Goal: Transaction & Acquisition: Purchase product/service

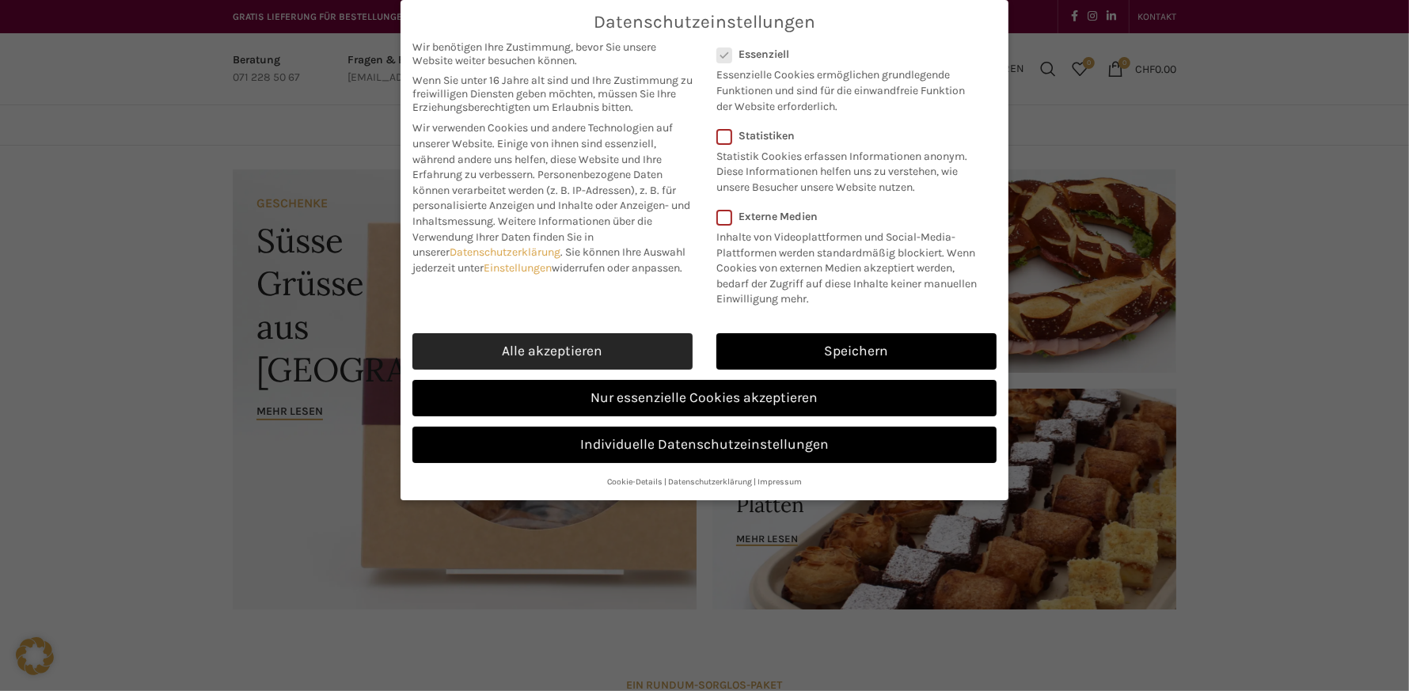
click at [569, 344] on link "Alle akzeptieren" at bounding box center [553, 351] width 280 height 36
checkbox input "true"
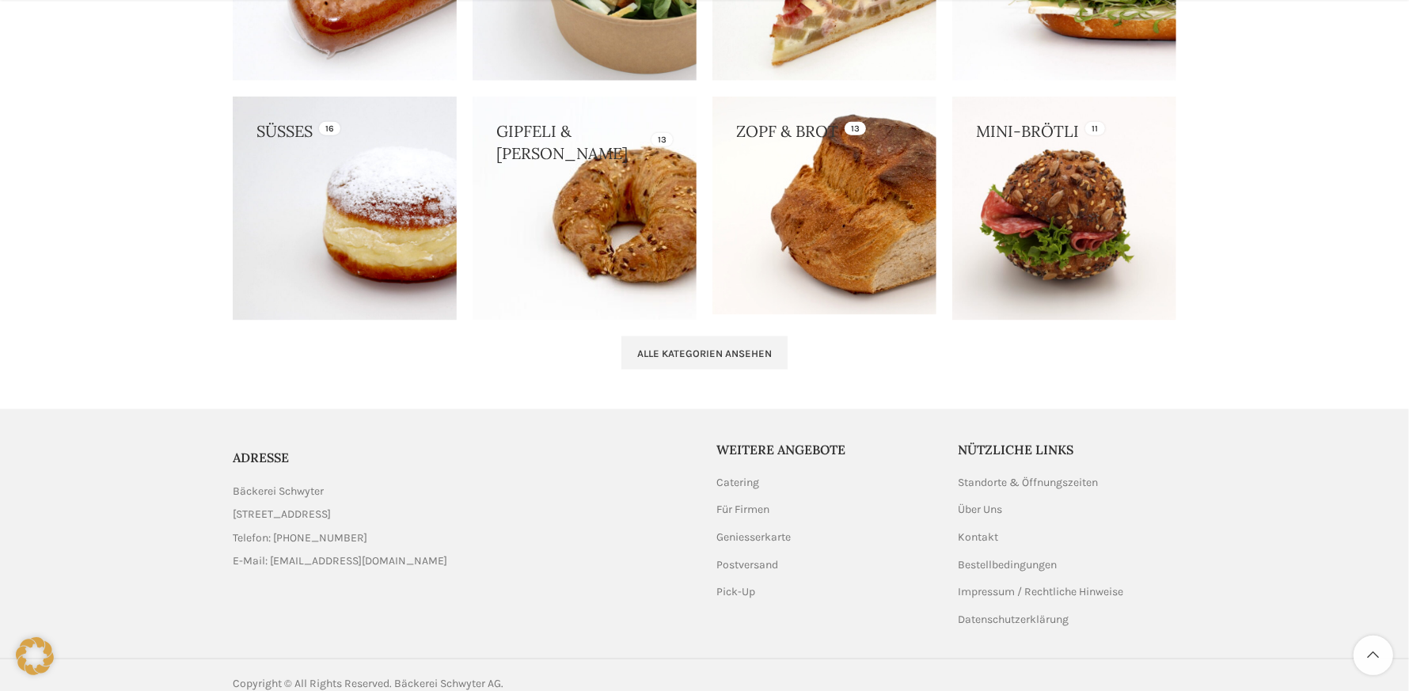
scroll to position [1630, 0]
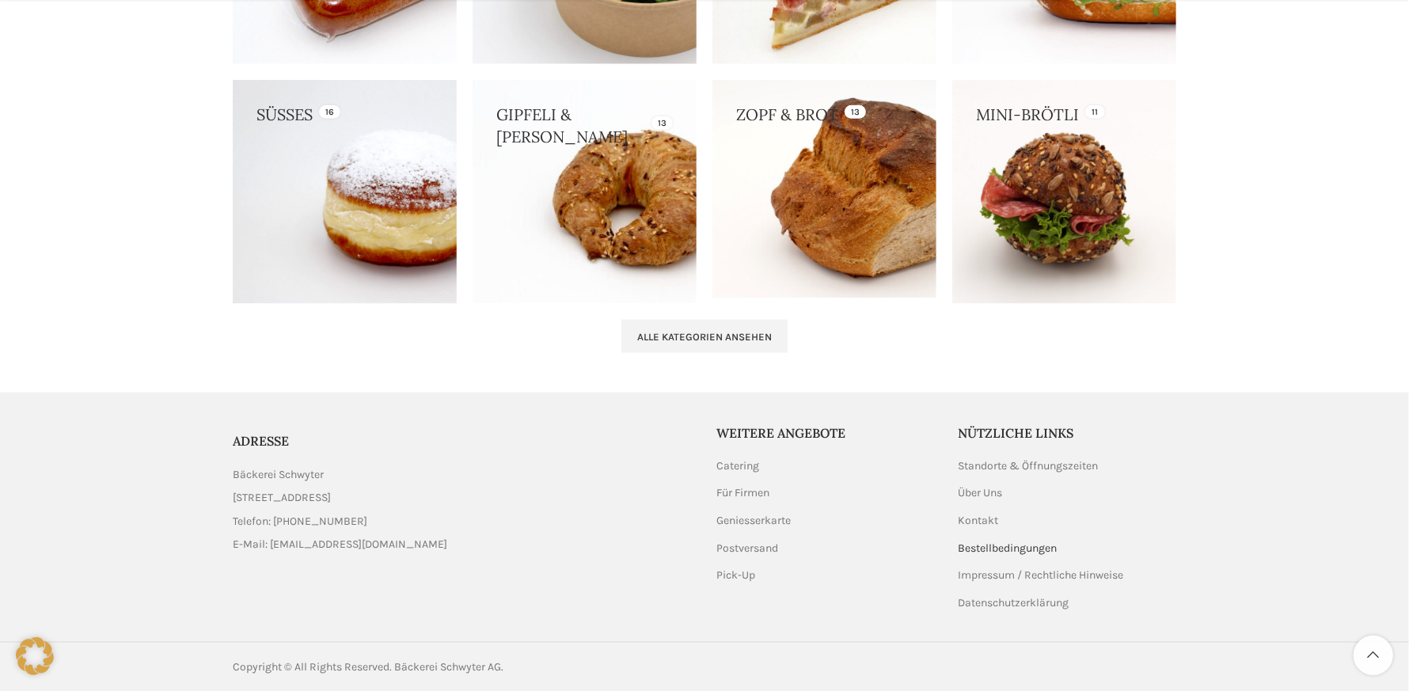
click at [986, 547] on link "Bestellbedingungen" at bounding box center [1009, 549] width 101 height 16
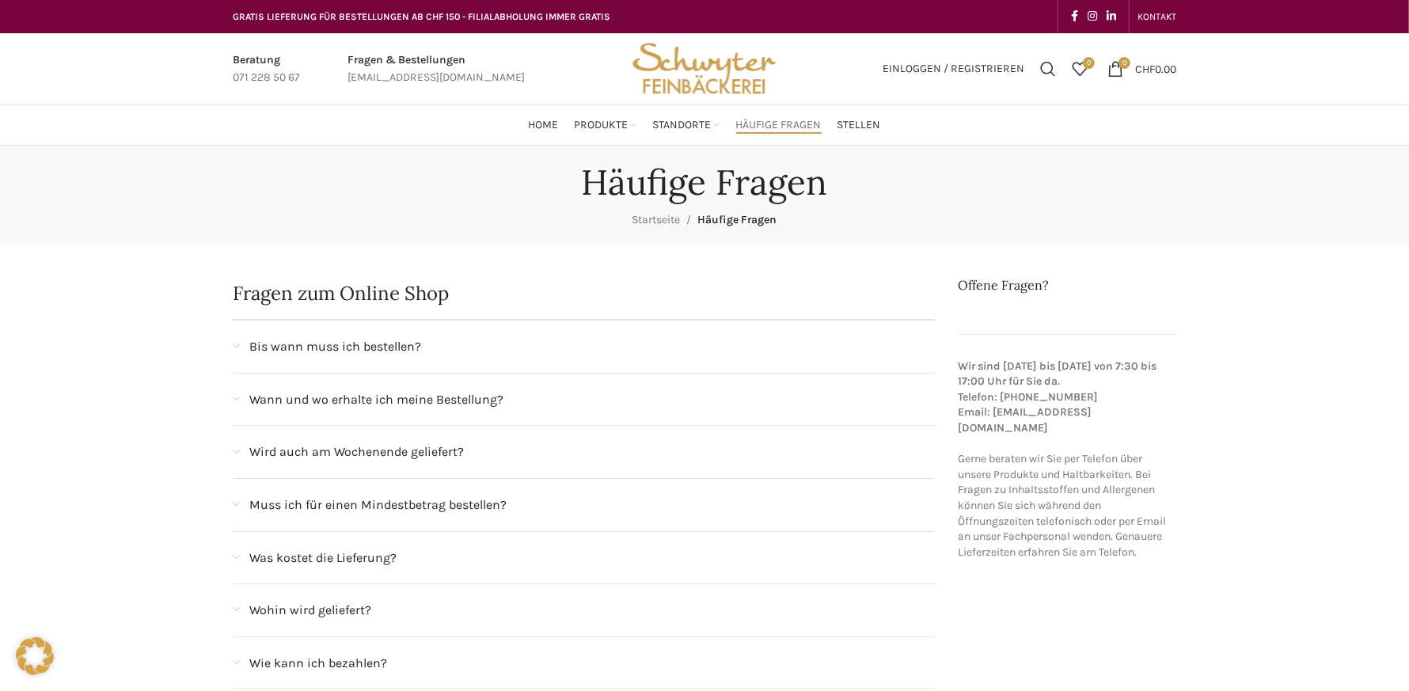
click at [242, 348] on div "Bis wann muss ich bestellen?" at bounding box center [584, 347] width 702 height 52
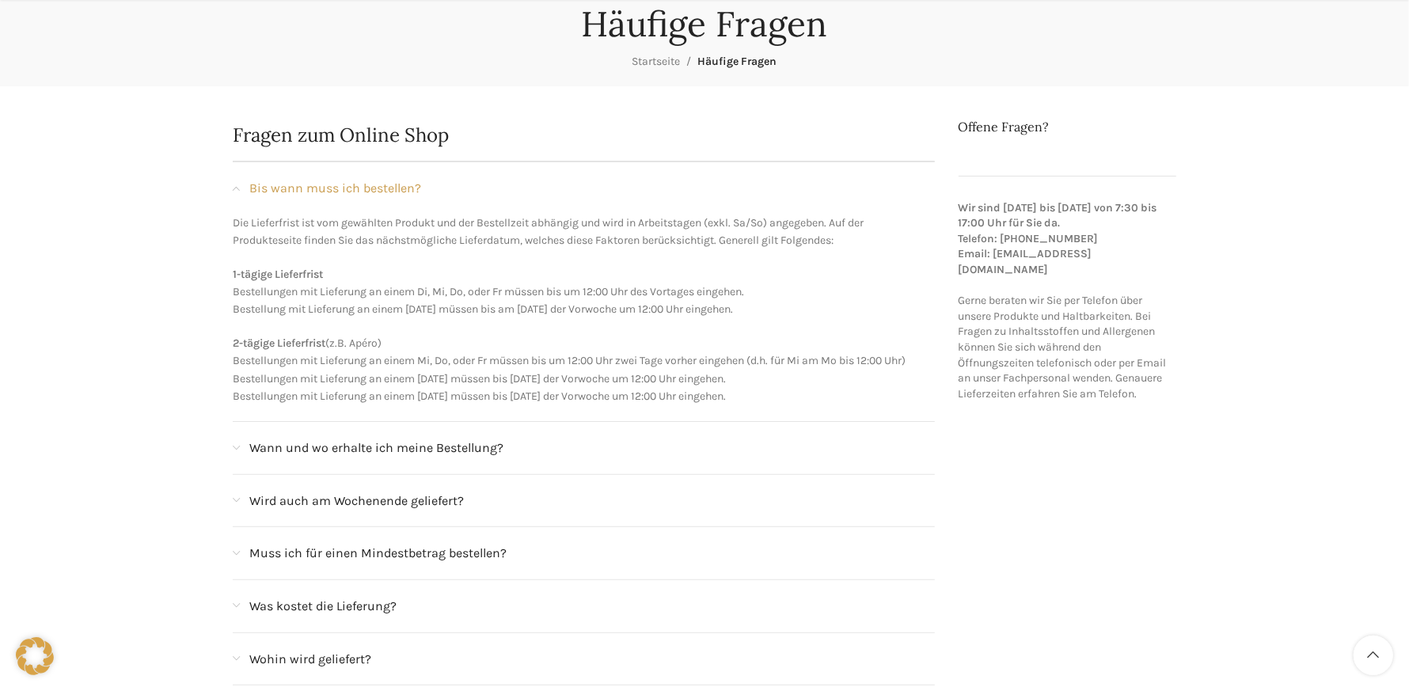
scroll to position [238, 0]
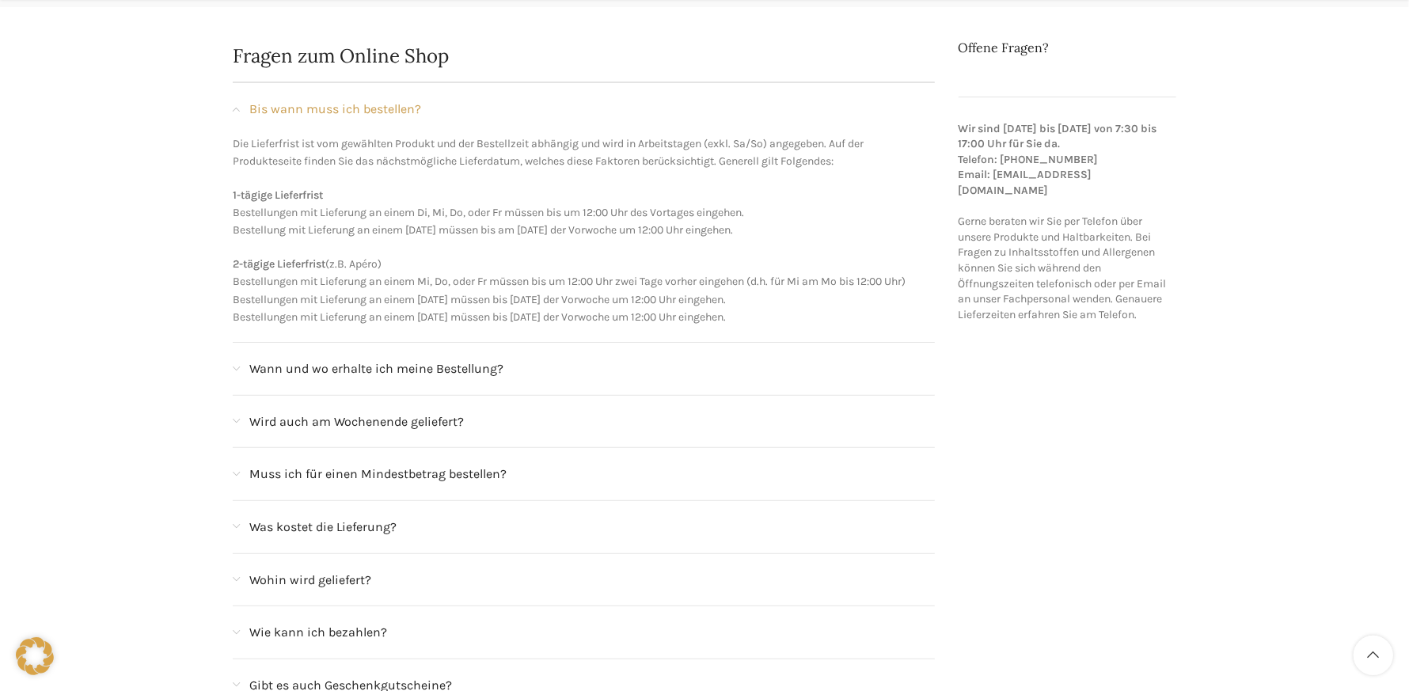
click at [236, 369] on span at bounding box center [236, 369] width 7 height 9
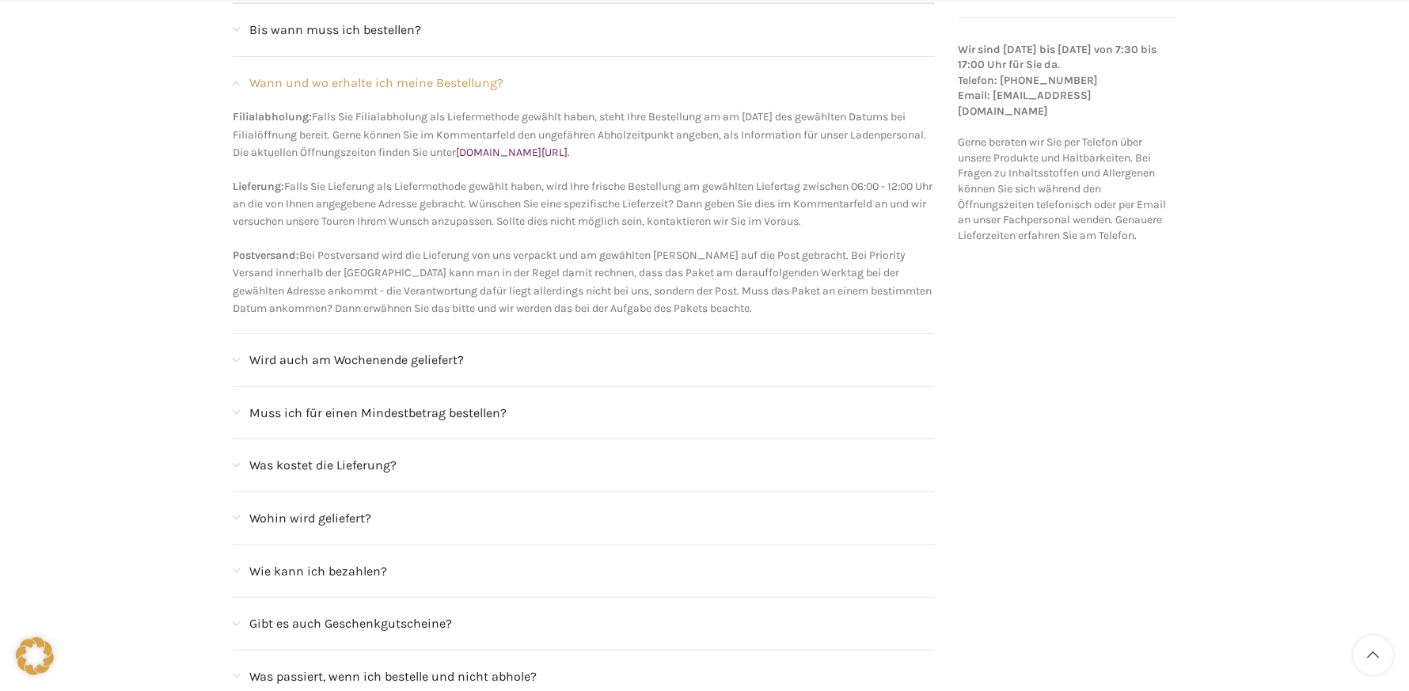
scroll to position [396, 0]
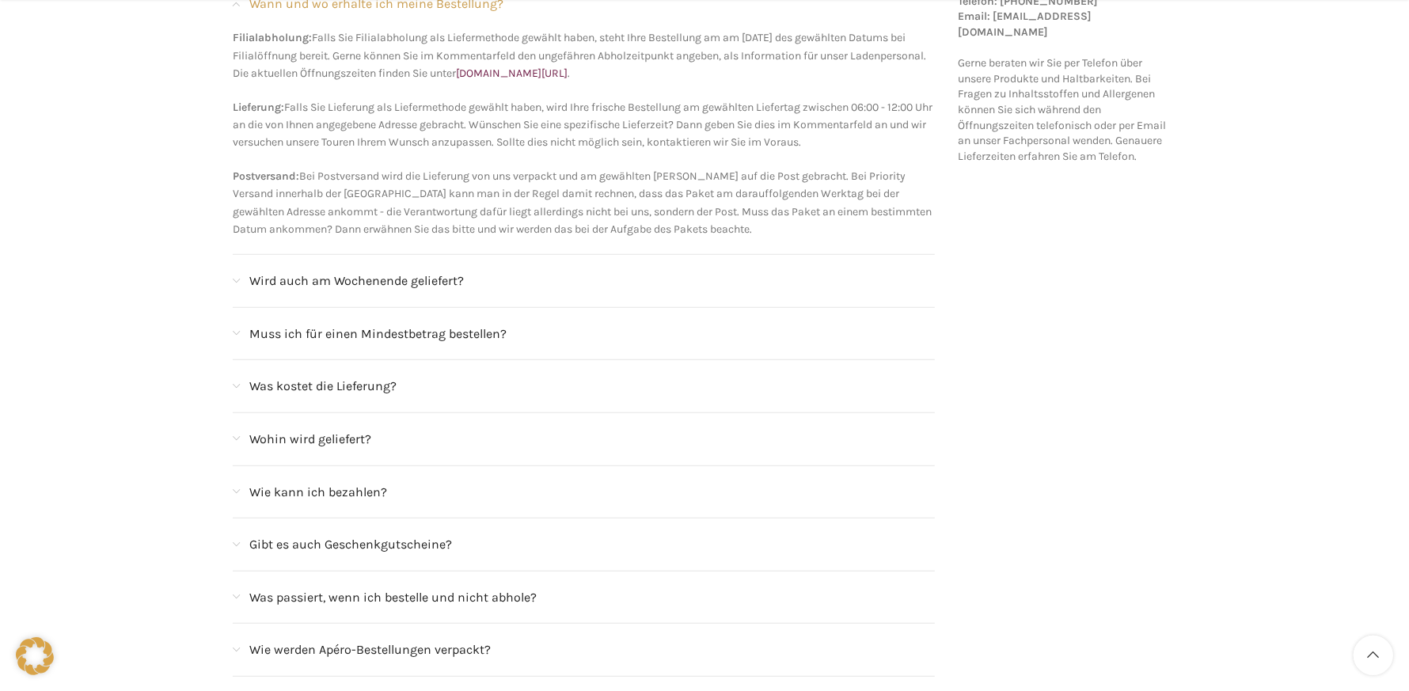
click at [236, 279] on span at bounding box center [236, 281] width 7 height 9
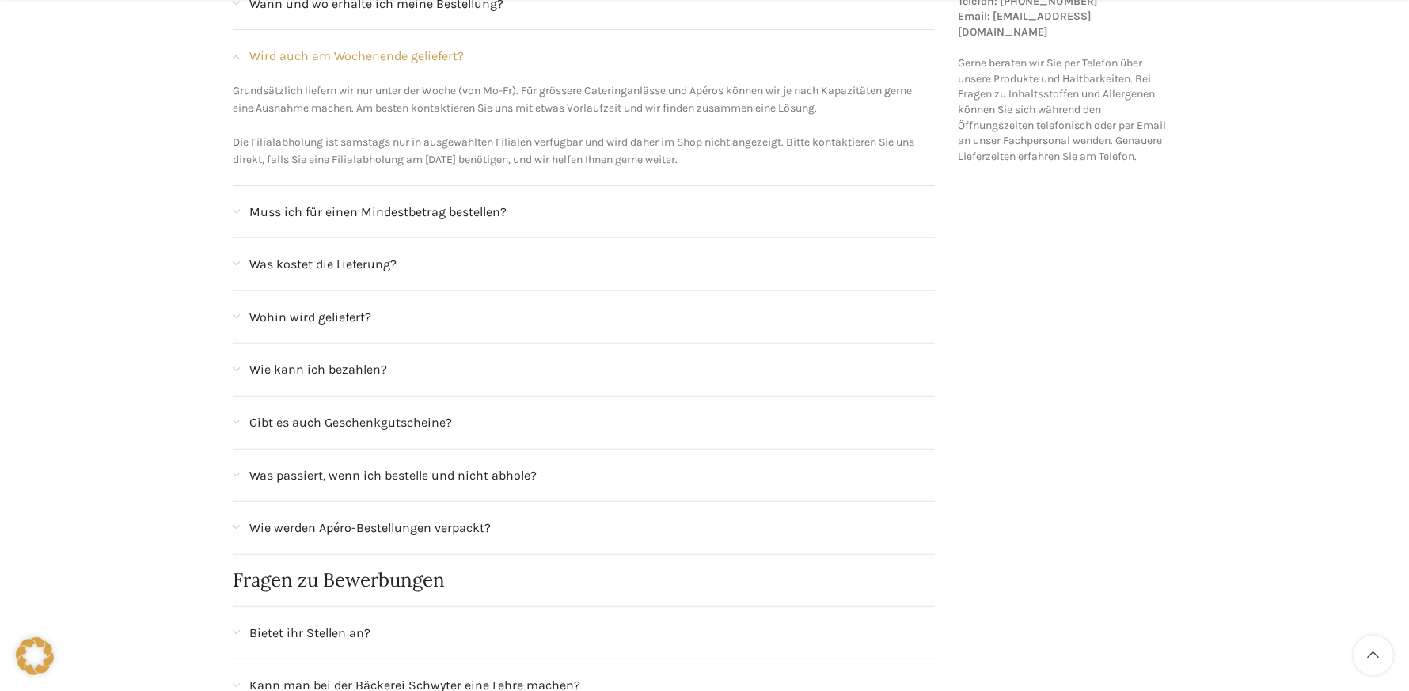
click at [236, 207] on span at bounding box center [236, 211] width 7 height 9
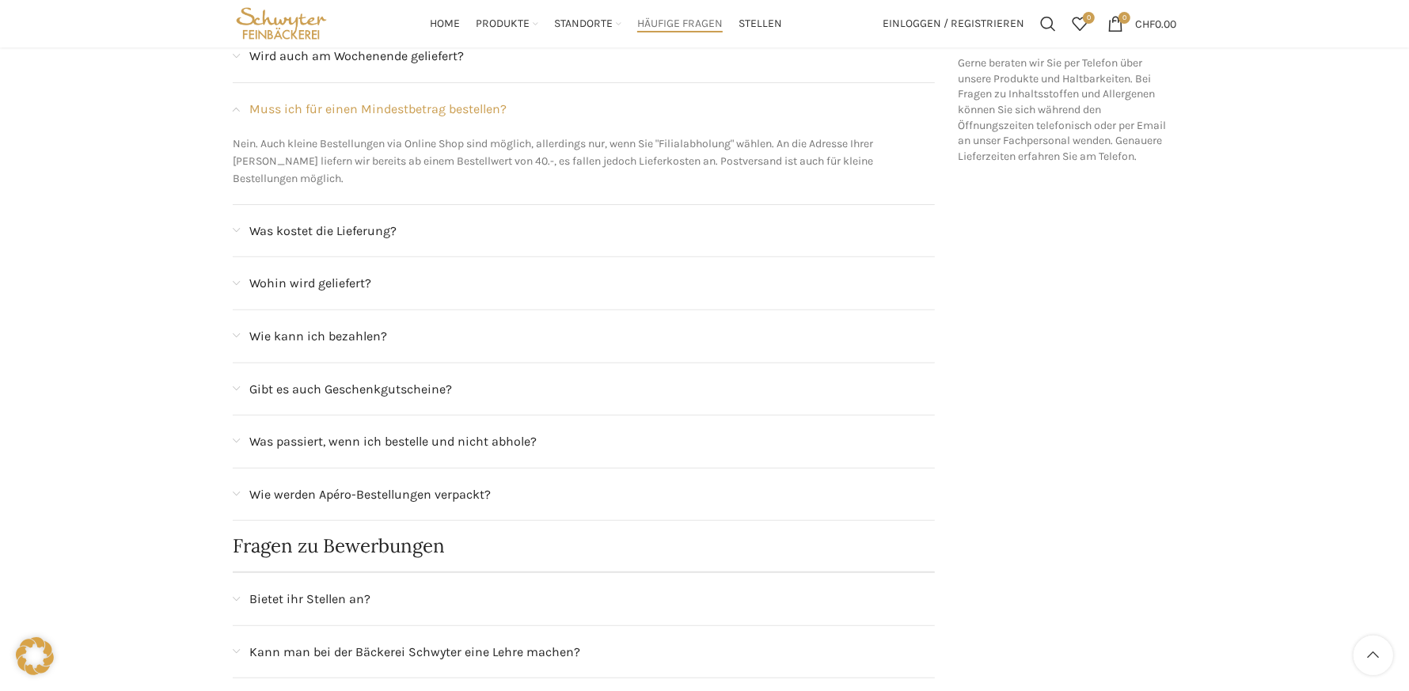
scroll to position [0, 0]
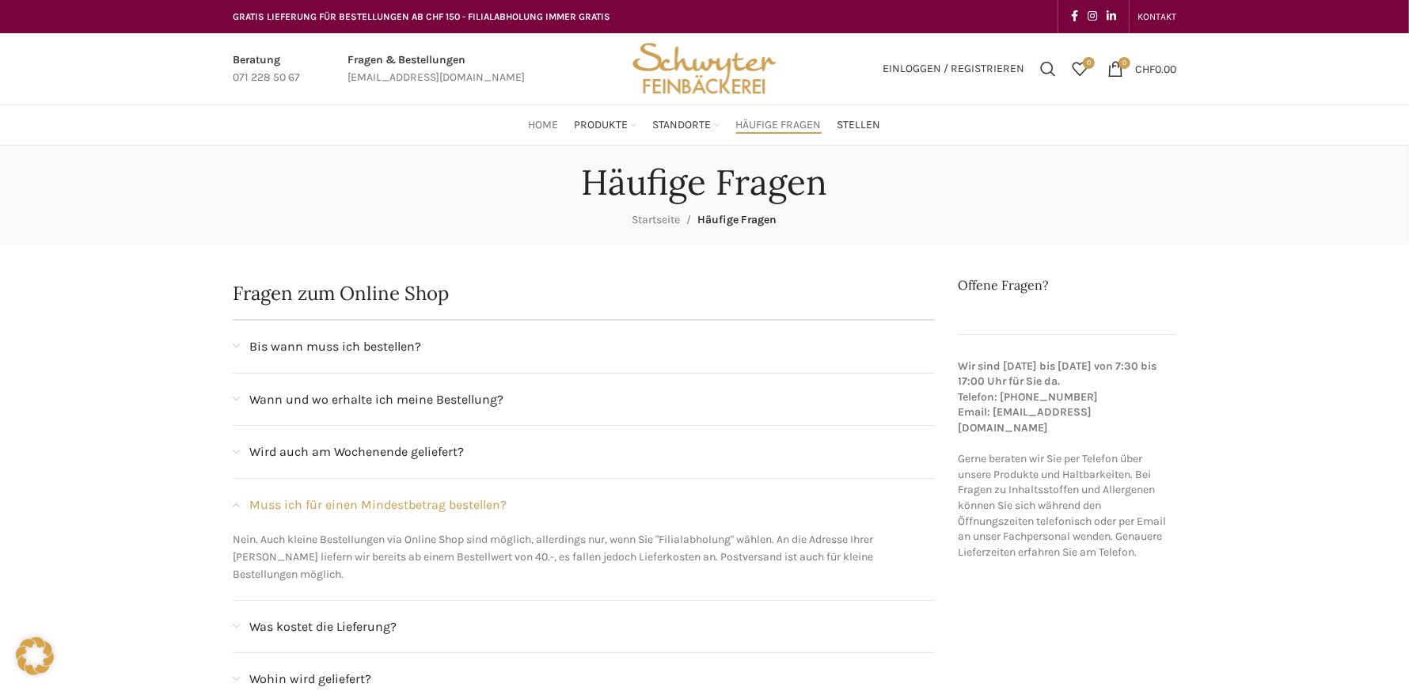
click at [534, 123] on span "Home" at bounding box center [544, 125] width 30 height 15
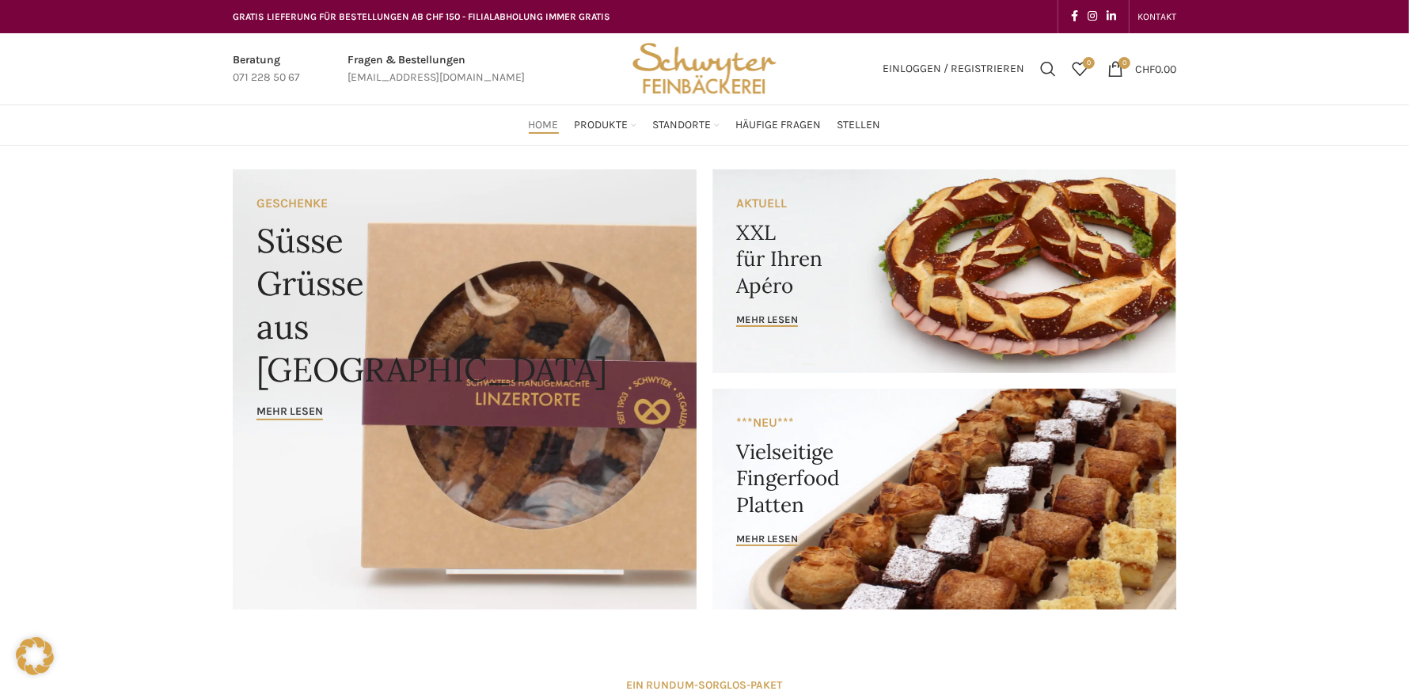
click at [403, 59] on link "Infobox link" at bounding box center [436, 69] width 177 height 36
click at [971, 69] on span "Einloggen / Registrieren" at bounding box center [954, 68] width 142 height 11
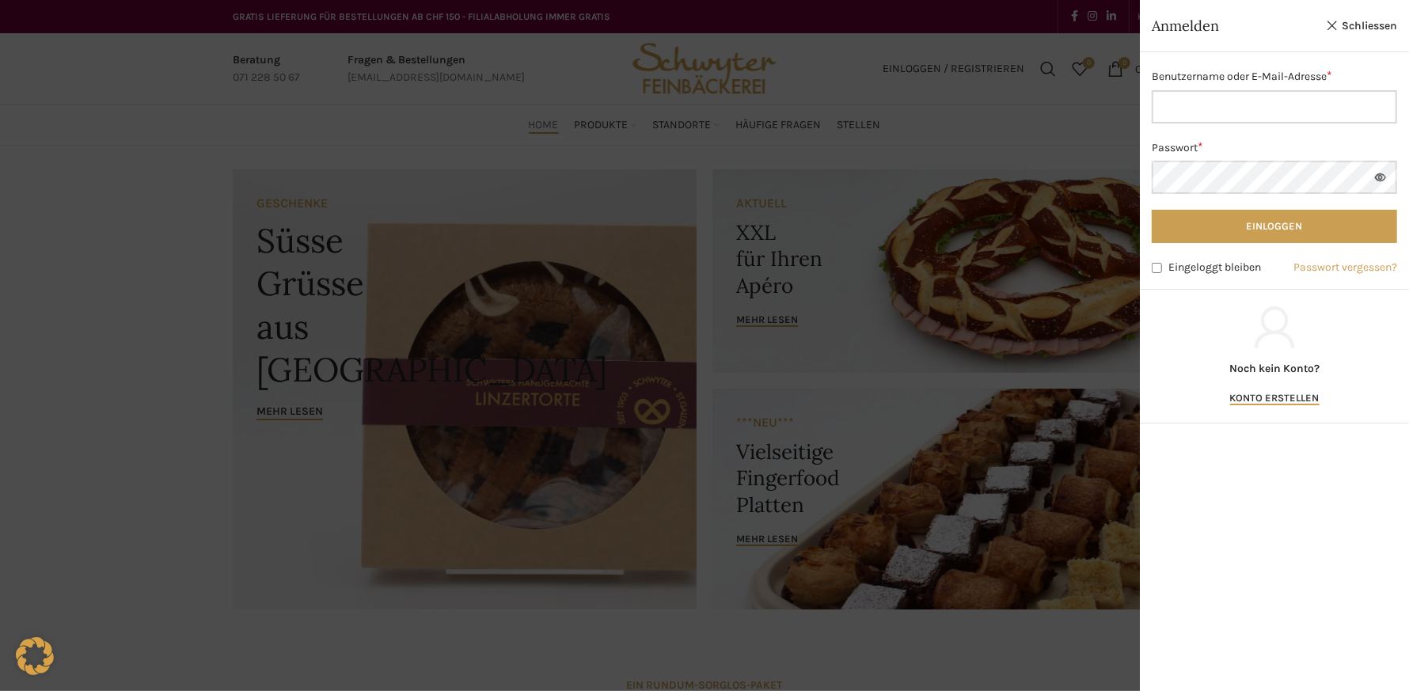
click at [1230, 90] on input "Benutzername oder E-Mail-Adresse * Erforderlich" at bounding box center [1274, 106] width 245 height 33
type input "aks-13@bluewin.ch"
drag, startPoint x: 1246, startPoint y: 394, endPoint x: 1260, endPoint y: 395, distance: 13.5
click at [1246, 394] on link "Konto erstellen" at bounding box center [1274, 399] width 89 height 14
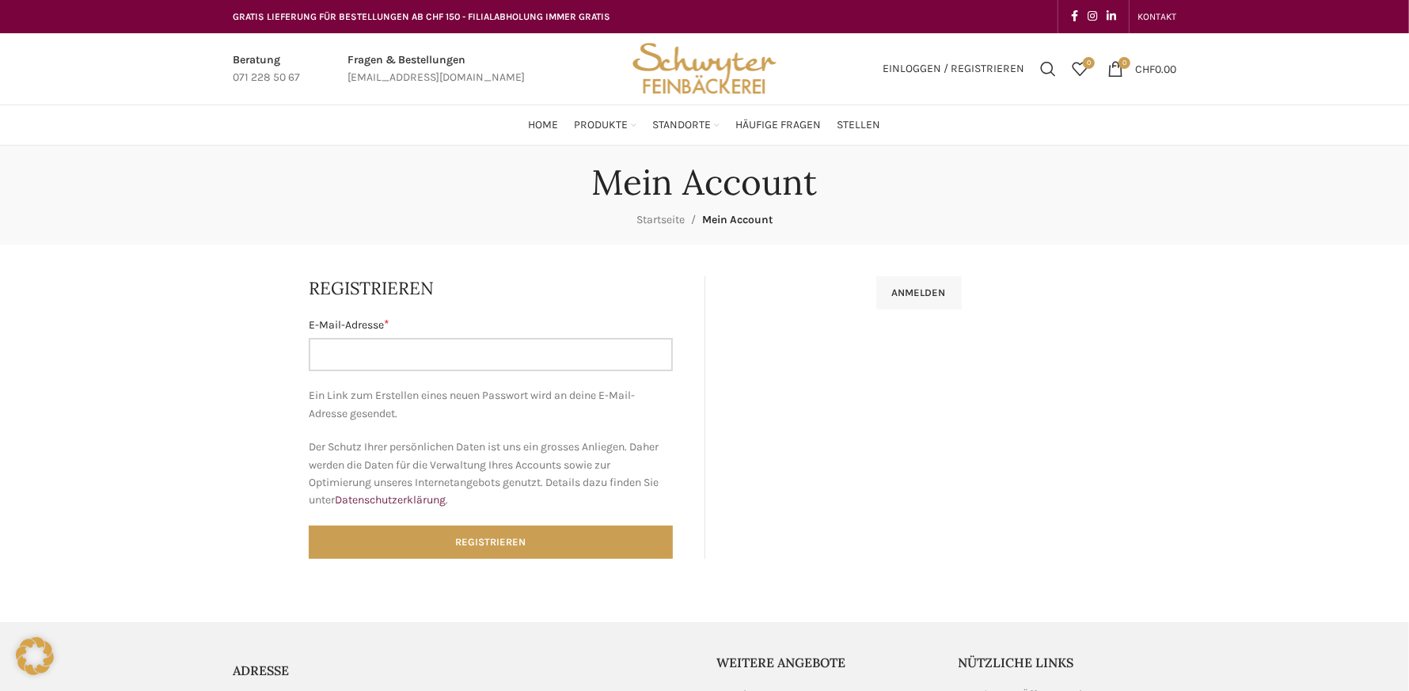
click at [503, 353] on input "E-Mail-Adresse * Erforderlich" at bounding box center [491, 354] width 364 height 33
type input "[EMAIL_ADDRESS][DOMAIN_NAME]"
type input "aks-13@bluewin.ch"
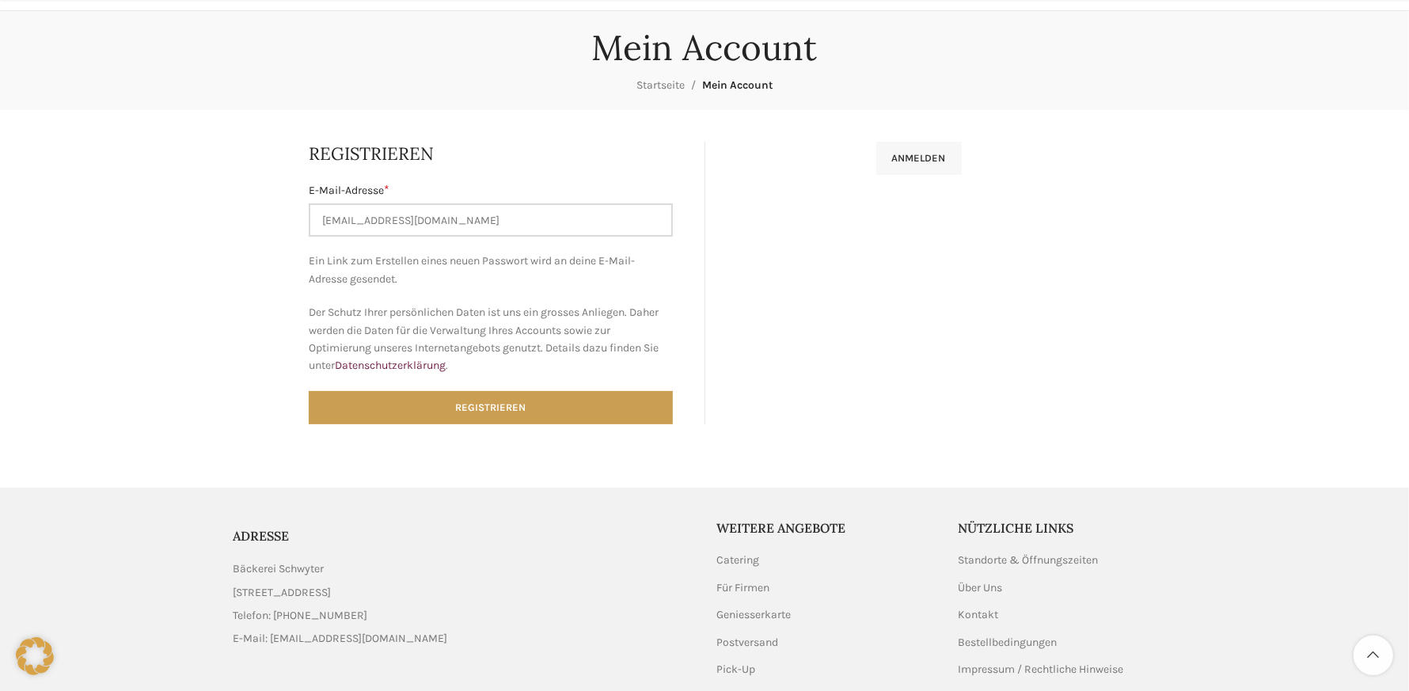
scroll to position [229, 0]
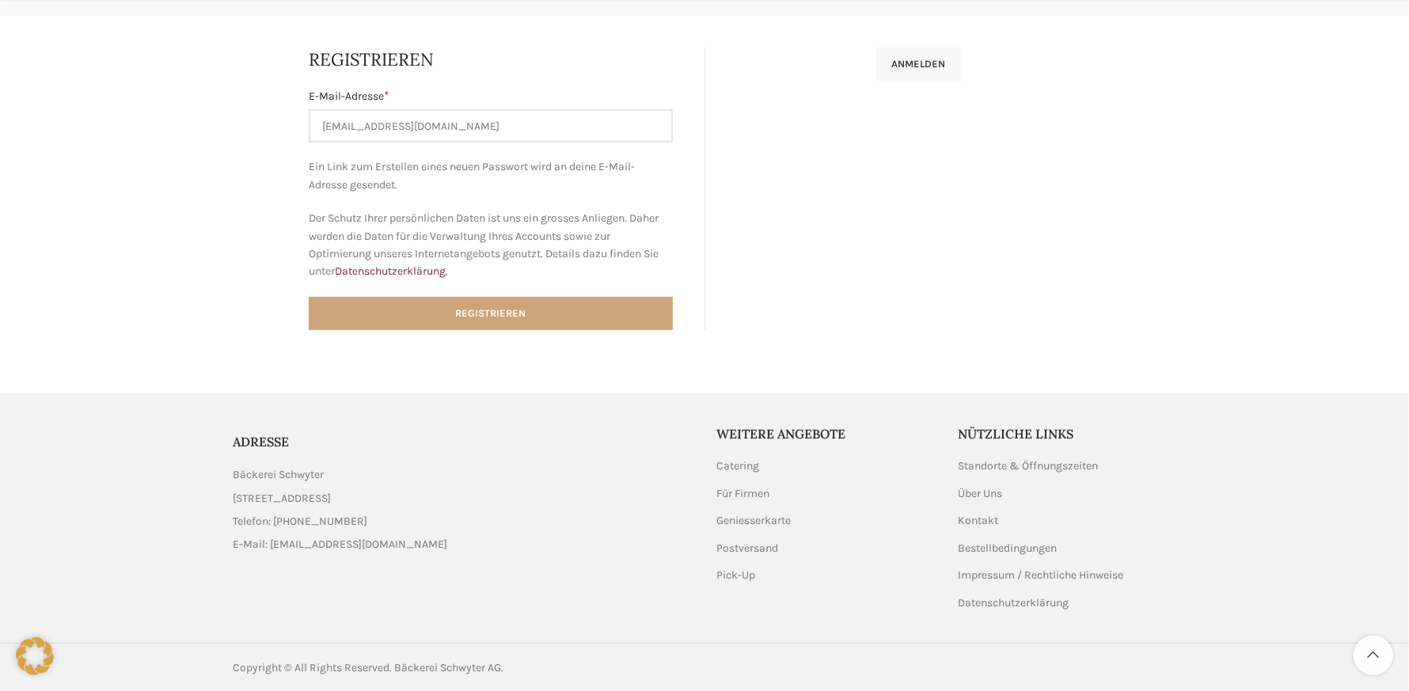
click at [508, 308] on button "Registrieren" at bounding box center [491, 313] width 364 height 33
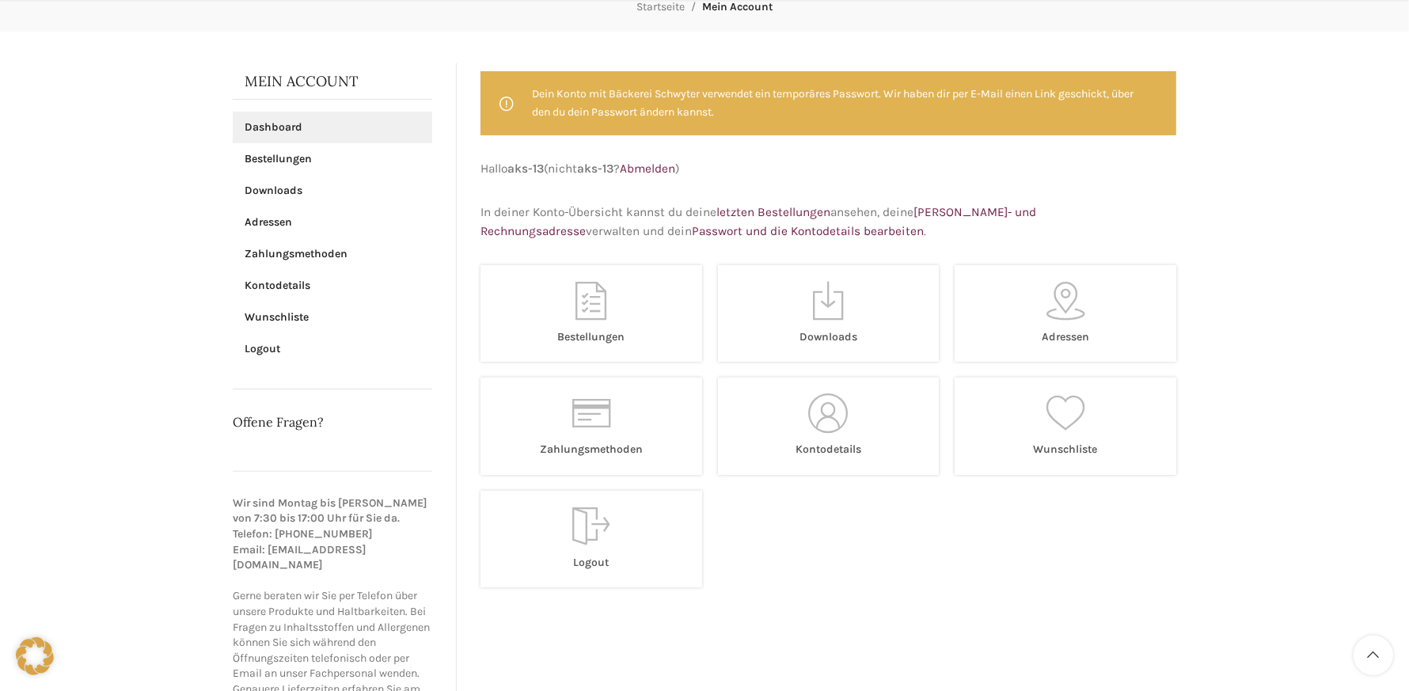
scroll to position [238, 0]
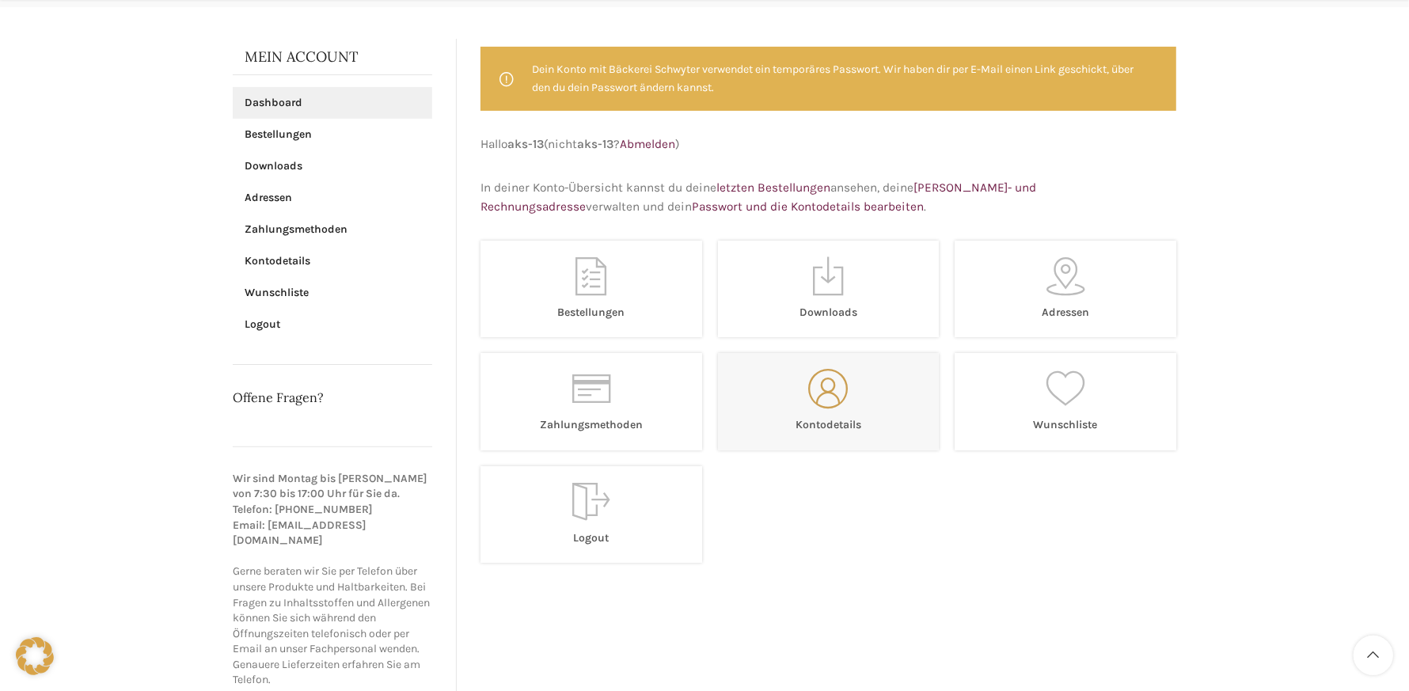
click at [779, 384] on link "Kontodetails" at bounding box center [829, 401] width 222 height 97
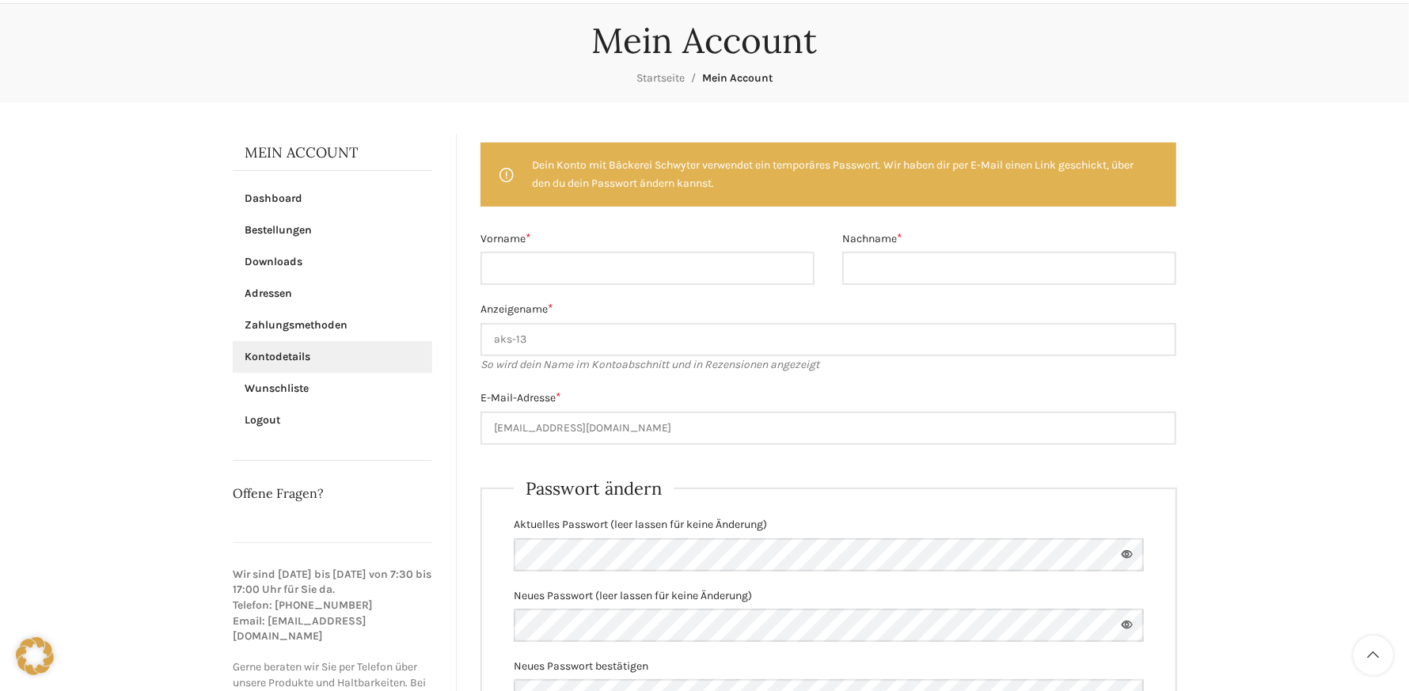
scroll to position [158, 0]
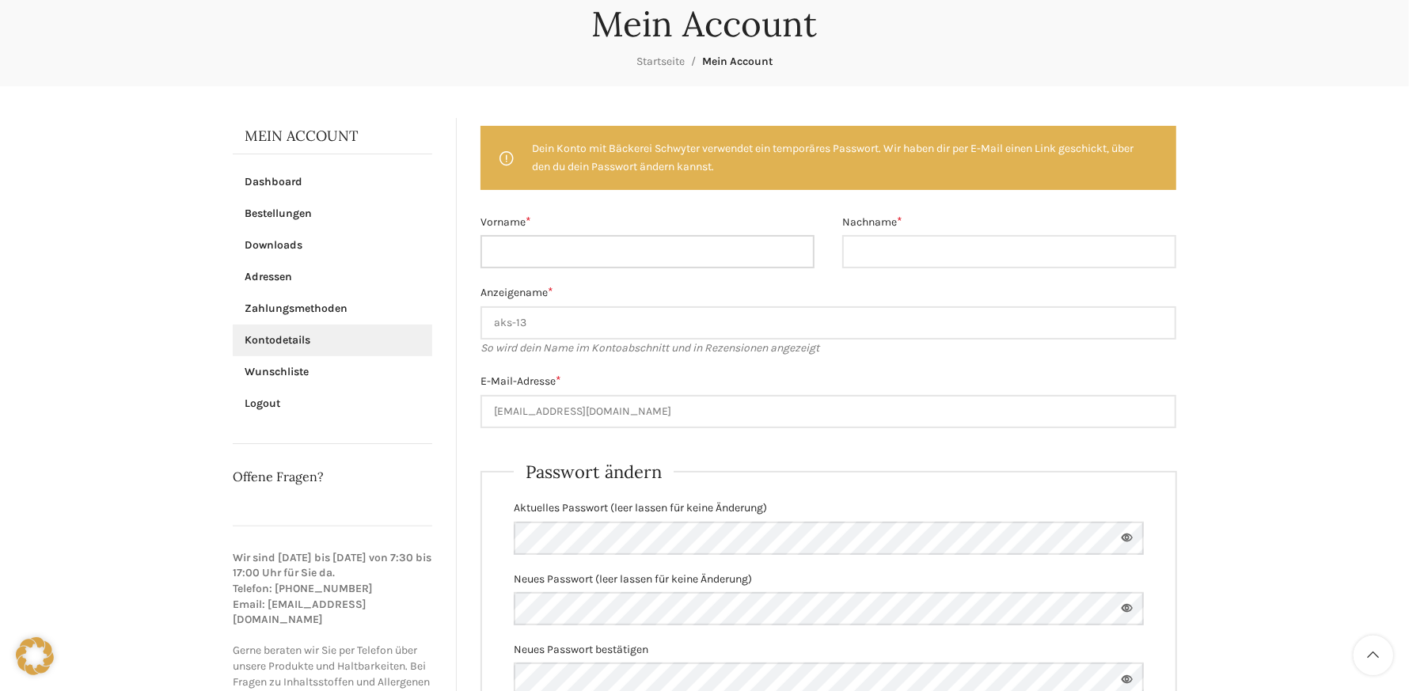
click at [713, 247] on input "Vorname *" at bounding box center [648, 251] width 334 height 33
type input "Andrea"
type input "Köppel"
click at [644, 323] on input "aks-13" at bounding box center [829, 322] width 696 height 33
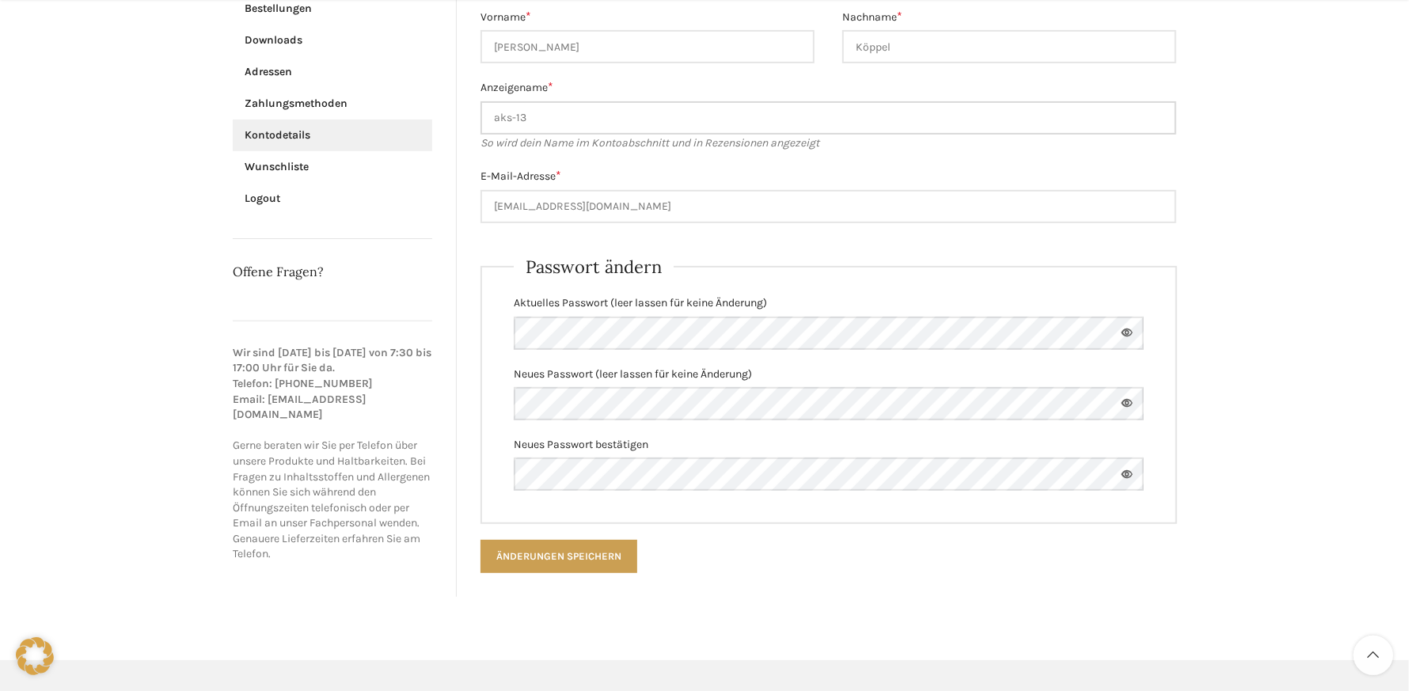
scroll to position [396, 0]
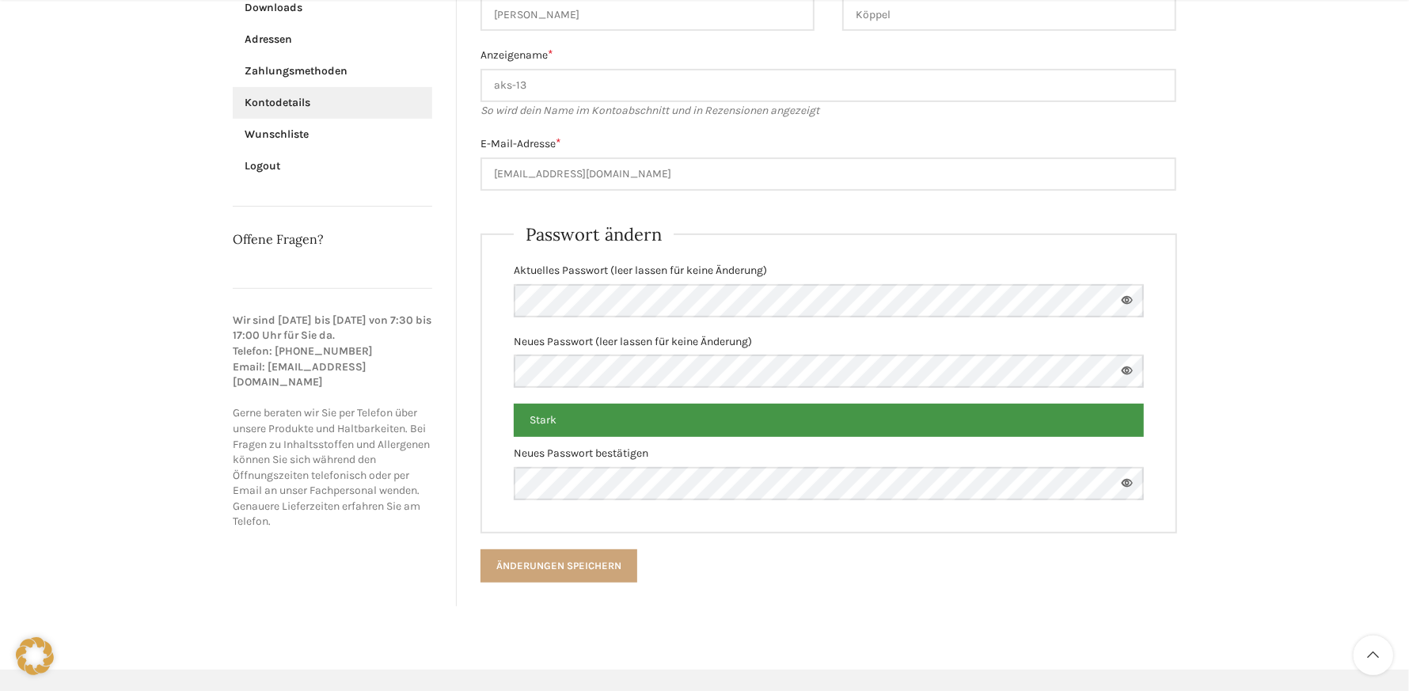
click at [543, 561] on button "Änderungen speichern" at bounding box center [559, 566] width 157 height 33
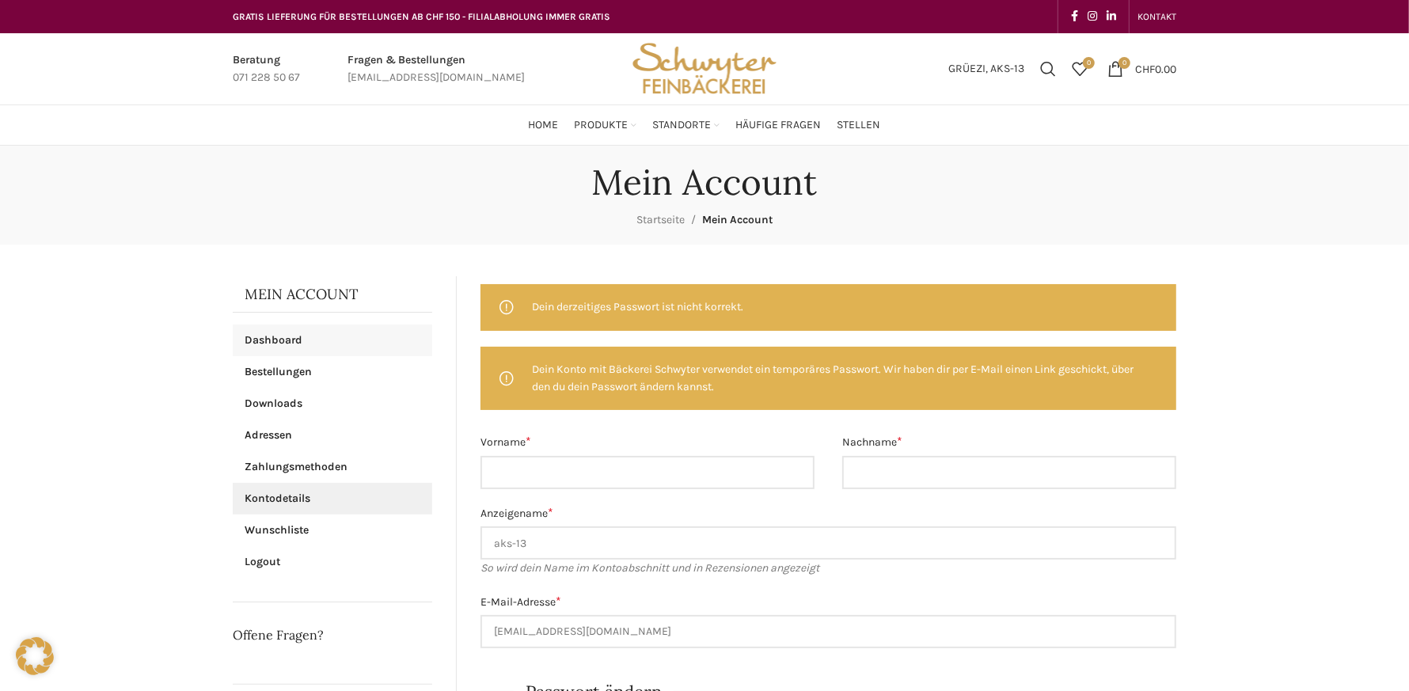
click at [273, 338] on link "Dashboard" at bounding box center [333, 341] width 200 height 32
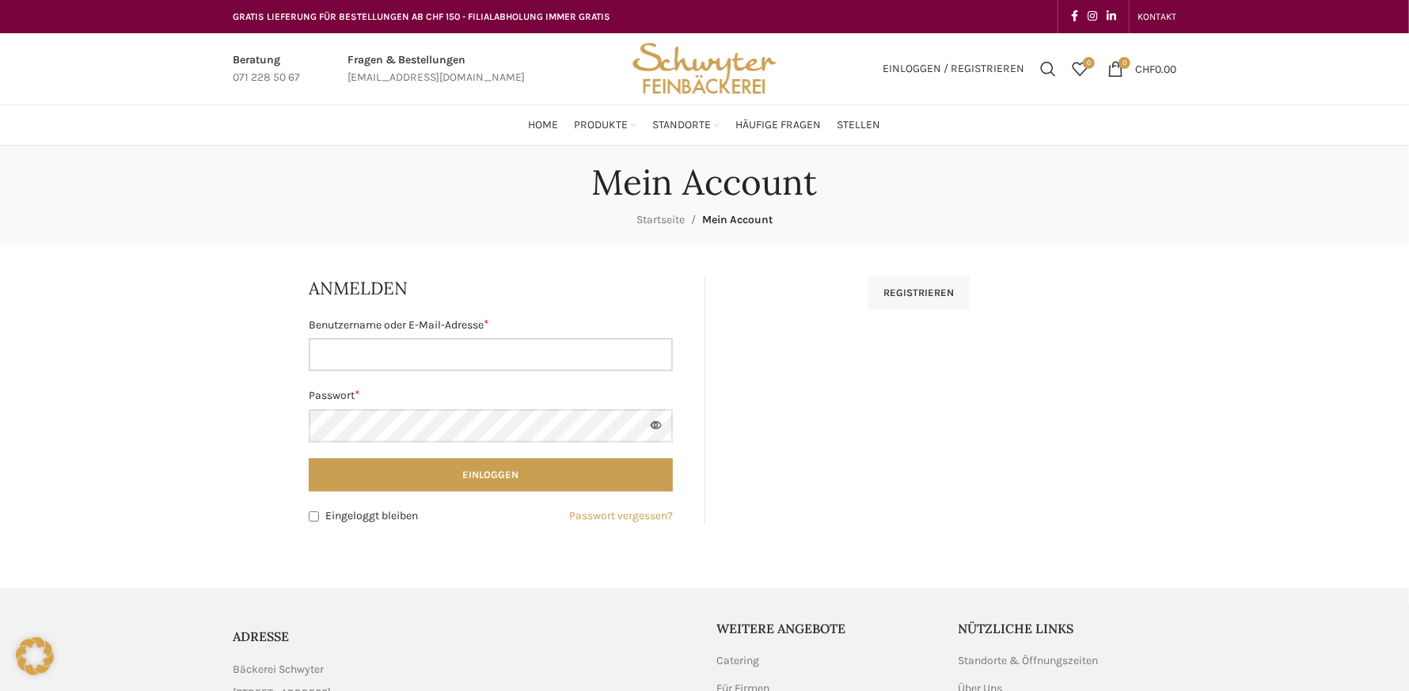
click at [415, 356] on input "Benutzername oder E-Mail-Adresse * Erforderlich" at bounding box center [491, 354] width 364 height 33
type input "aks-13@bluewin.ch"
click at [309, 458] on button "Einloggen" at bounding box center [491, 474] width 364 height 33
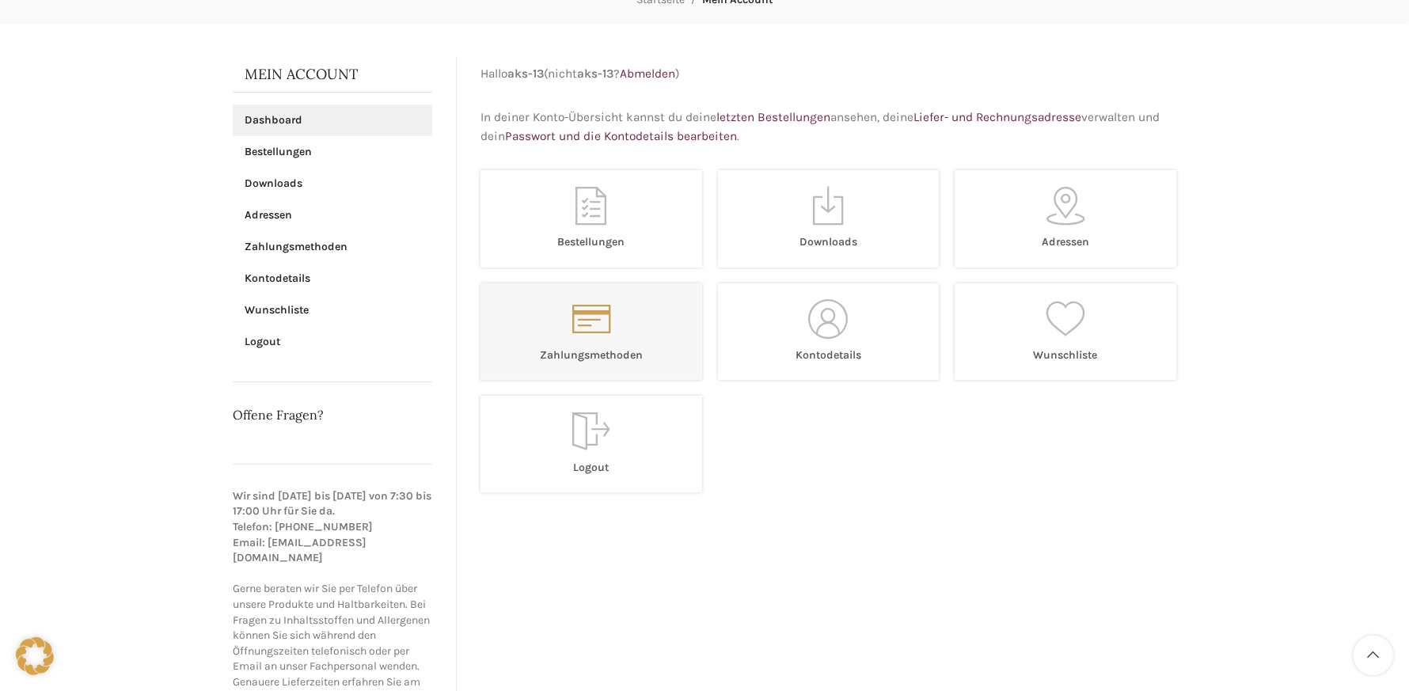
scroll to position [238, 0]
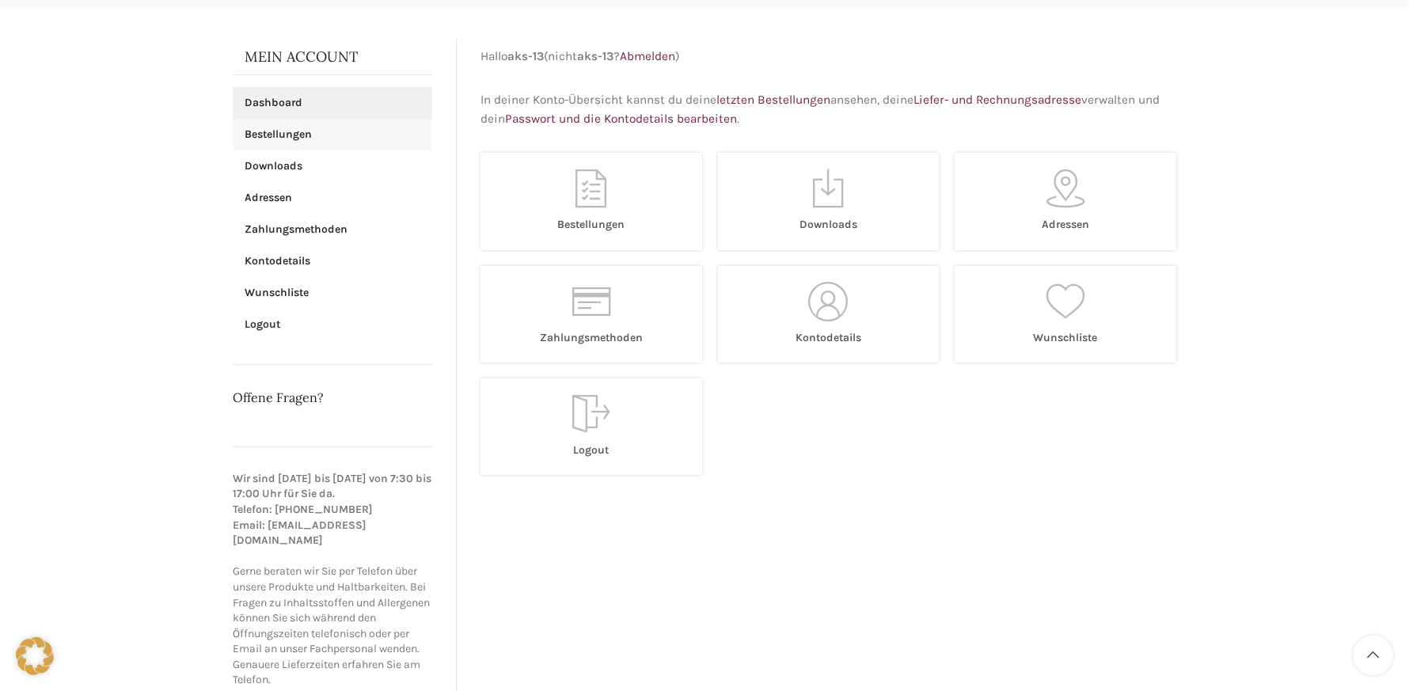
click at [291, 141] on link "Bestellungen" at bounding box center [333, 135] width 200 height 32
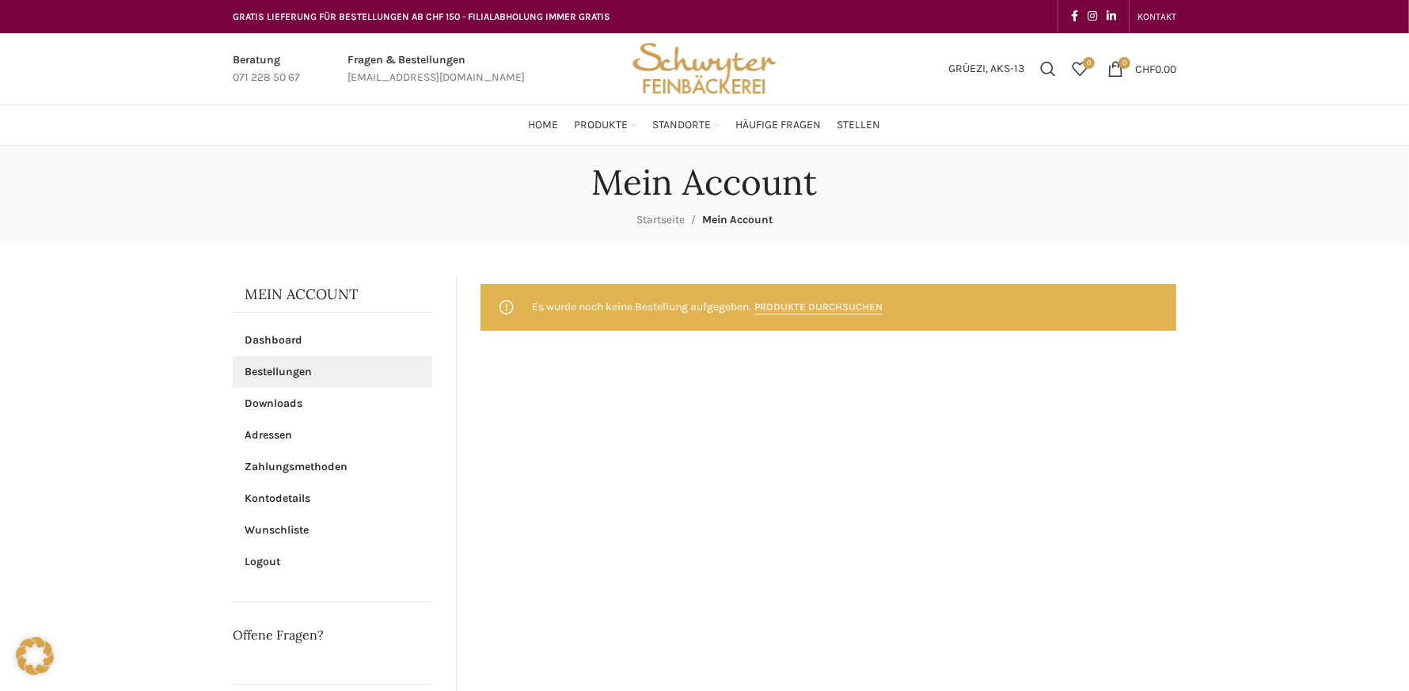
click at [808, 307] on link "Produkte durchsuchen" at bounding box center [819, 308] width 128 height 14
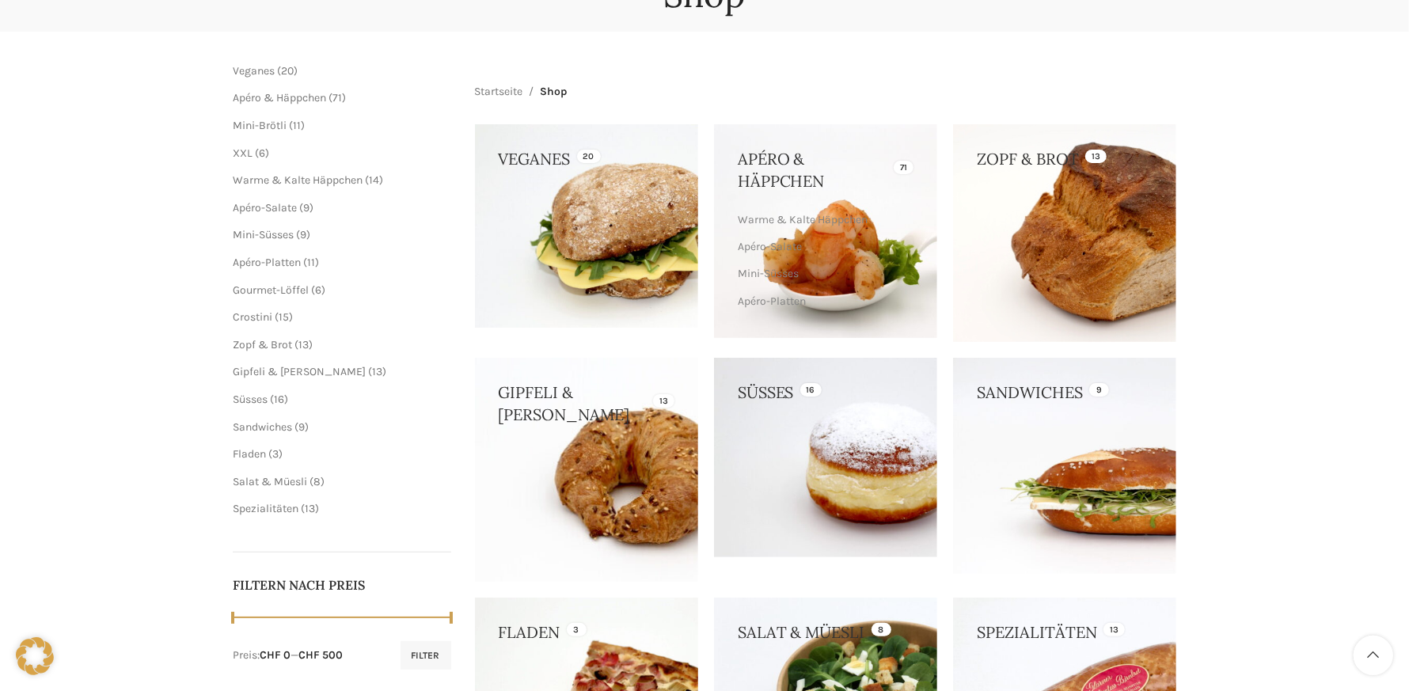
scroll to position [238, 0]
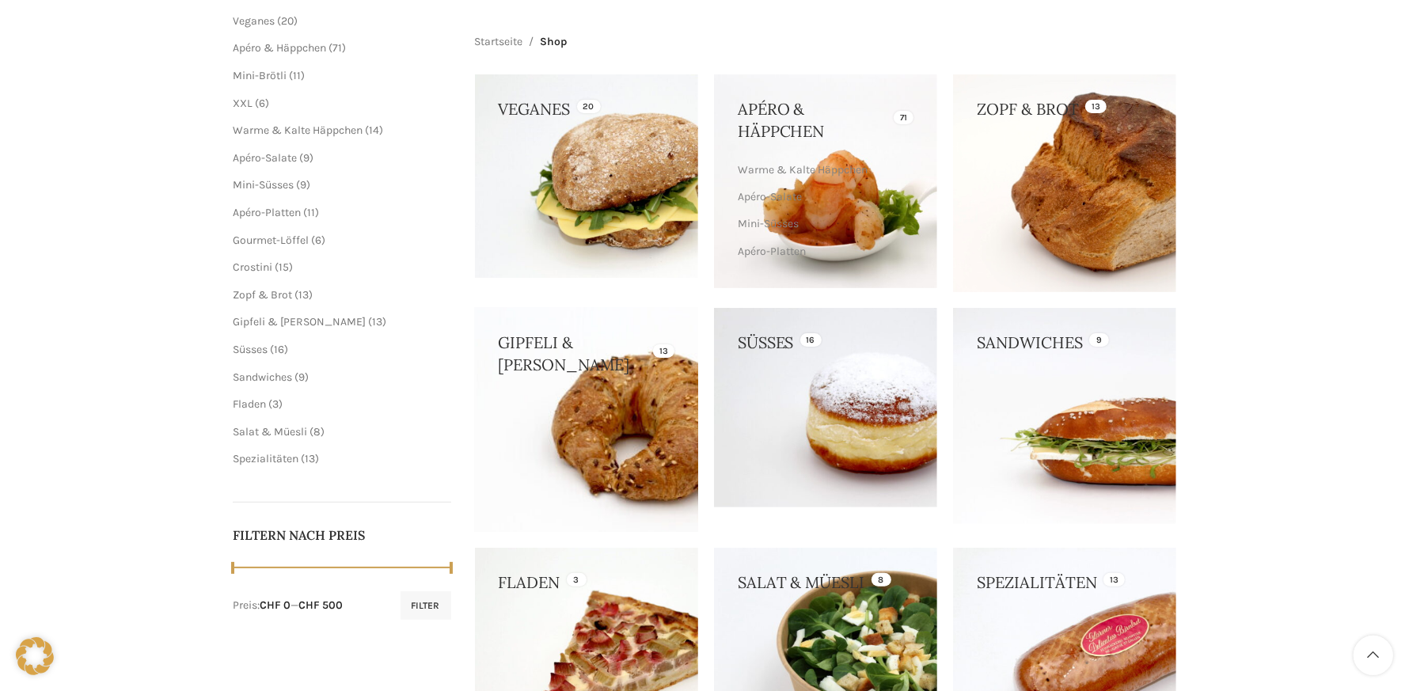
click at [637, 409] on link at bounding box center [586, 419] width 223 height 223
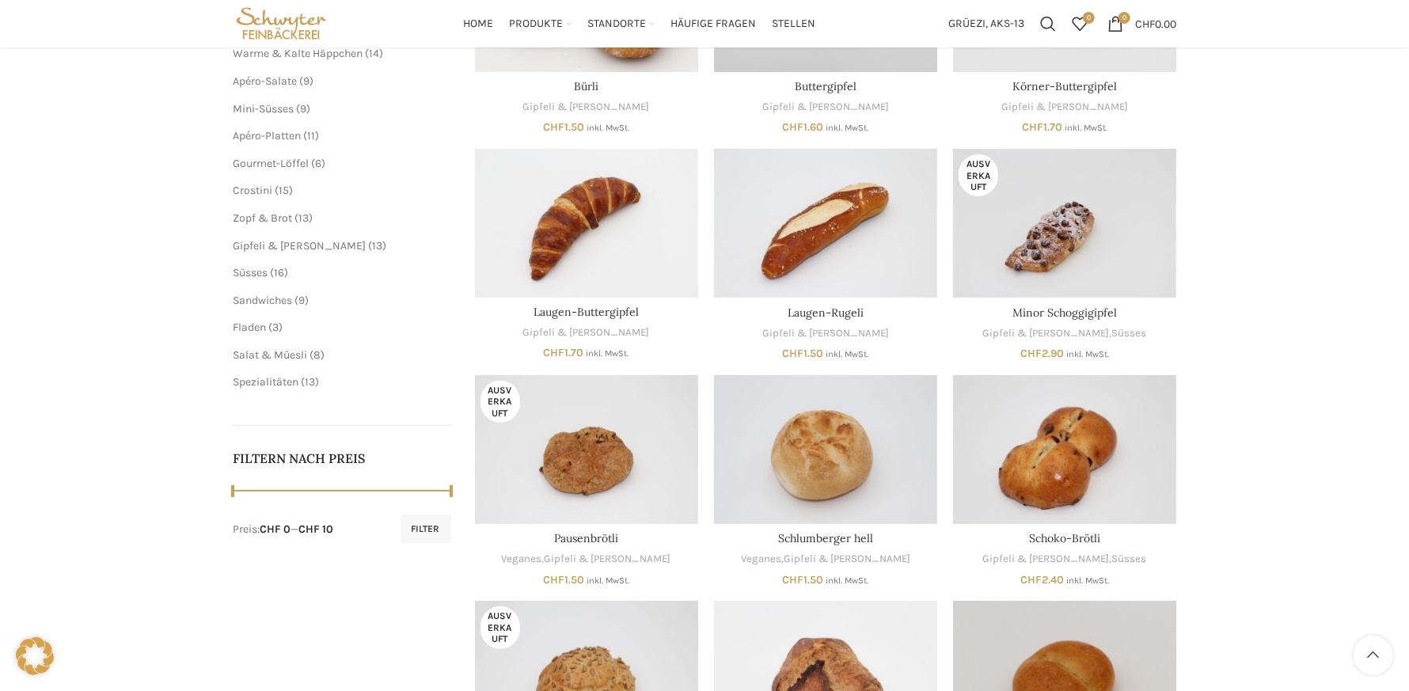
scroll to position [317, 0]
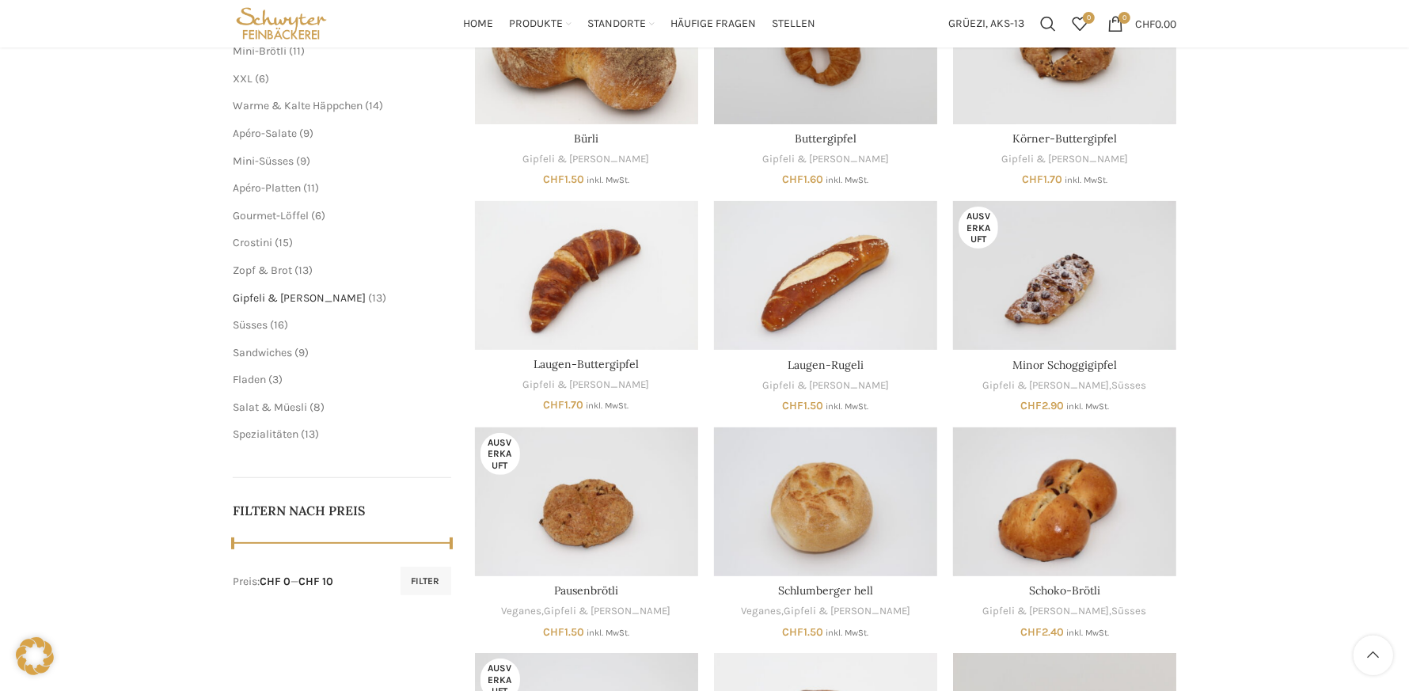
click at [271, 293] on span "Gipfeli & [PERSON_NAME]" at bounding box center [299, 297] width 133 height 13
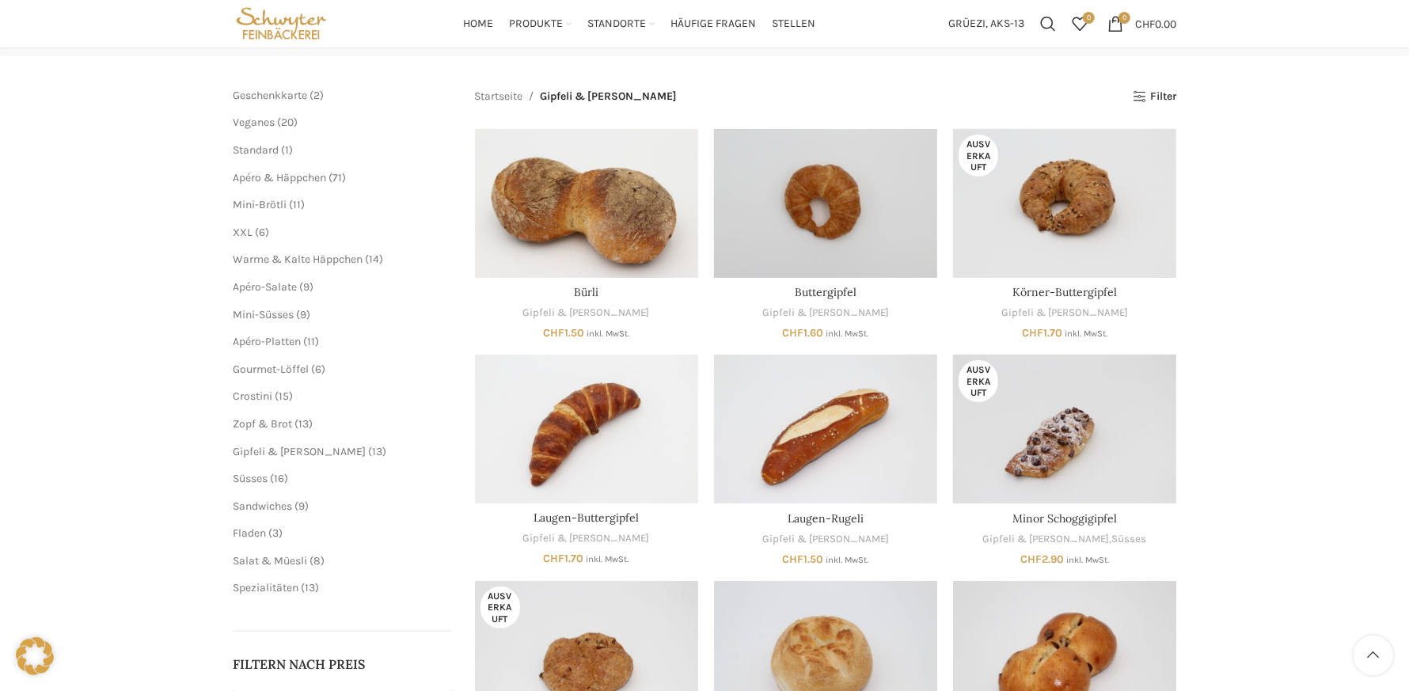
scroll to position [158, 0]
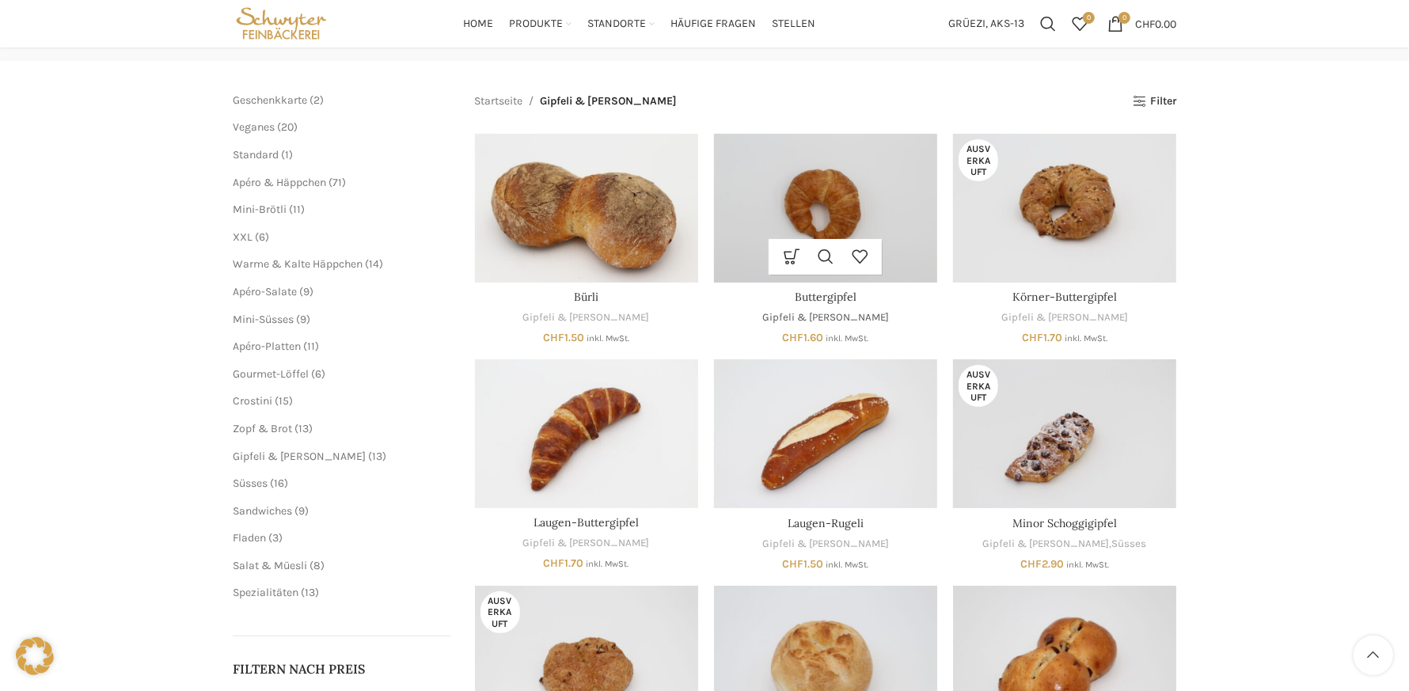
click at [816, 310] on link "Gipfeli & [PERSON_NAME]" at bounding box center [826, 317] width 127 height 15
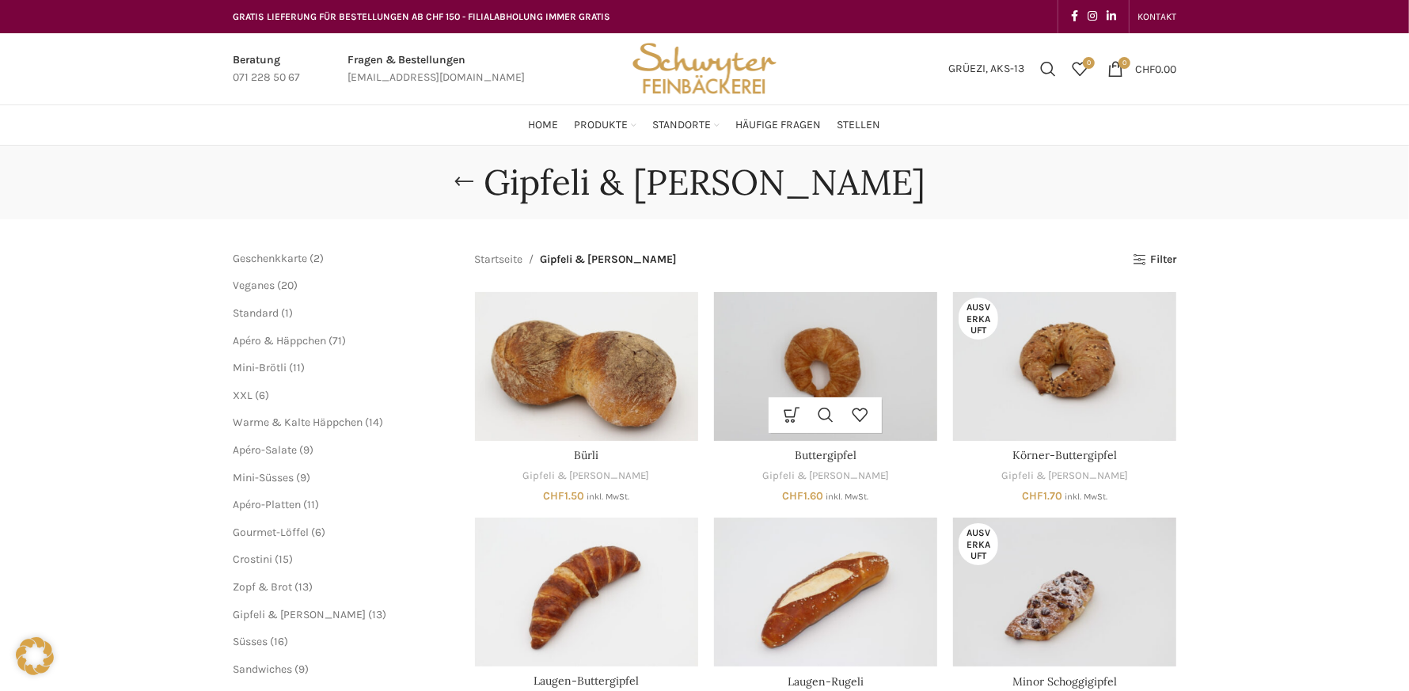
click at [770, 347] on img "Buttergipfel" at bounding box center [825, 366] width 223 height 149
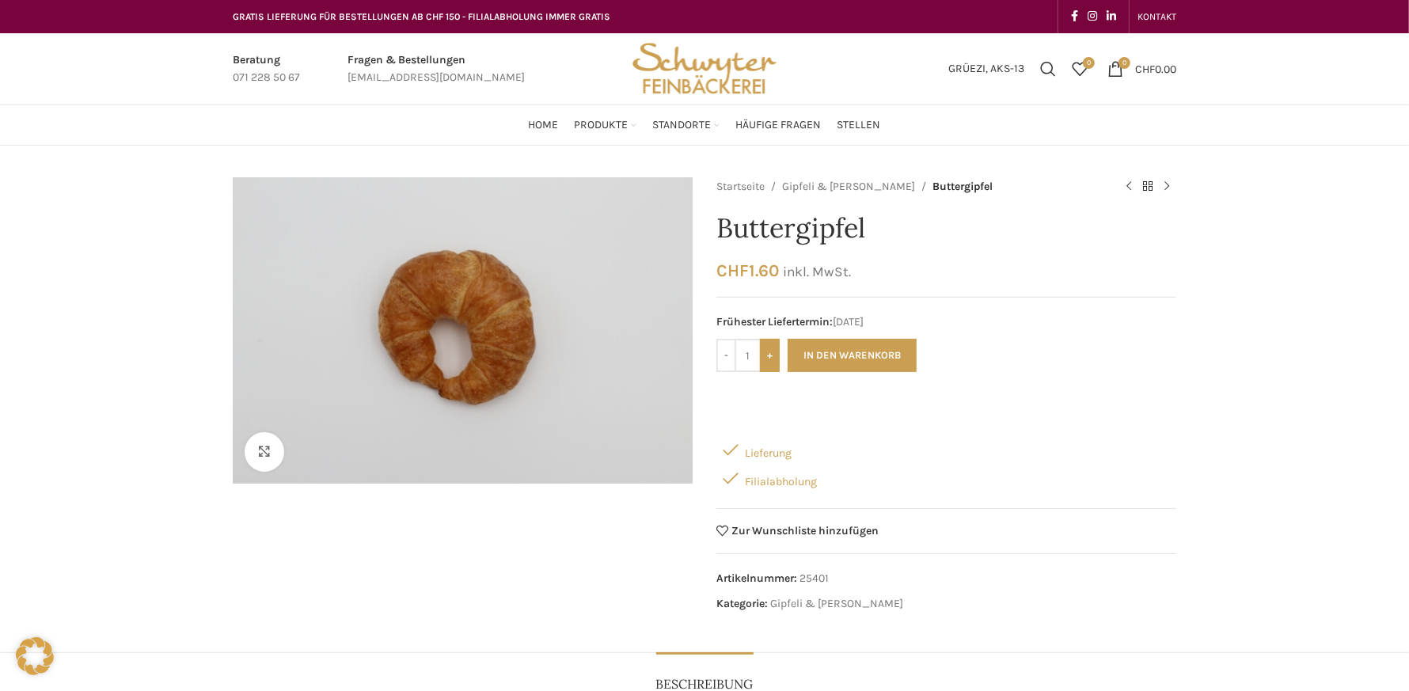
click at [772, 359] on input "+" at bounding box center [770, 355] width 20 height 33
click at [771, 359] on input "+" at bounding box center [770, 355] width 20 height 33
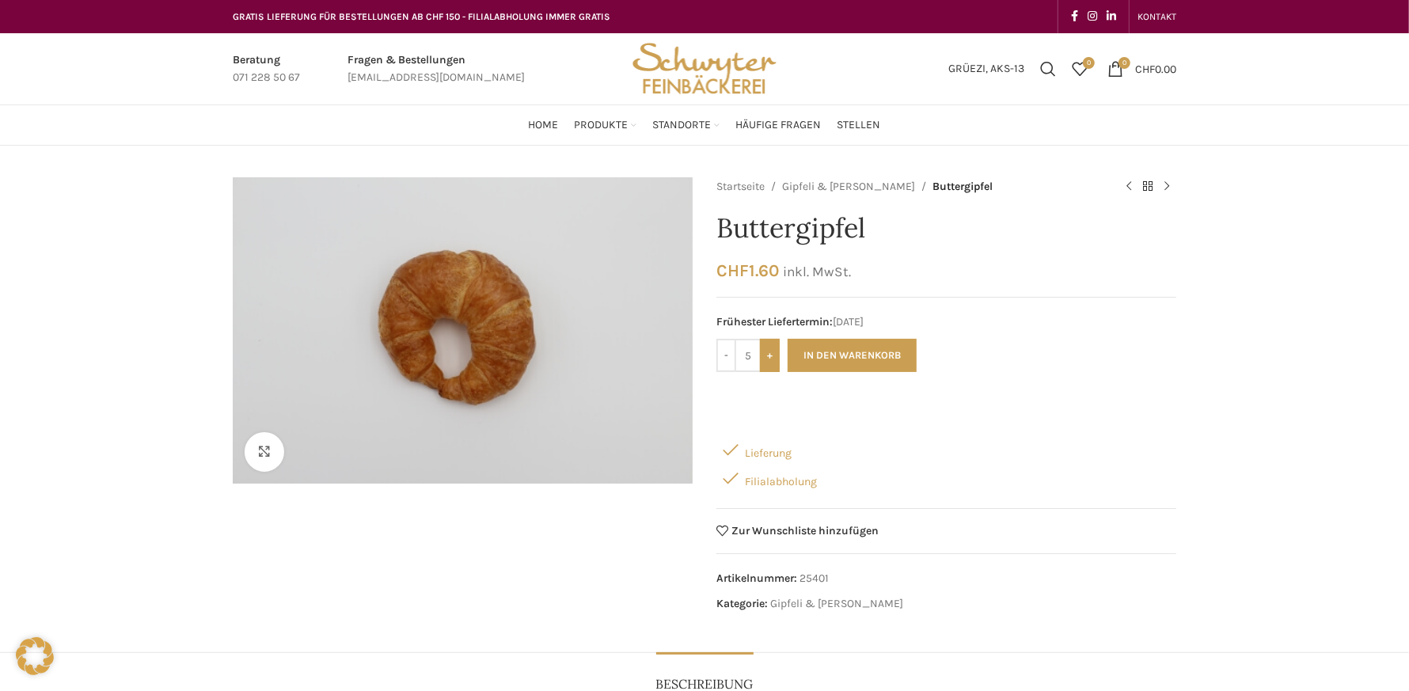
type input "6"
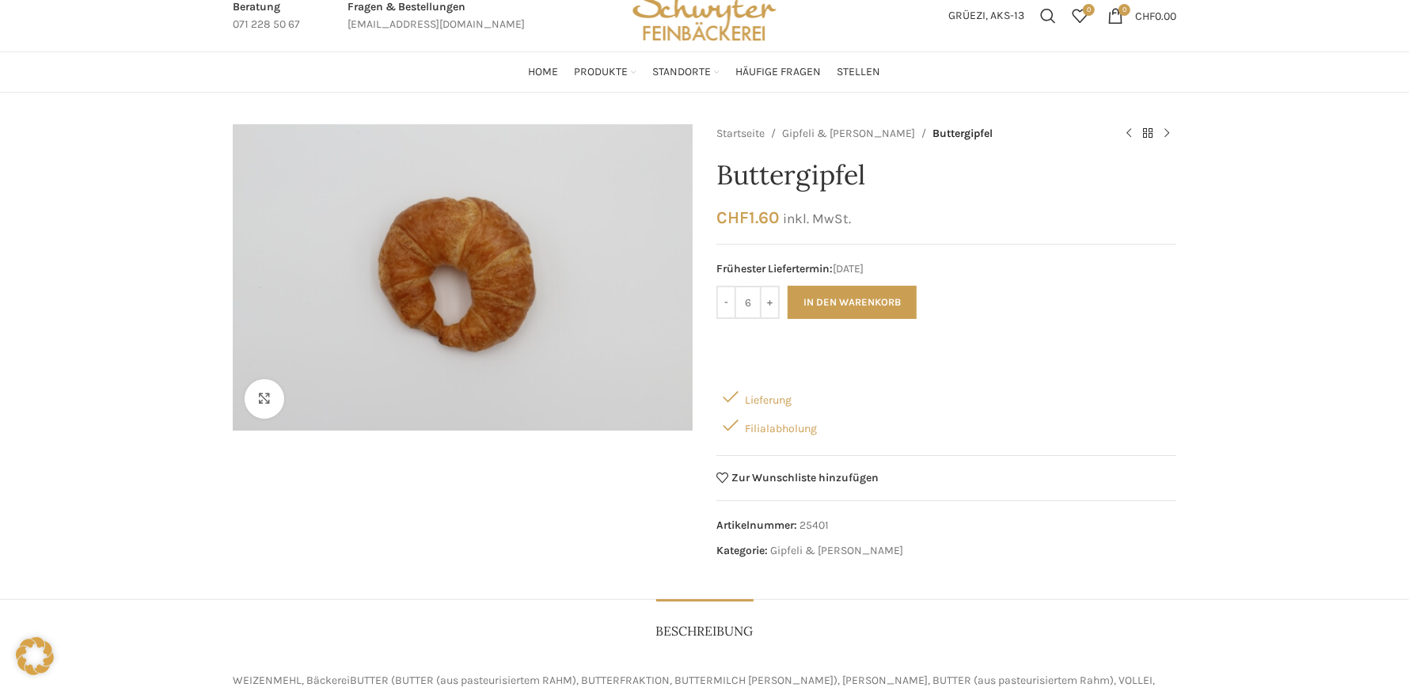
scroll to position [79, 0]
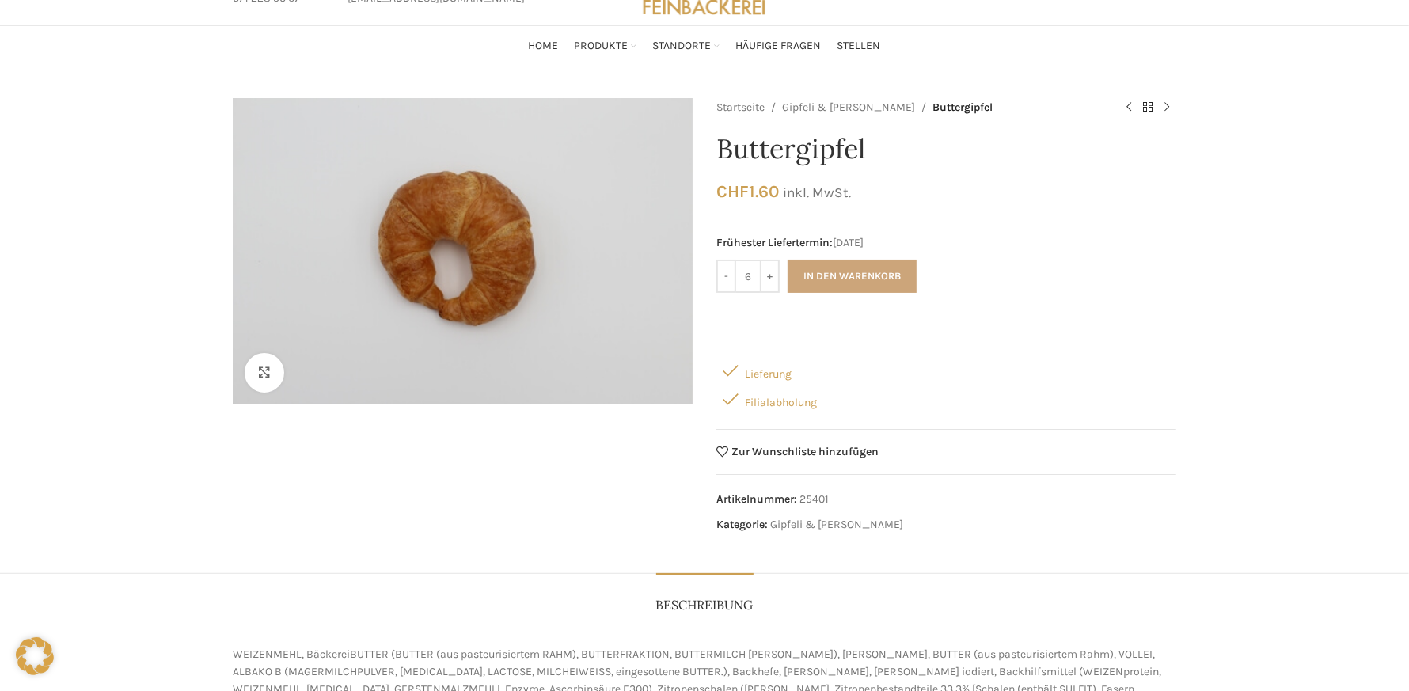
click at [812, 266] on button "In den Warenkorb" at bounding box center [852, 276] width 129 height 33
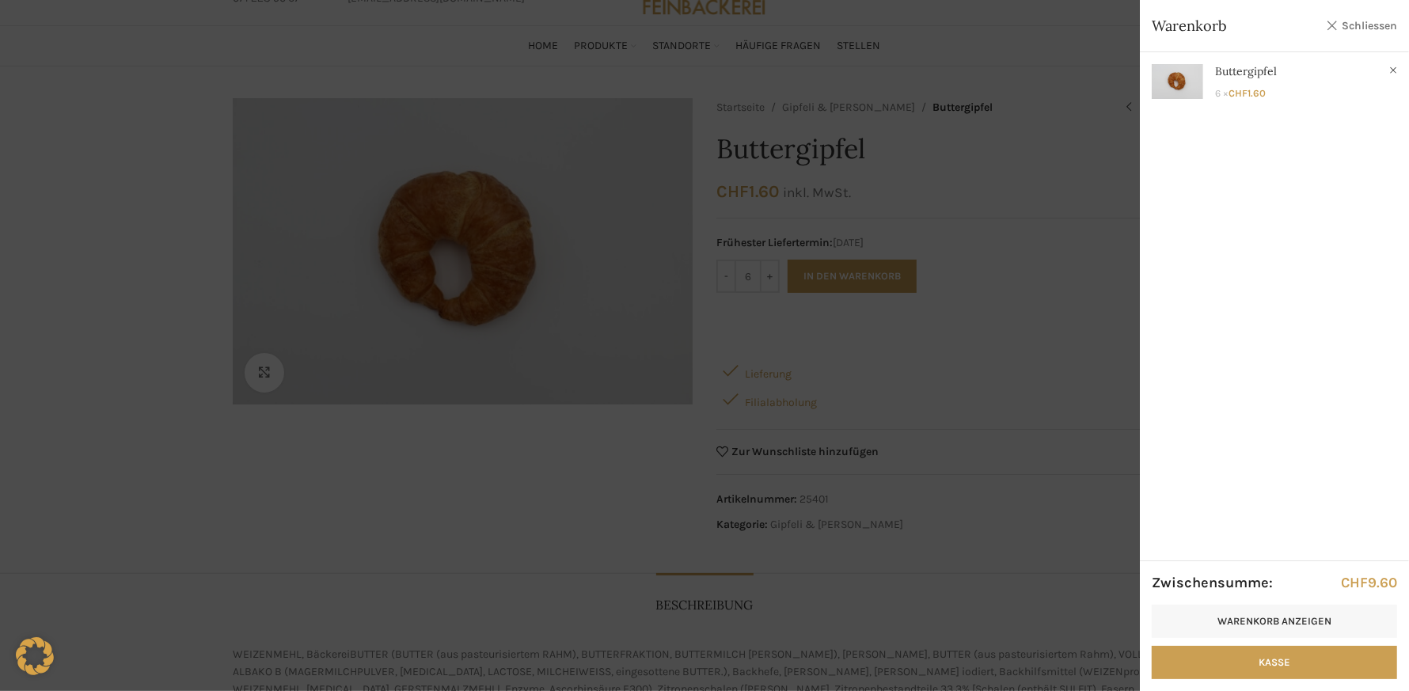
click at [1369, 27] on link "Schliessen" at bounding box center [1361, 26] width 71 height 20
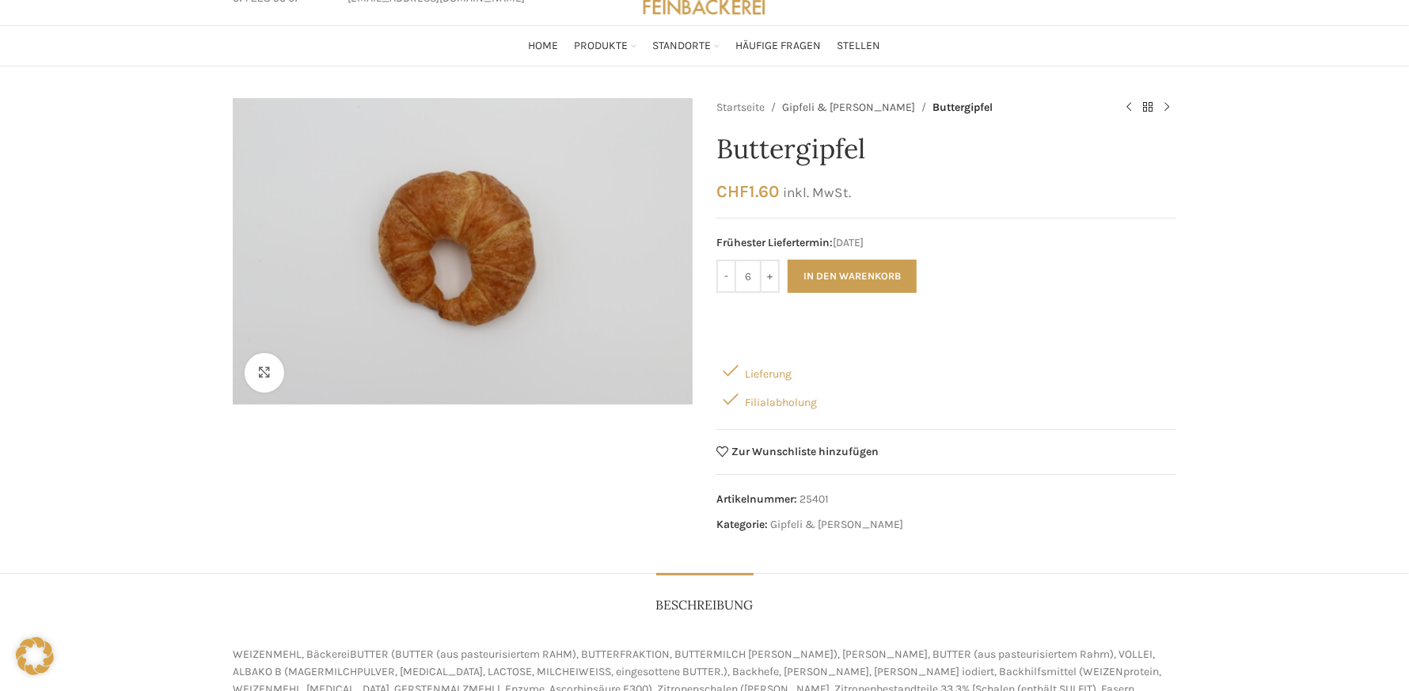
click at [833, 107] on link "Gipfeli & [PERSON_NAME]" at bounding box center [848, 107] width 133 height 17
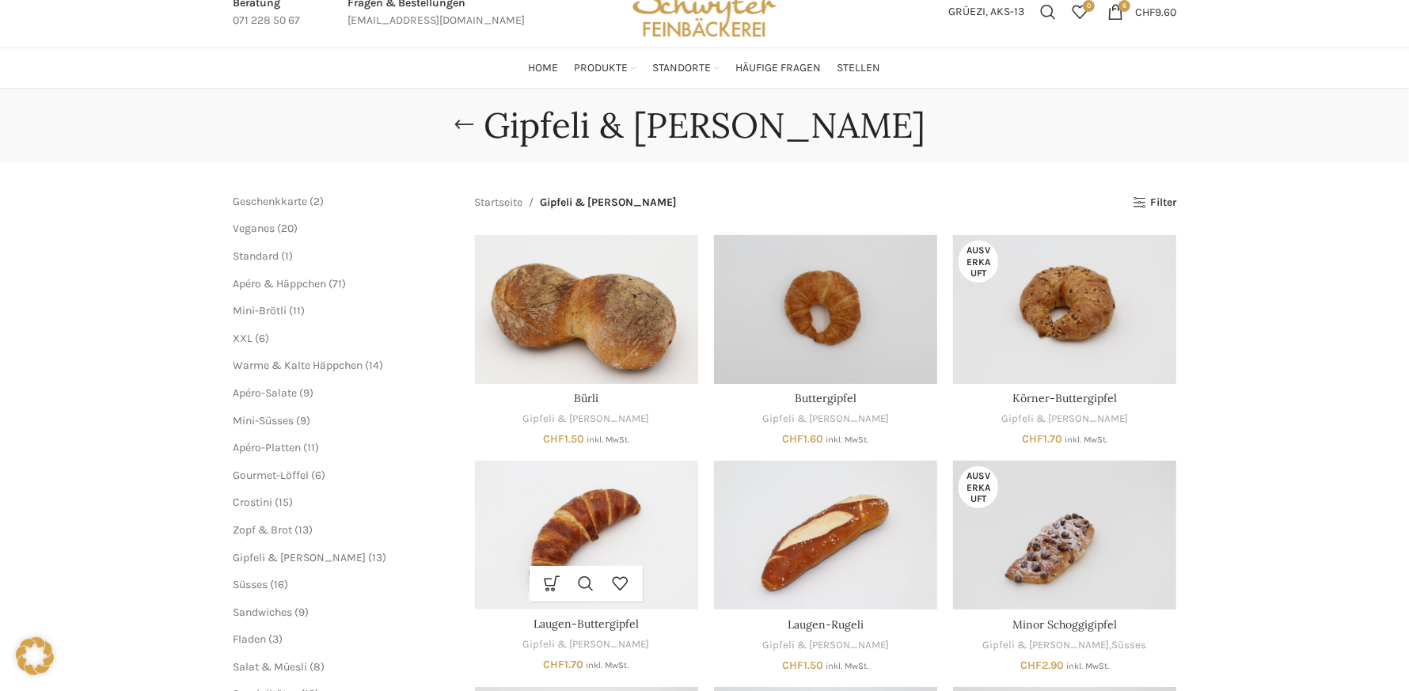
scroll to position [158, 0]
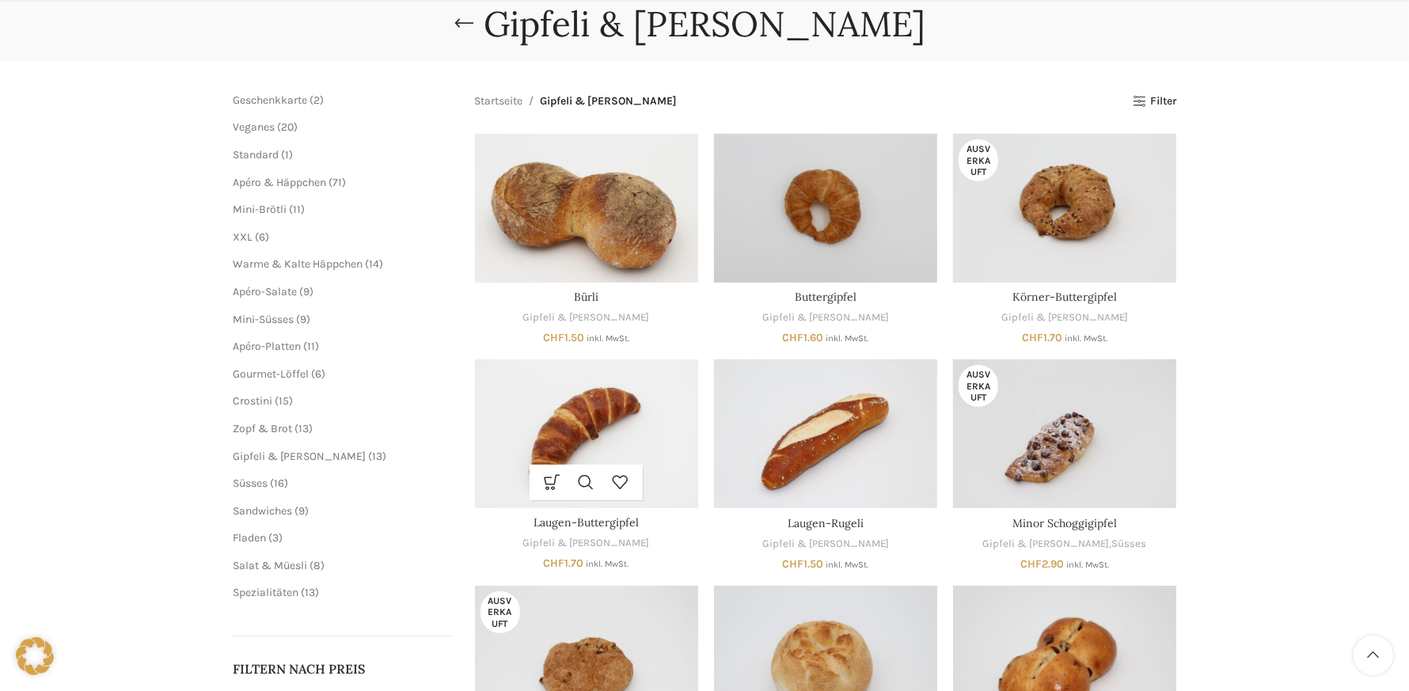
click at [609, 428] on img "Laugen-Buttergipfel" at bounding box center [586, 433] width 223 height 149
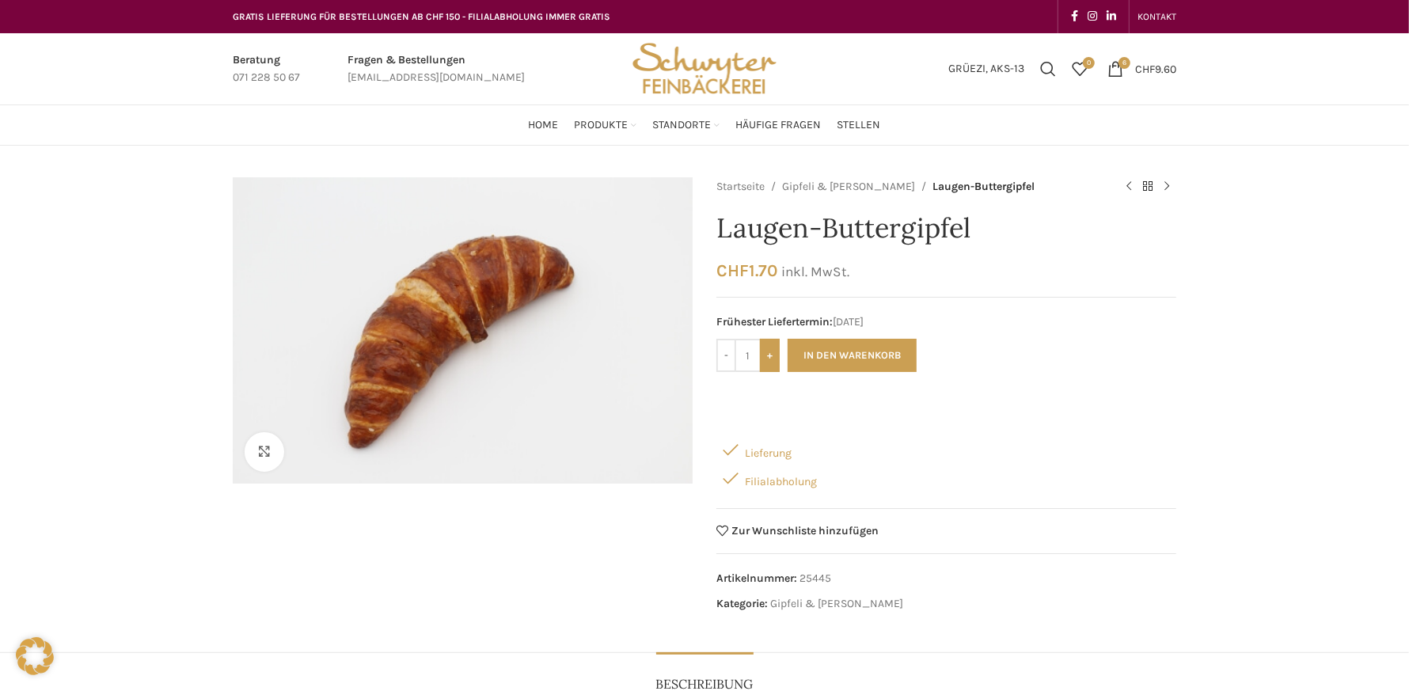
click at [767, 352] on input "+" at bounding box center [770, 355] width 20 height 33
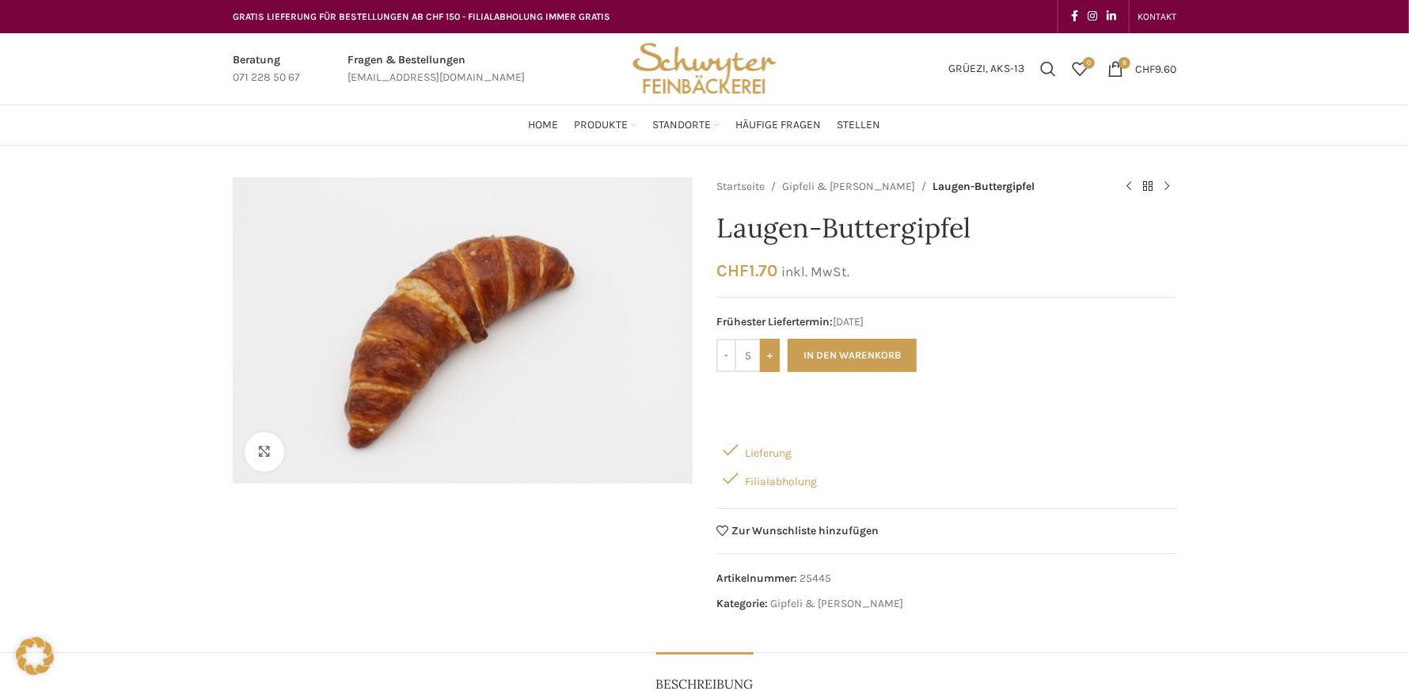
type input "6"
click at [846, 356] on button "In den Warenkorb" at bounding box center [852, 355] width 129 height 33
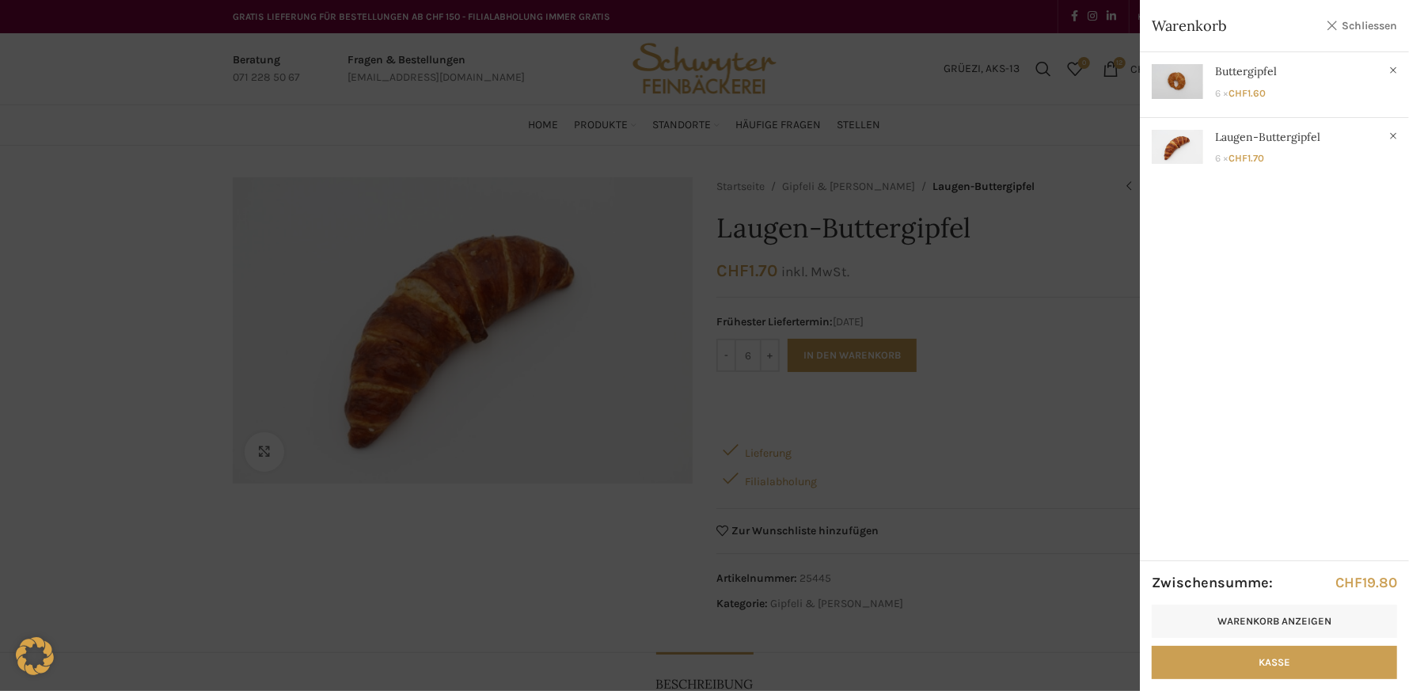
click at [1335, 27] on link "Schliessen" at bounding box center [1361, 26] width 71 height 20
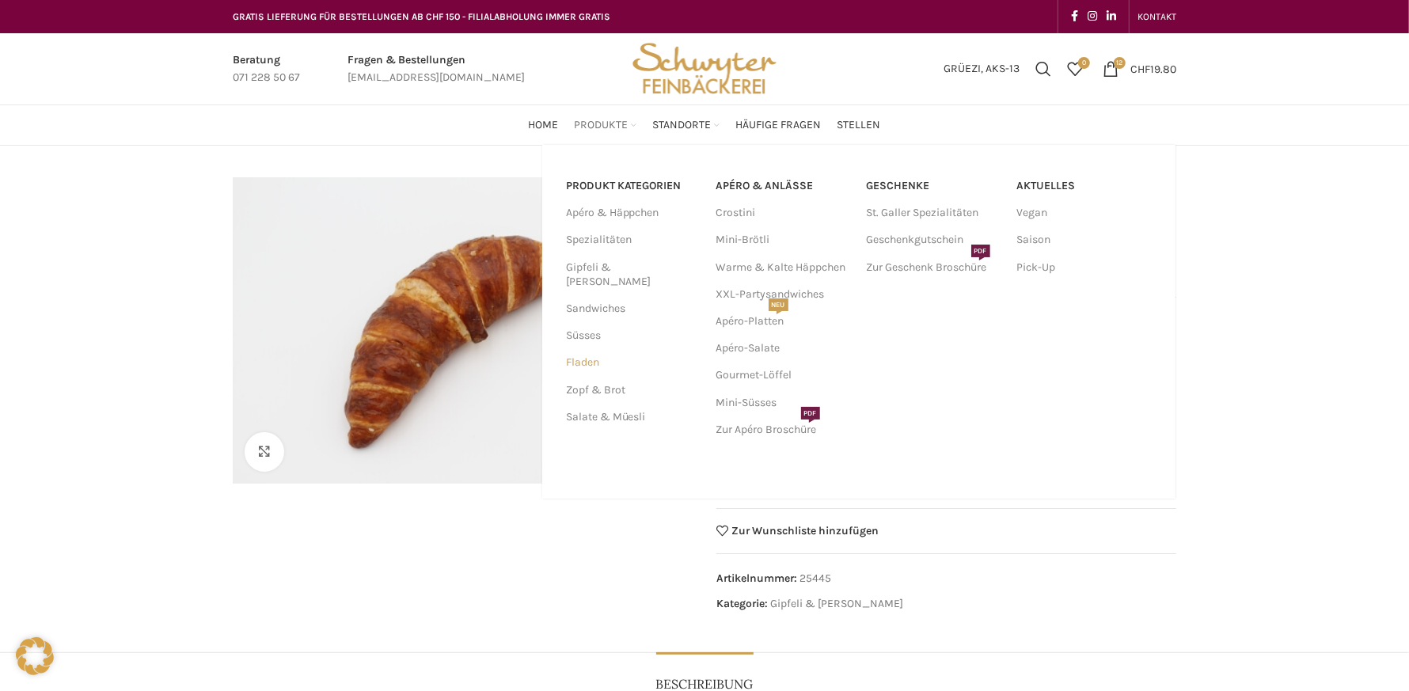
click at [588, 349] on link "Fladen" at bounding box center [631, 362] width 131 height 27
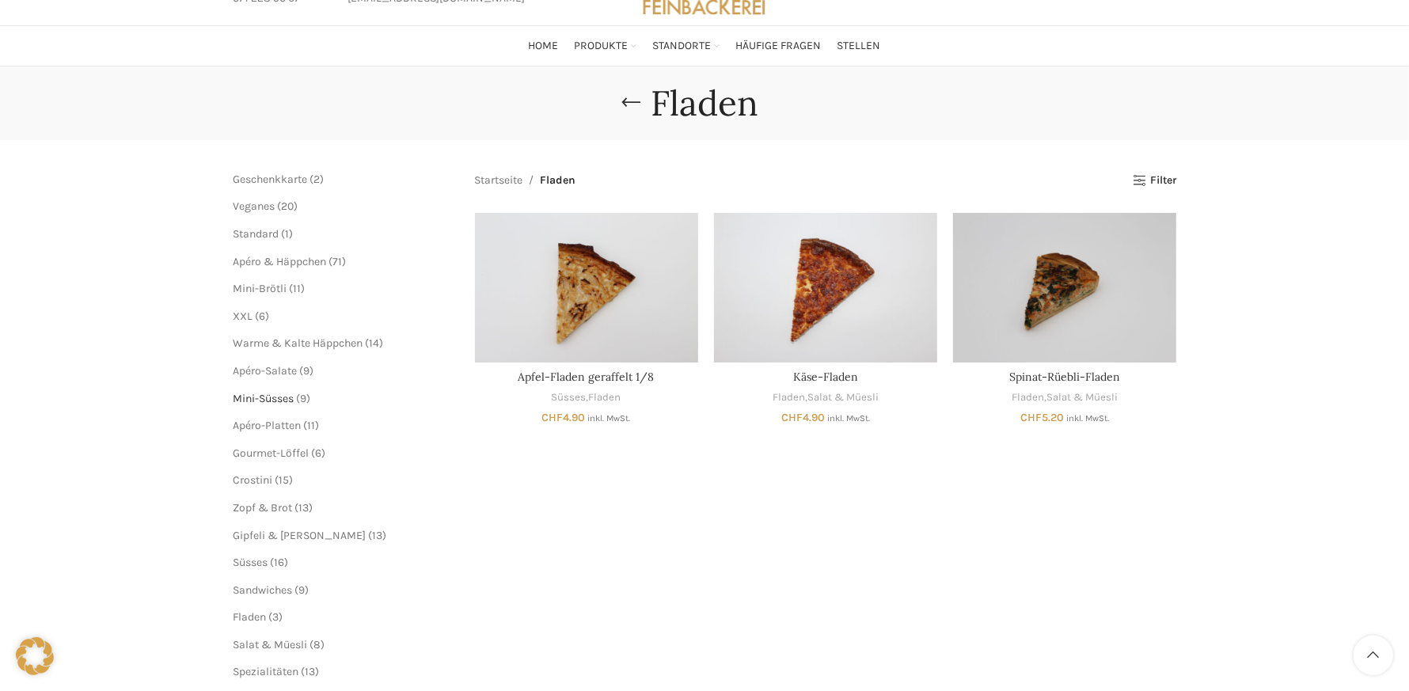
scroll to position [158, 0]
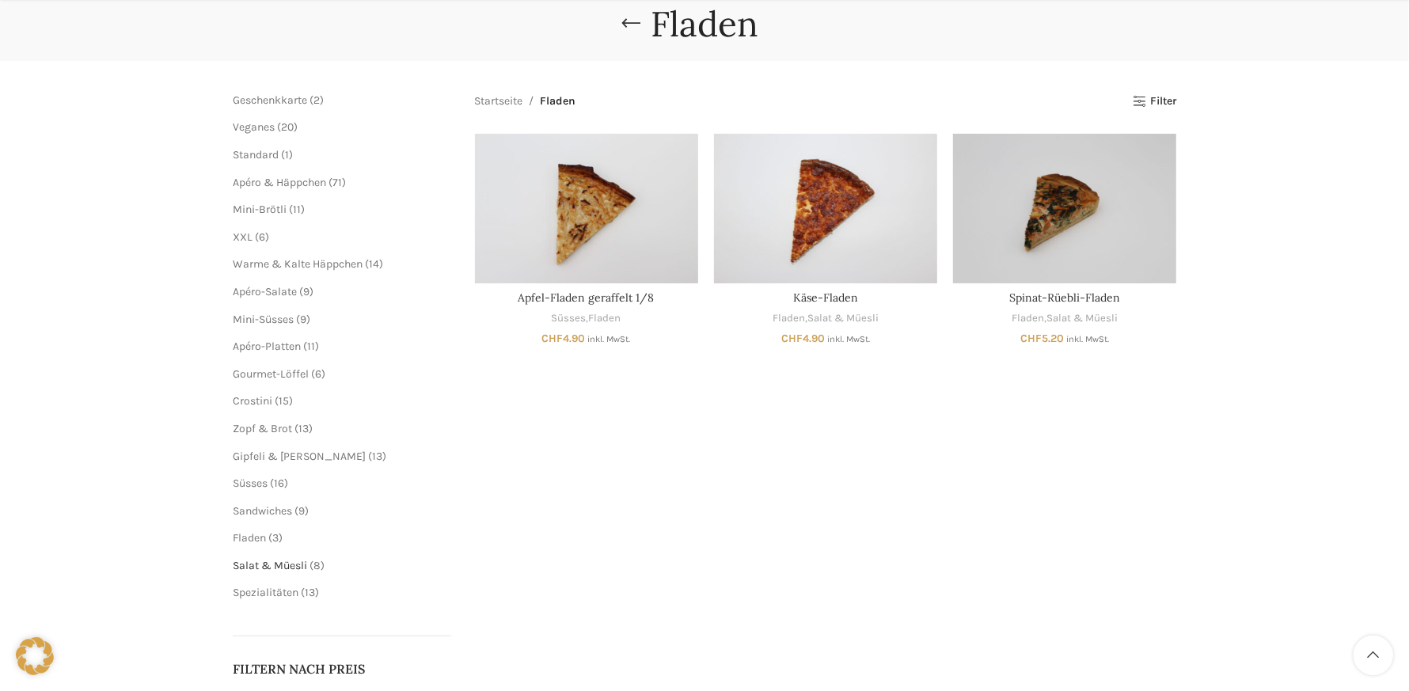
click at [261, 568] on span "Salat & Müesli" at bounding box center [270, 565] width 74 height 13
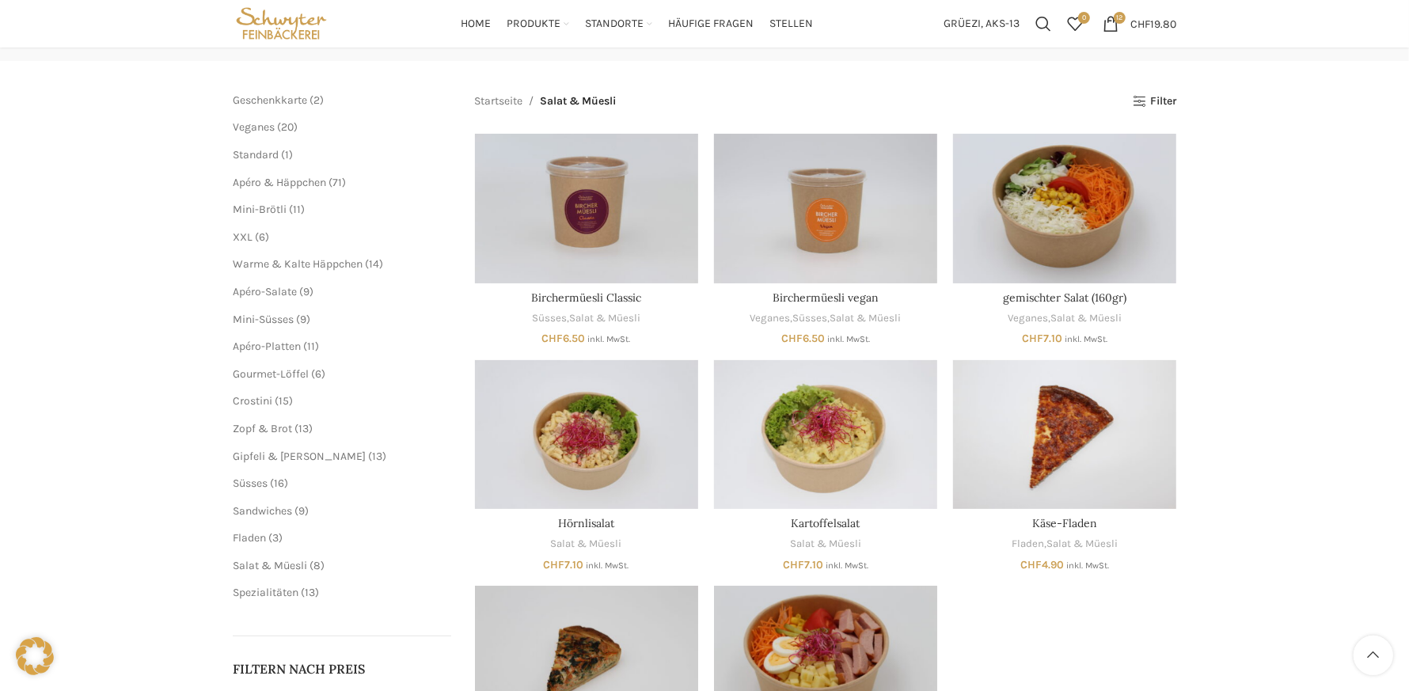
scroll to position [238, 0]
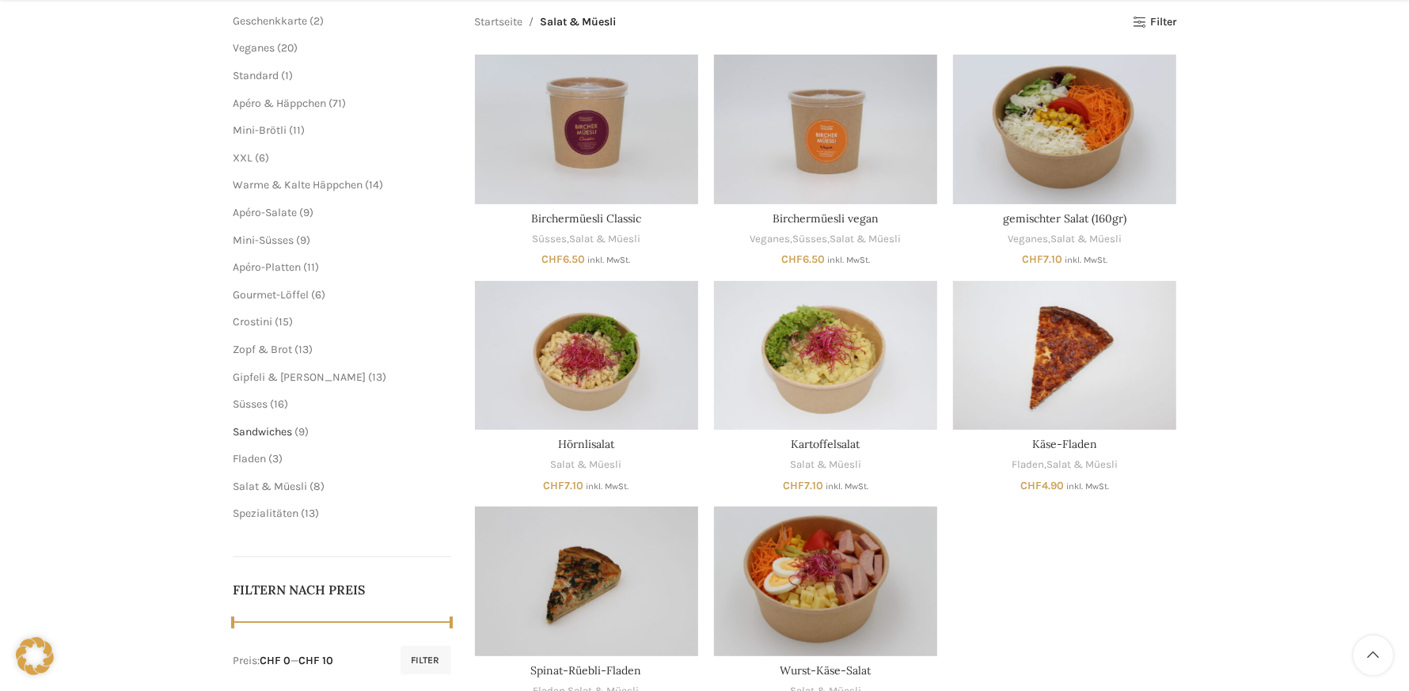
click at [257, 432] on span "Sandwiches" at bounding box center [262, 431] width 59 height 13
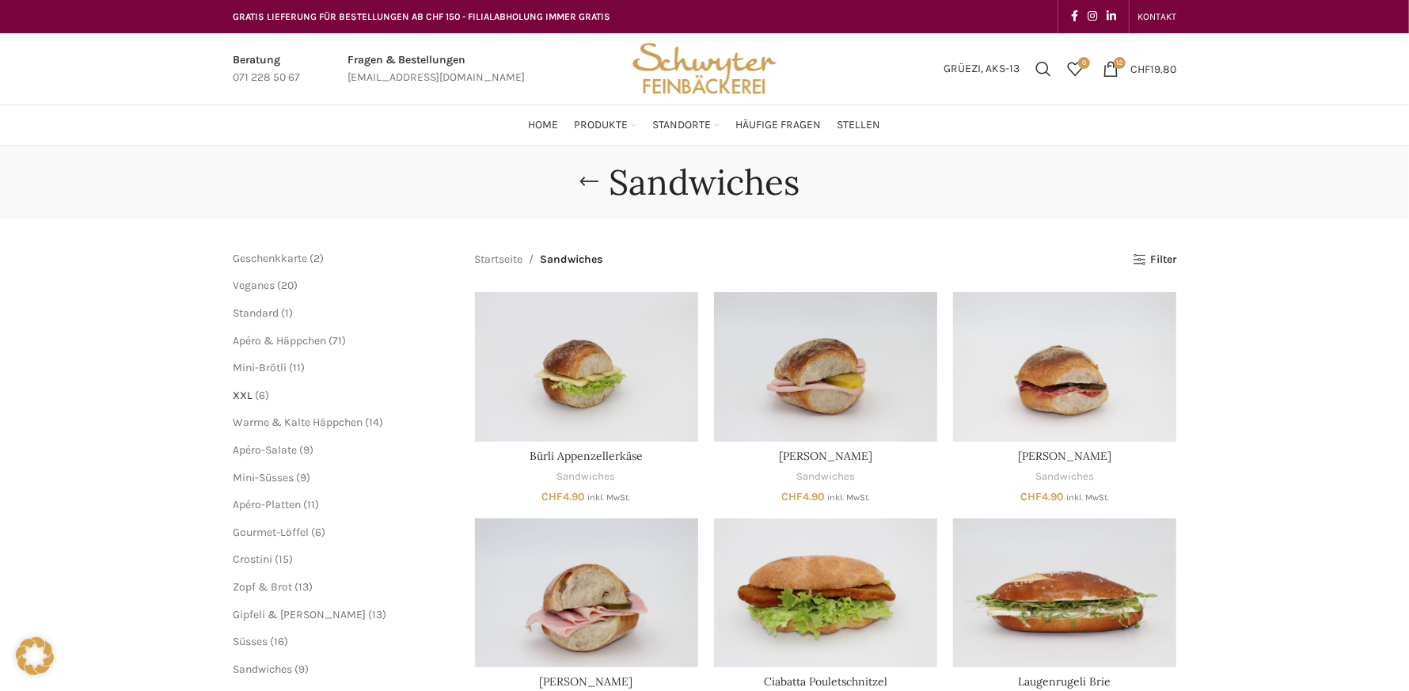
click at [244, 395] on span "XXL" at bounding box center [243, 395] width 20 height 13
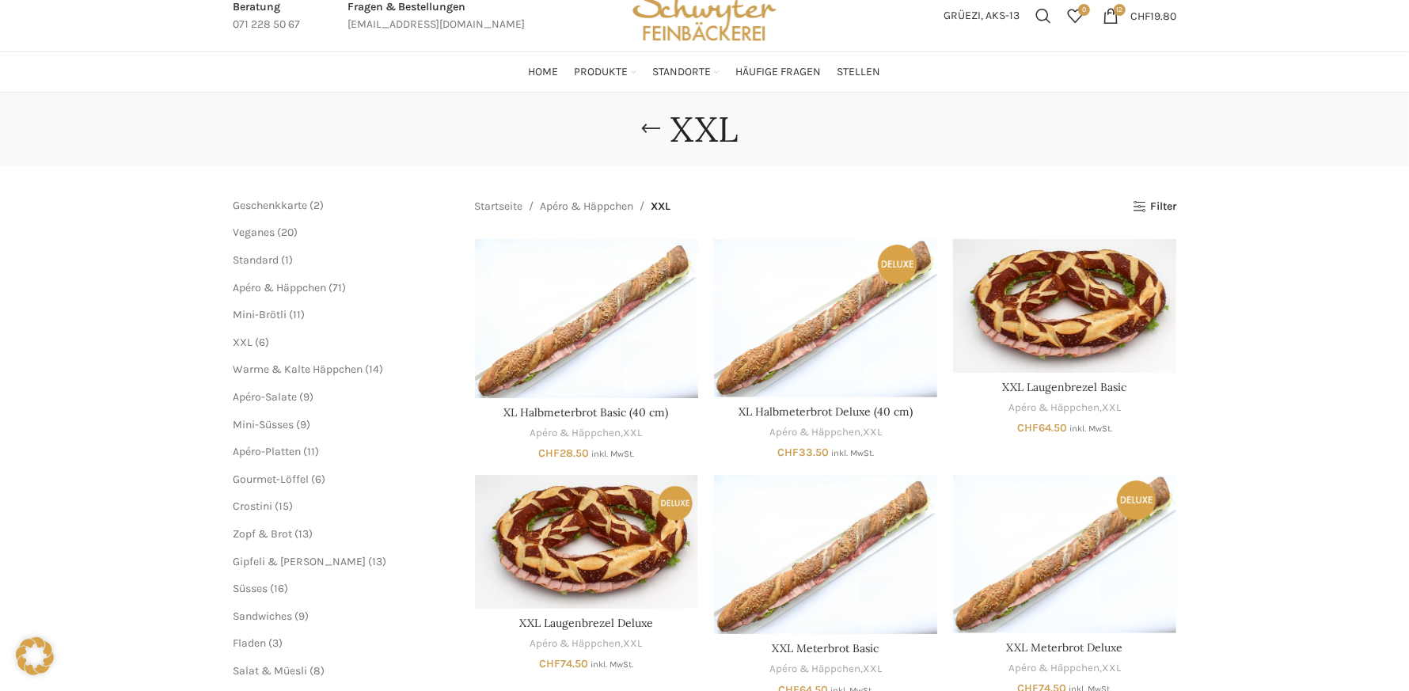
scroll to position [79, 0]
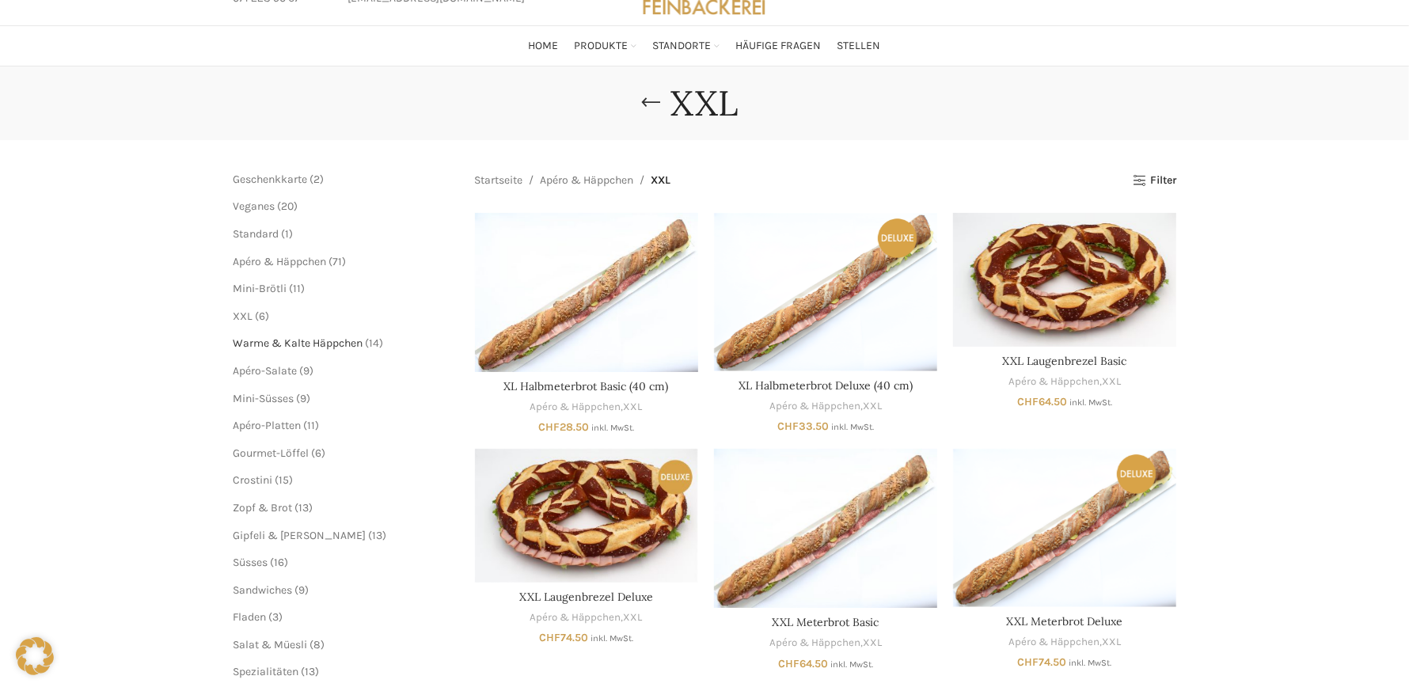
click at [314, 339] on span "Warme & Kalte Häppchen" at bounding box center [298, 343] width 130 height 13
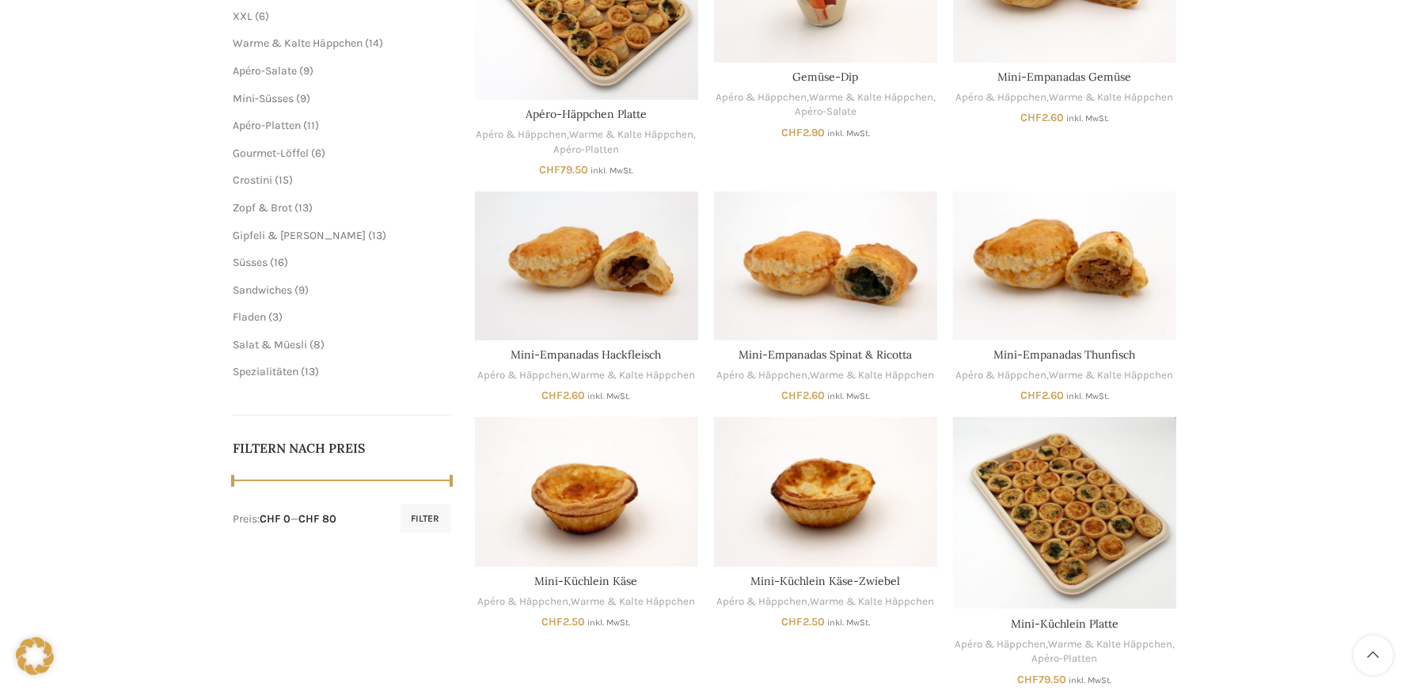
scroll to position [396, 0]
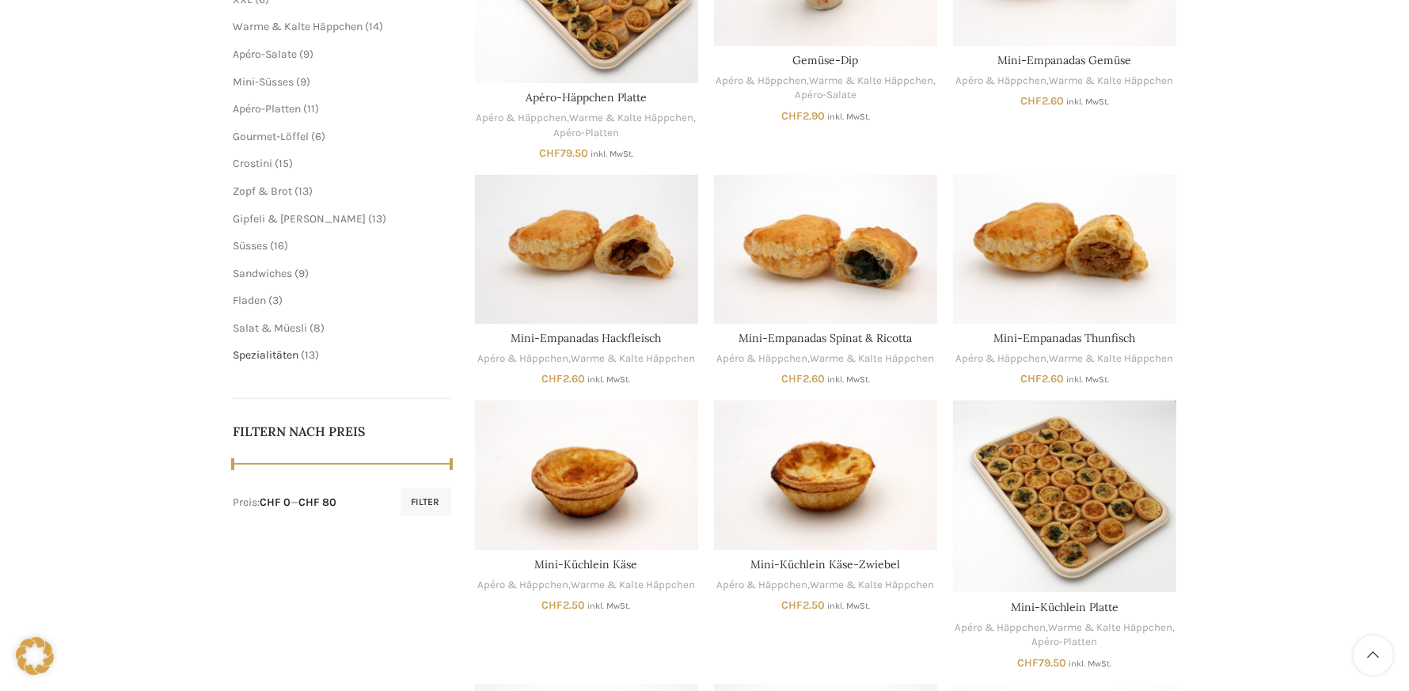
click at [258, 360] on span "Spezialitäten" at bounding box center [266, 354] width 66 height 13
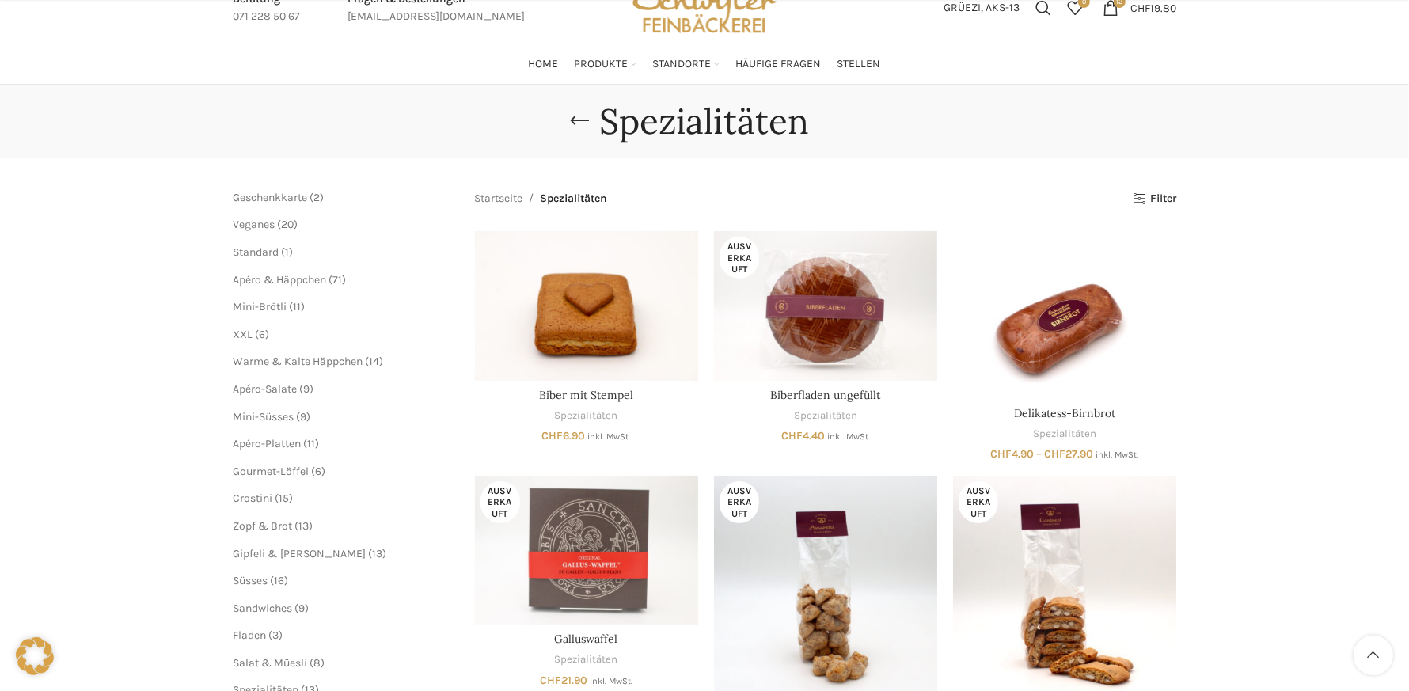
scroll to position [158, 0]
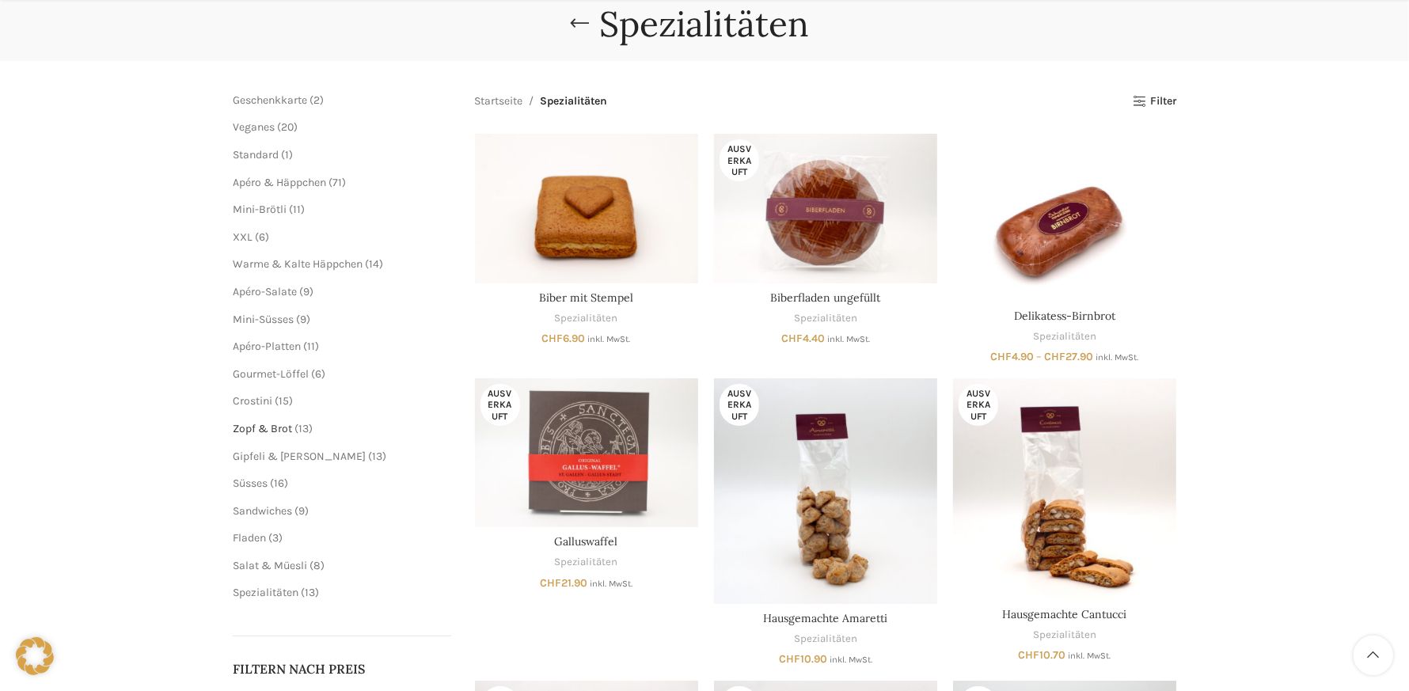
click at [255, 426] on span "Zopf & Brot" at bounding box center [262, 428] width 59 height 13
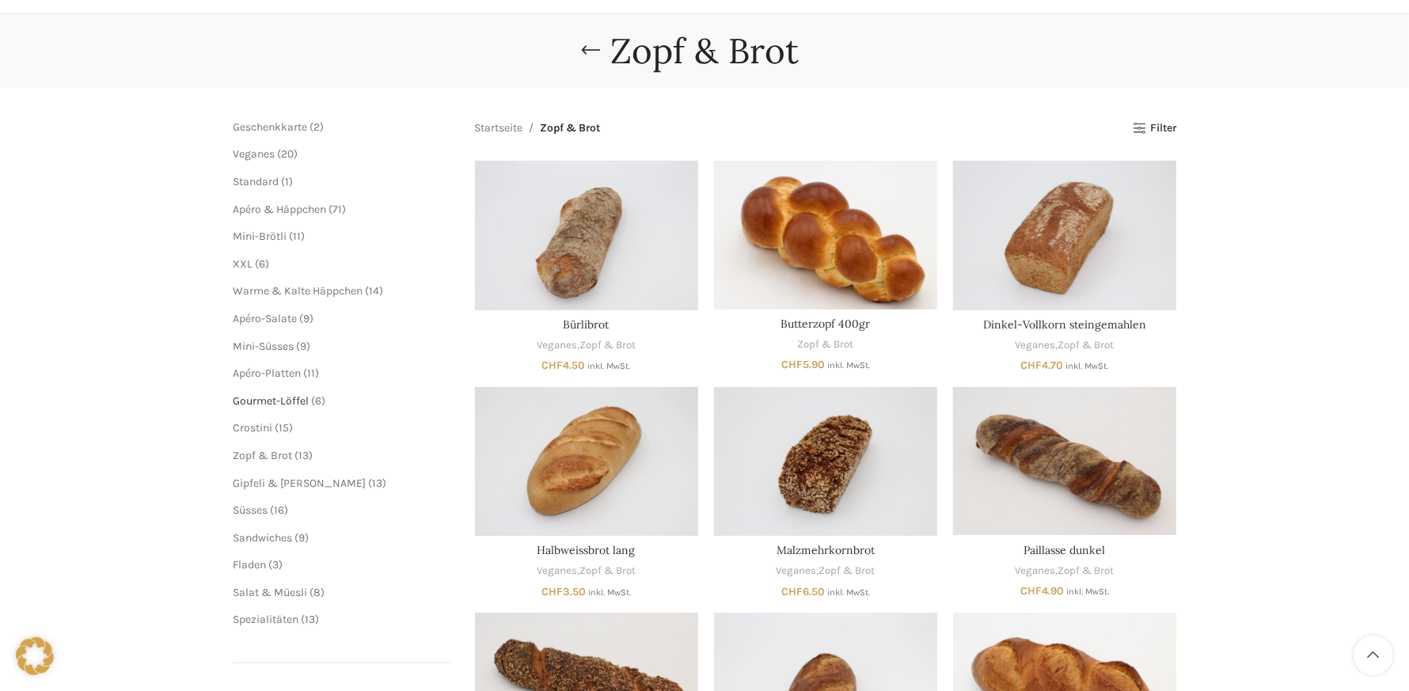
scroll to position [158, 0]
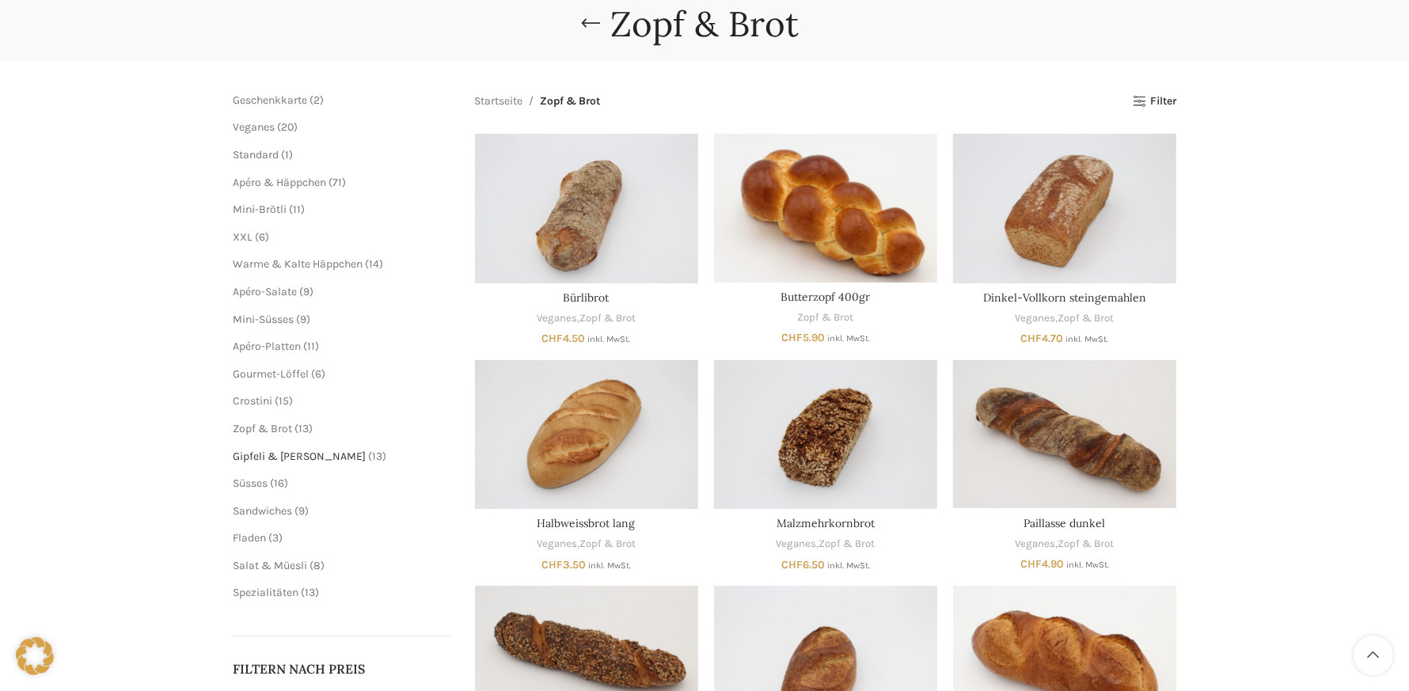
click at [253, 454] on span "Gipfeli & [PERSON_NAME]" at bounding box center [299, 456] width 133 height 13
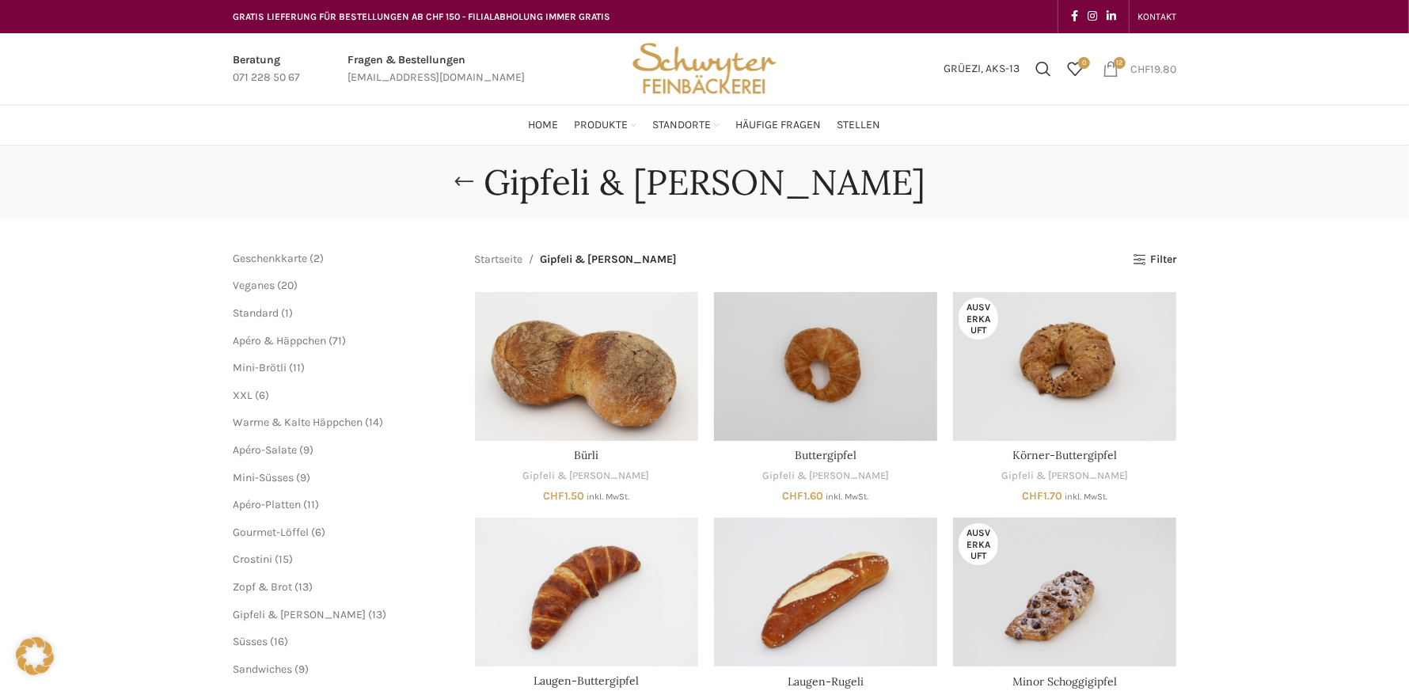
click at [1141, 68] on span "CHF" at bounding box center [1141, 68] width 20 height 13
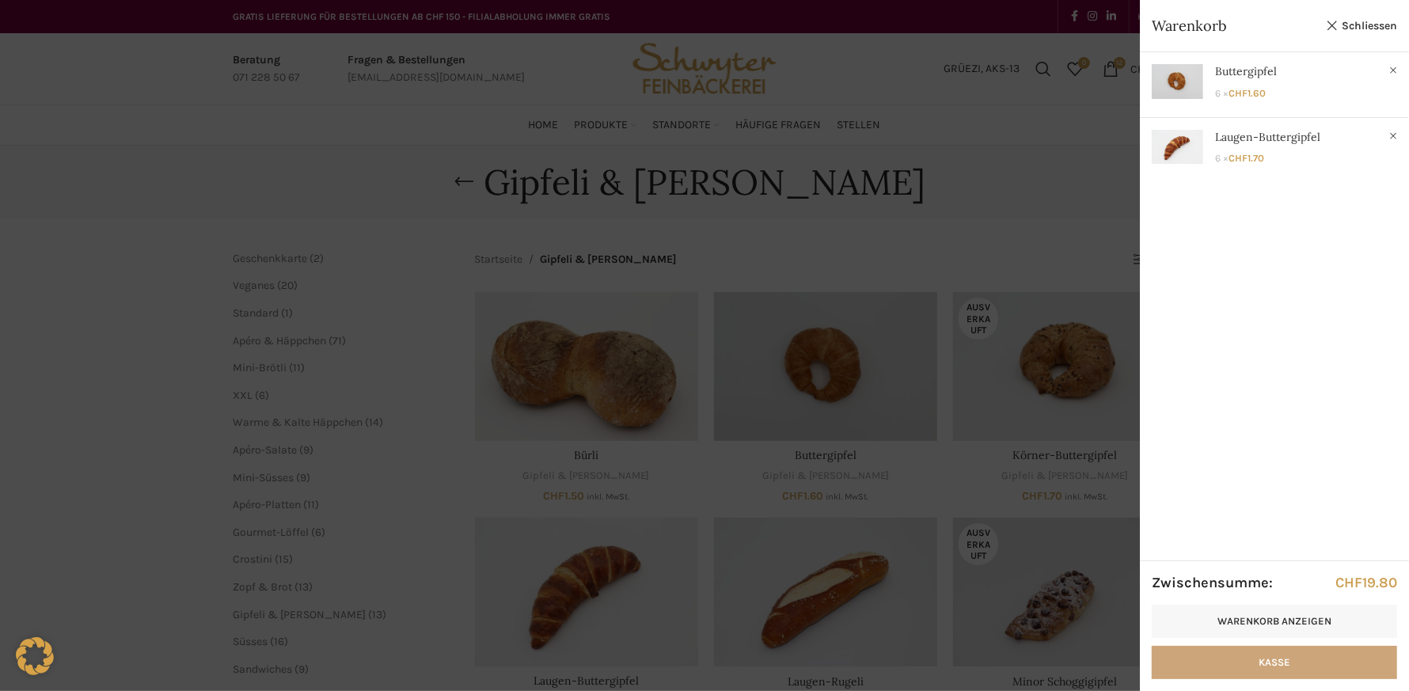
click at [1231, 656] on link "Kasse" at bounding box center [1274, 662] width 245 height 33
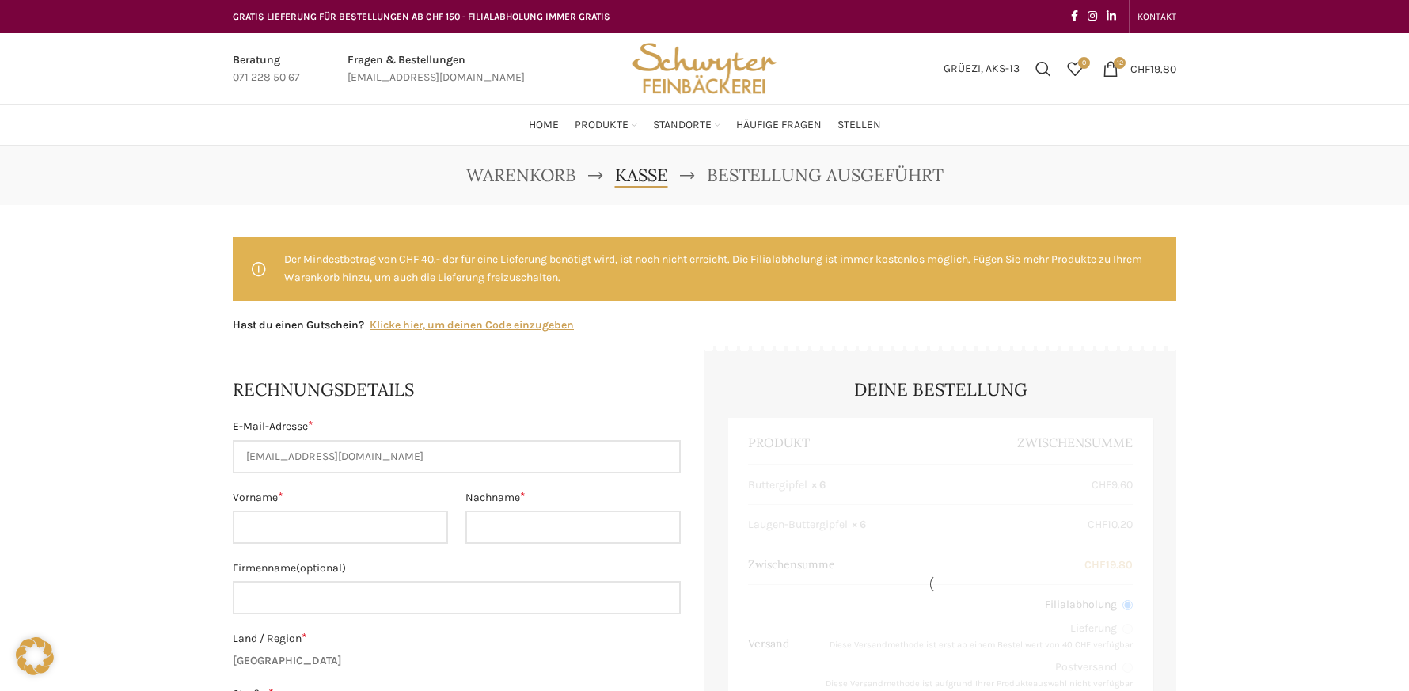
select select "SG"
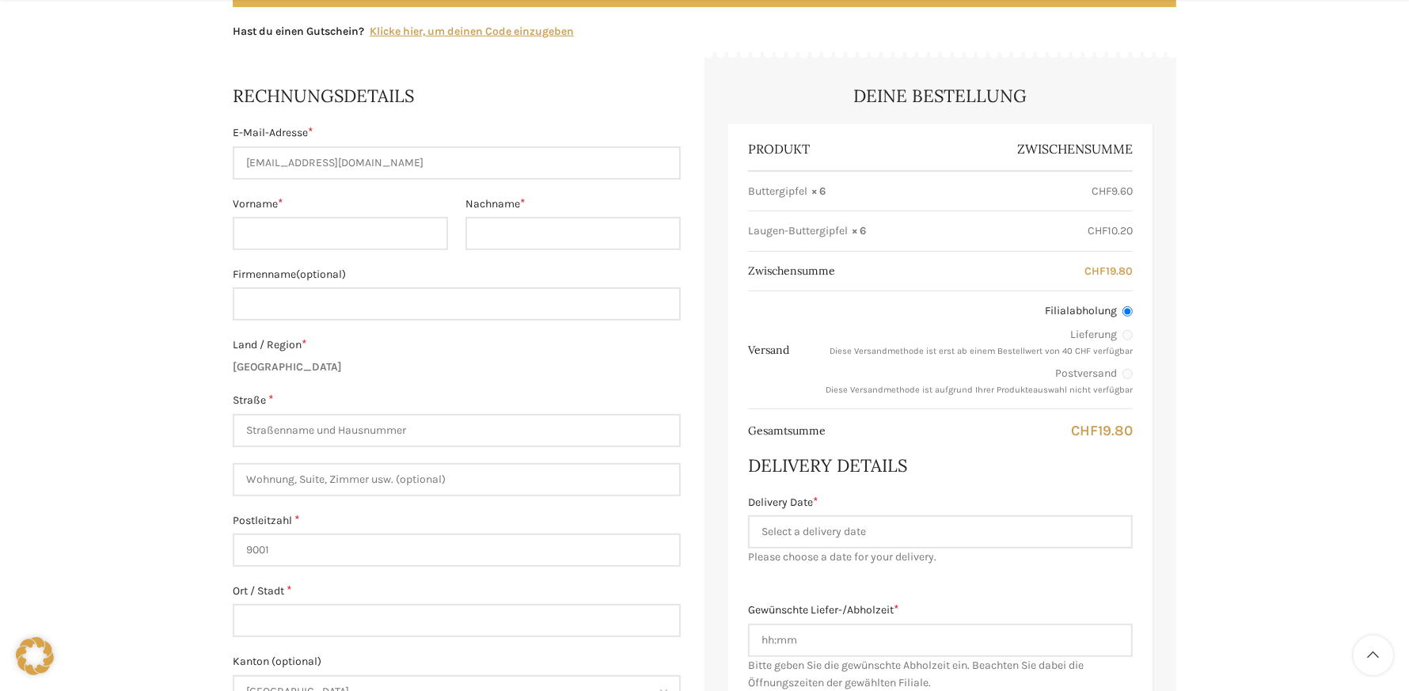
scroll to position [158, 0]
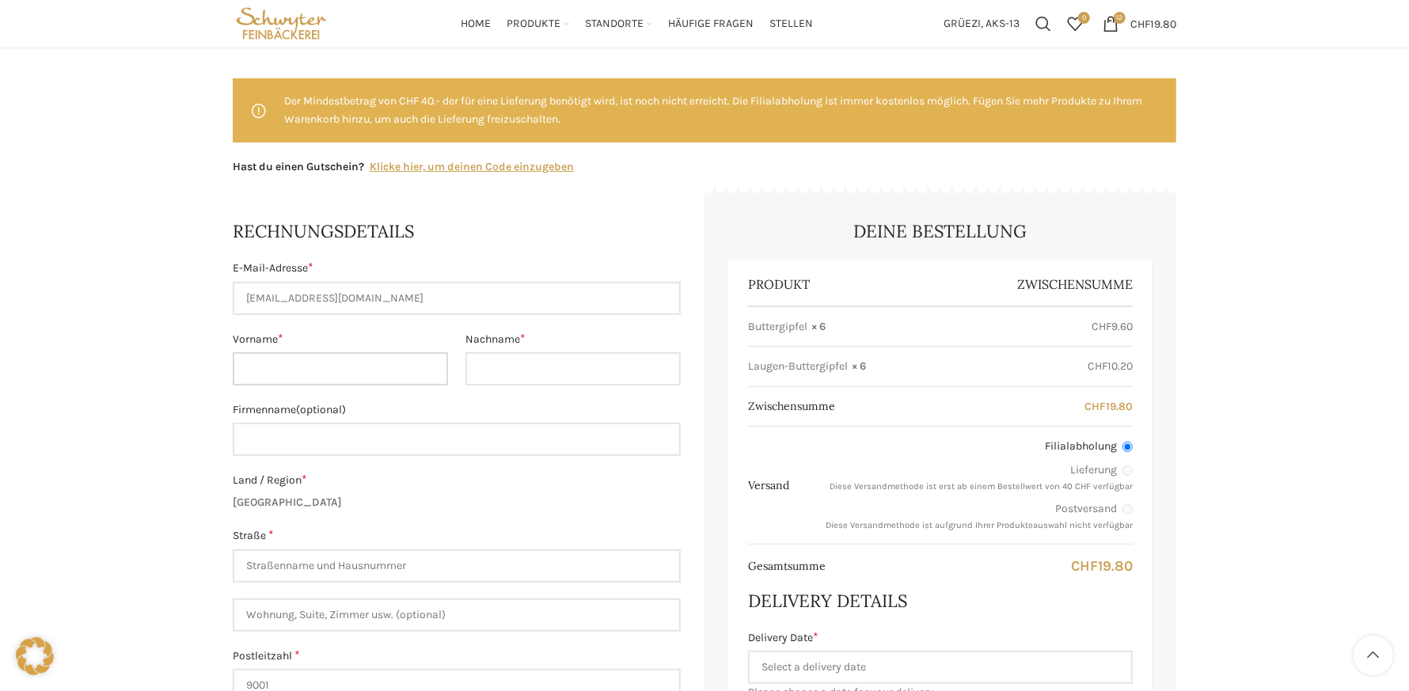
drag, startPoint x: 353, startPoint y: 367, endPoint x: 359, endPoint y: 373, distance: 8.4
click at [357, 371] on input "Vorname *" at bounding box center [340, 368] width 215 height 33
type input "[PERSON_NAME]"
type input "Köppel"
type input "Egg 255"
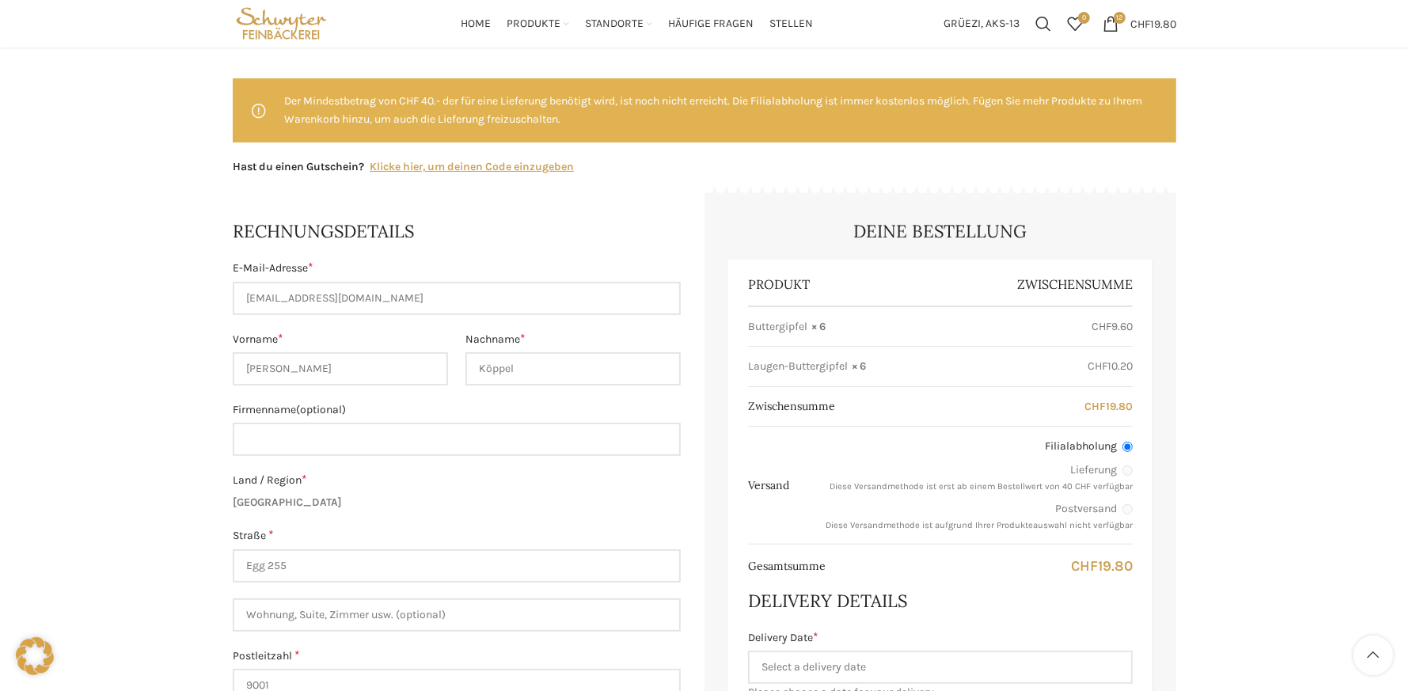
type input "Eggersriet"
type input "[PHONE_NUMBER]"
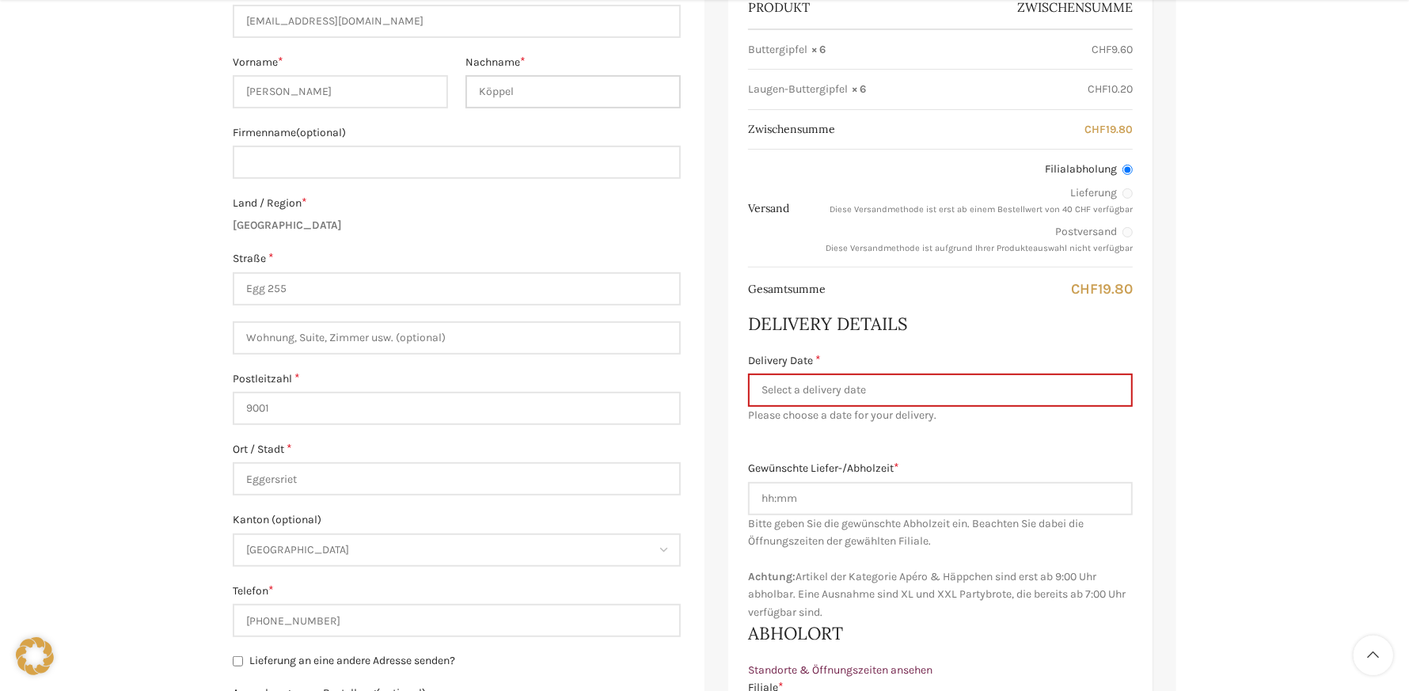
scroll to position [475, 0]
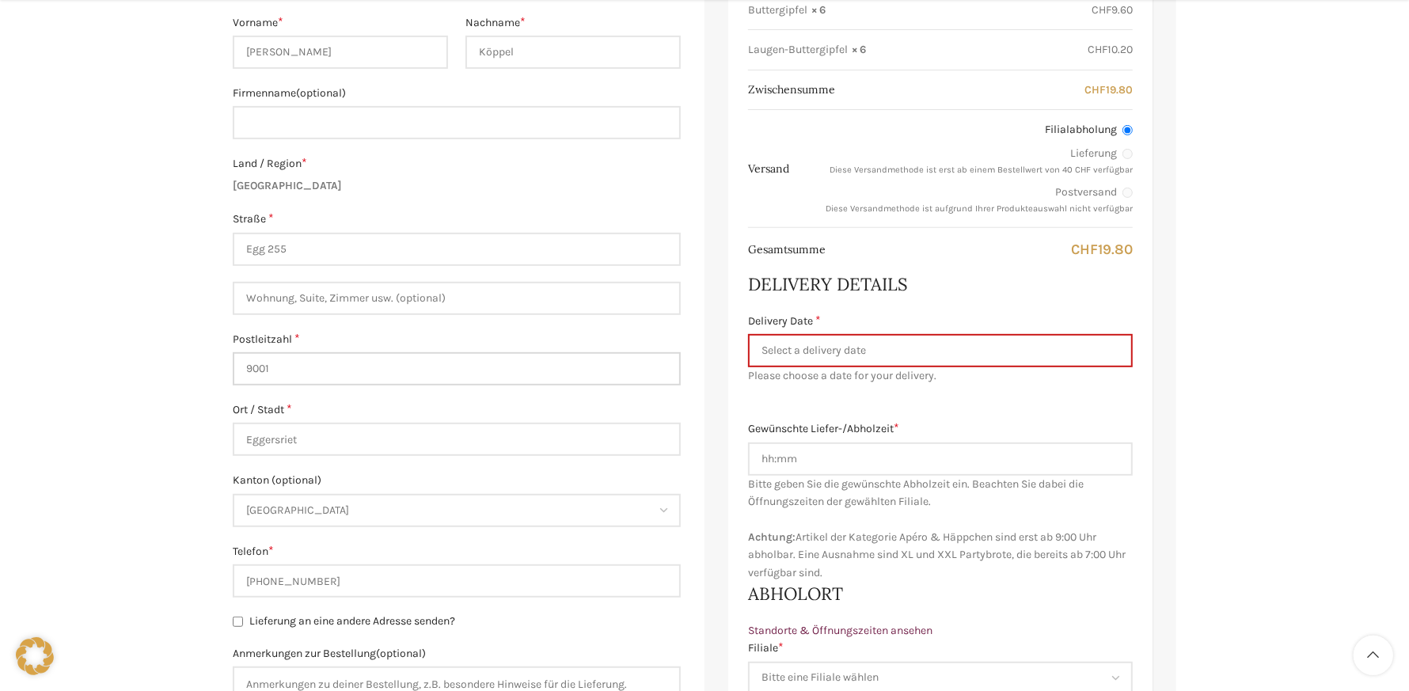
drag, startPoint x: 285, startPoint y: 362, endPoint x: 169, endPoint y: 362, distance: 116.4
click at [169, 362] on div "Warenkorb Kasse Bestellung ausgeführt Der Mindestbetrag von CHF 40.- der für ei…" at bounding box center [704, 430] width 1409 height 1519
type input "9034"
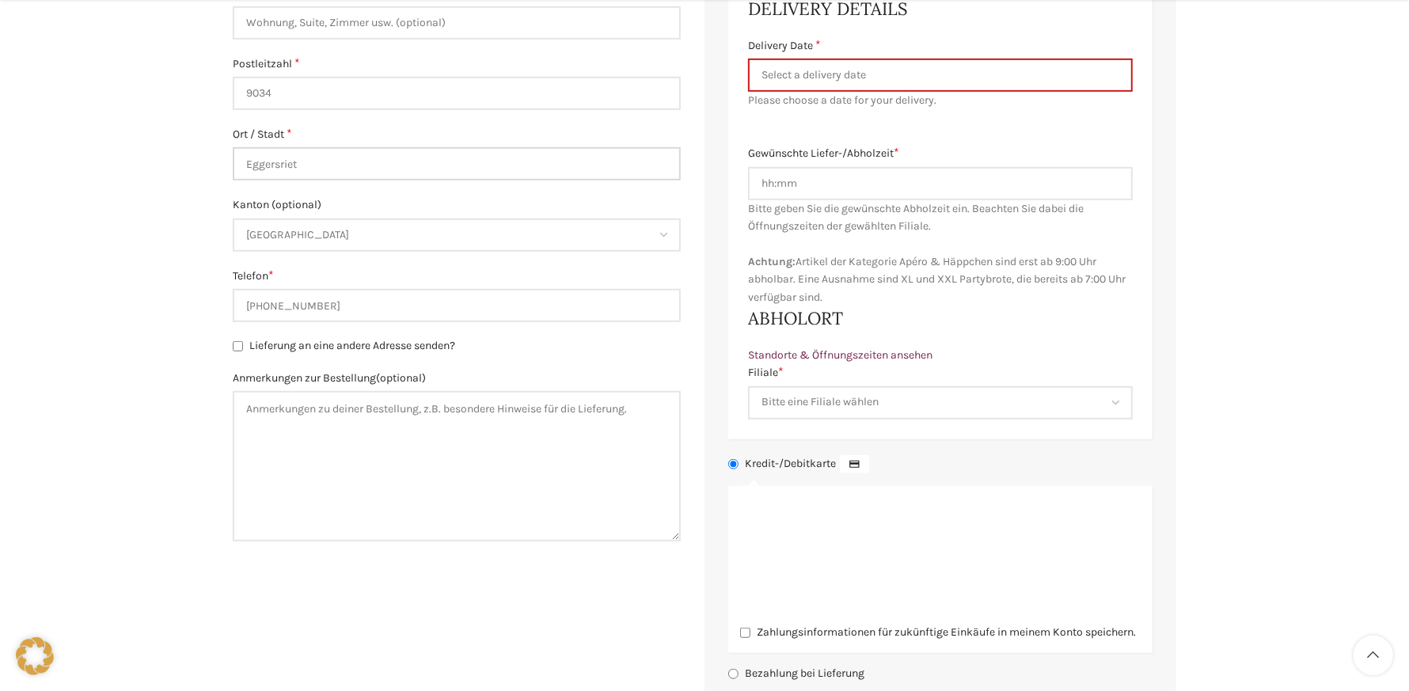
scroll to position [792, 0]
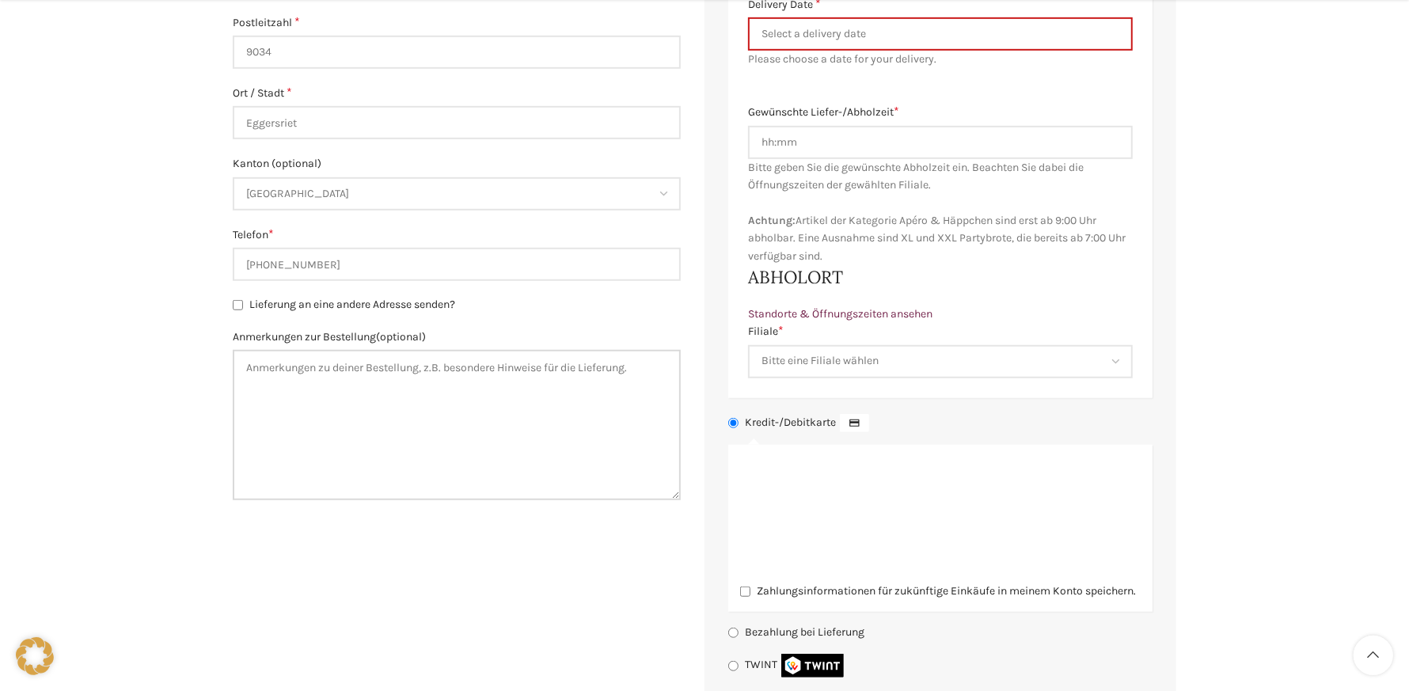
click at [311, 385] on textarea "Anmerkungen zur Bestellung (optional)" at bounding box center [457, 425] width 448 height 150
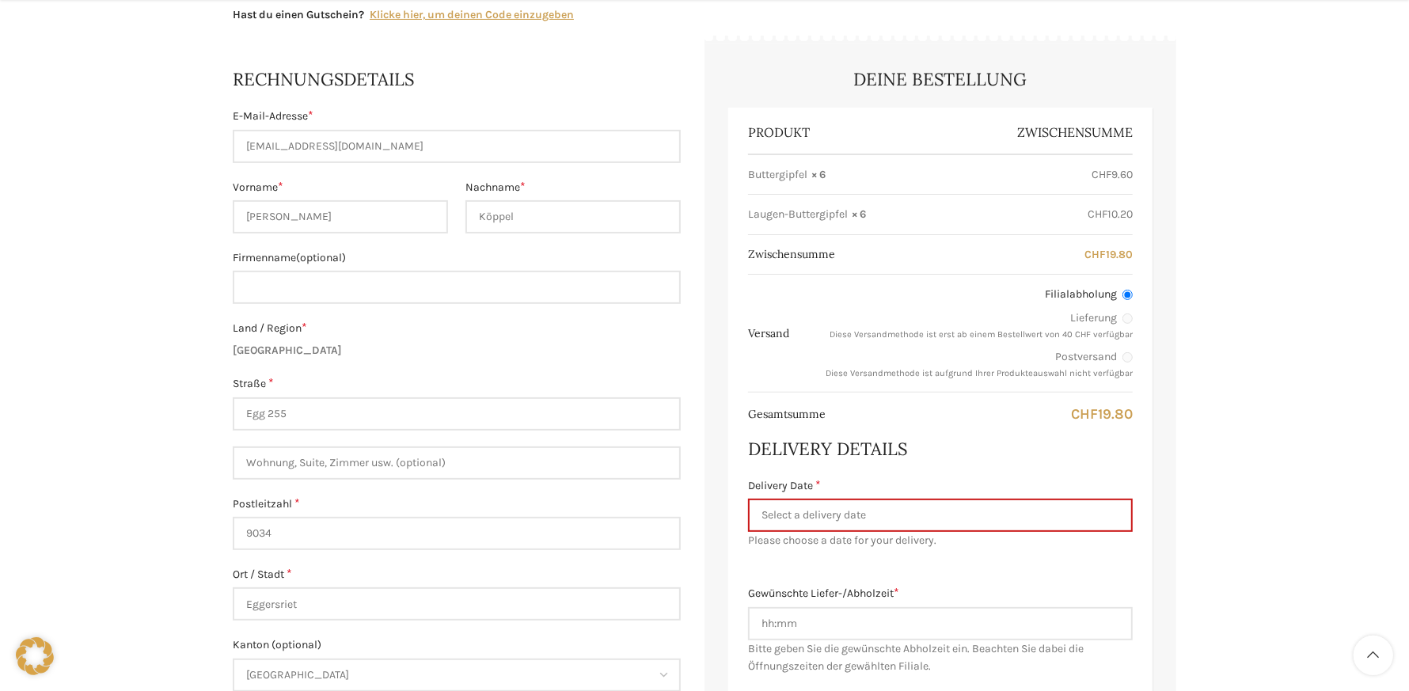
scroll to position [317, 0]
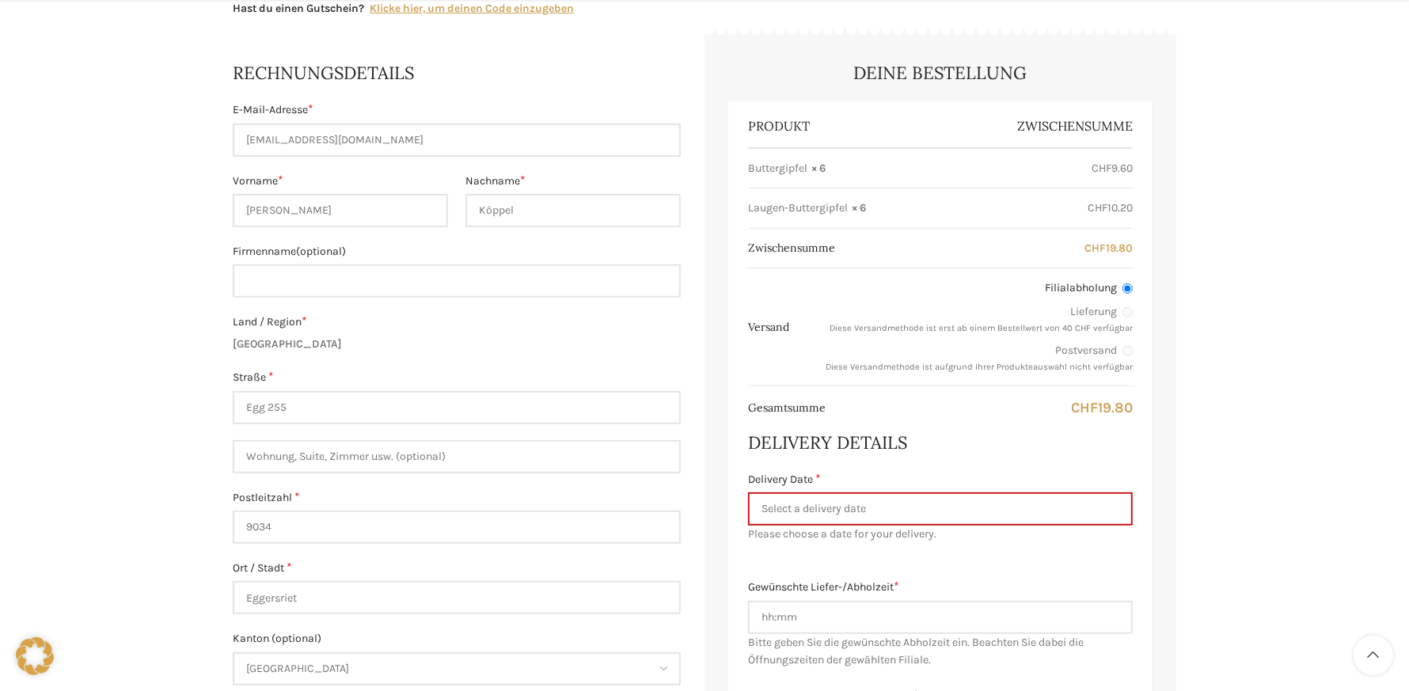
type textarea "Ich würde die Gipfel um ca. 07.00 Uhr in der Filiale Eggersriet abholen"
click at [1128, 286] on input "Filialabholung" at bounding box center [1128, 288] width 10 height 10
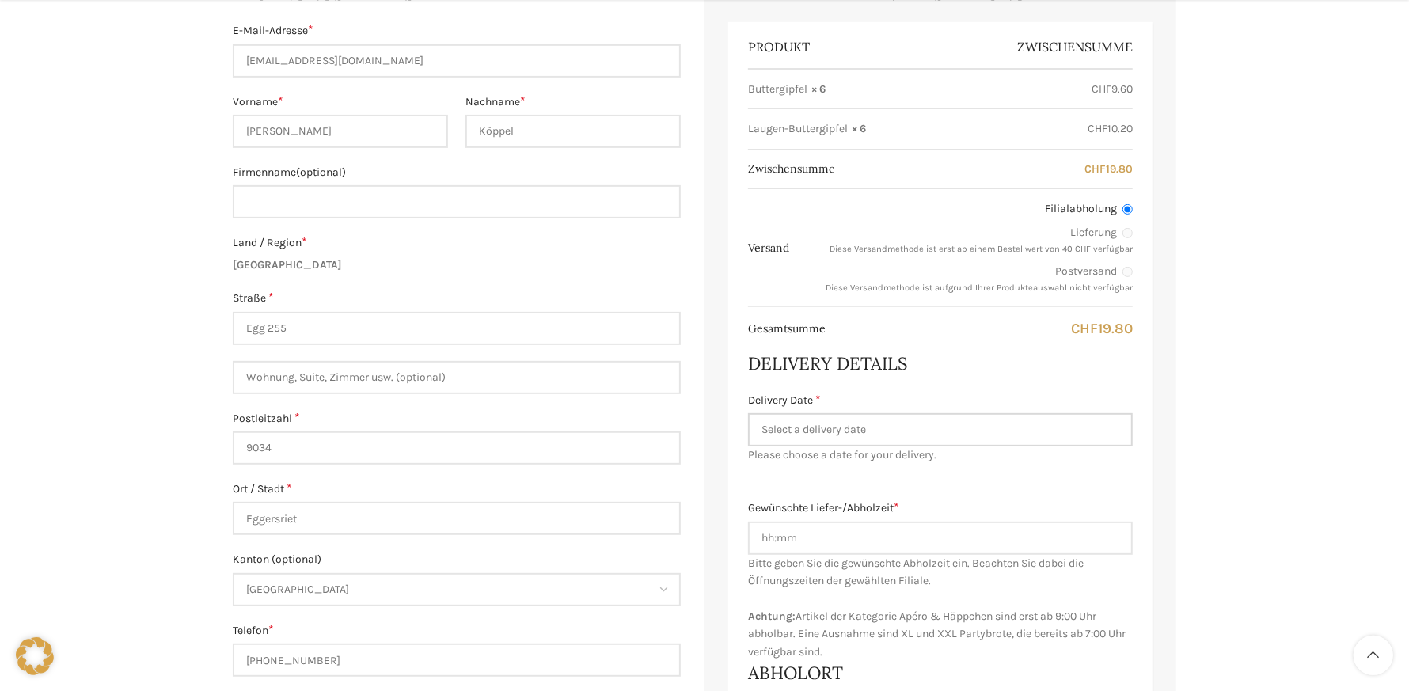
click at [838, 428] on input "Delivery Date *" at bounding box center [940, 429] width 385 height 33
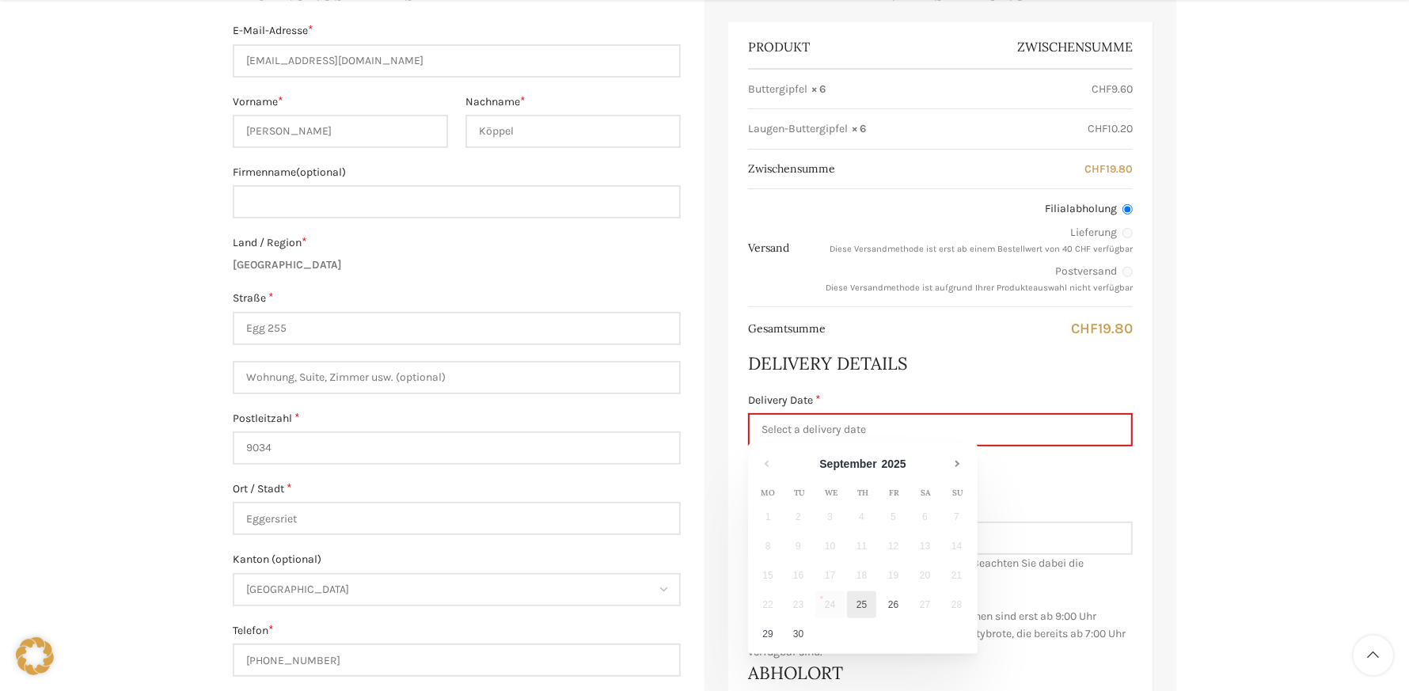
click at [860, 606] on link "25" at bounding box center [861, 604] width 29 height 27
type input "25.09.2025"
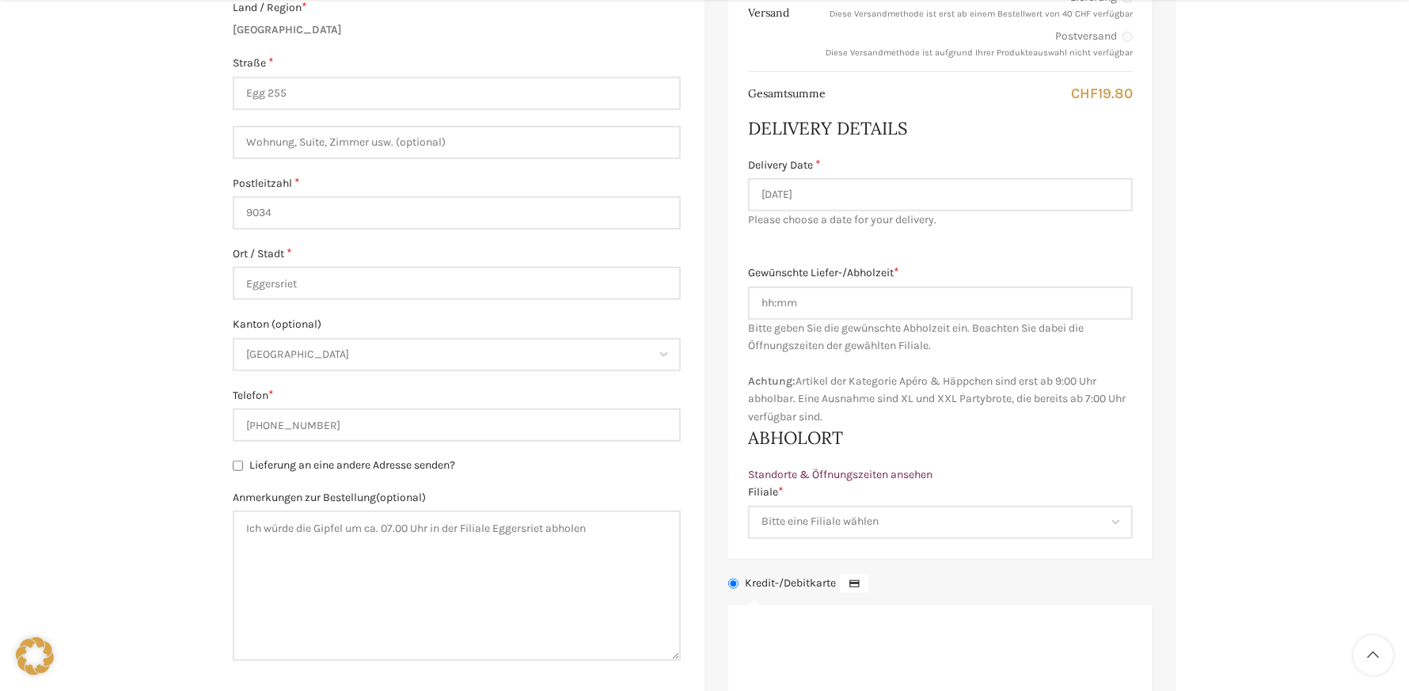
scroll to position [633, 0]
drag, startPoint x: 755, startPoint y: 296, endPoint x: 872, endPoint y: 333, distance: 122.0
click at [871, 332] on div "Gewünschte Liefer-/Abholzeit * Bitte geben Sie die gewünschte Lieferzeit ein. D…" at bounding box center [940, 343] width 385 height 162
type input "0700"
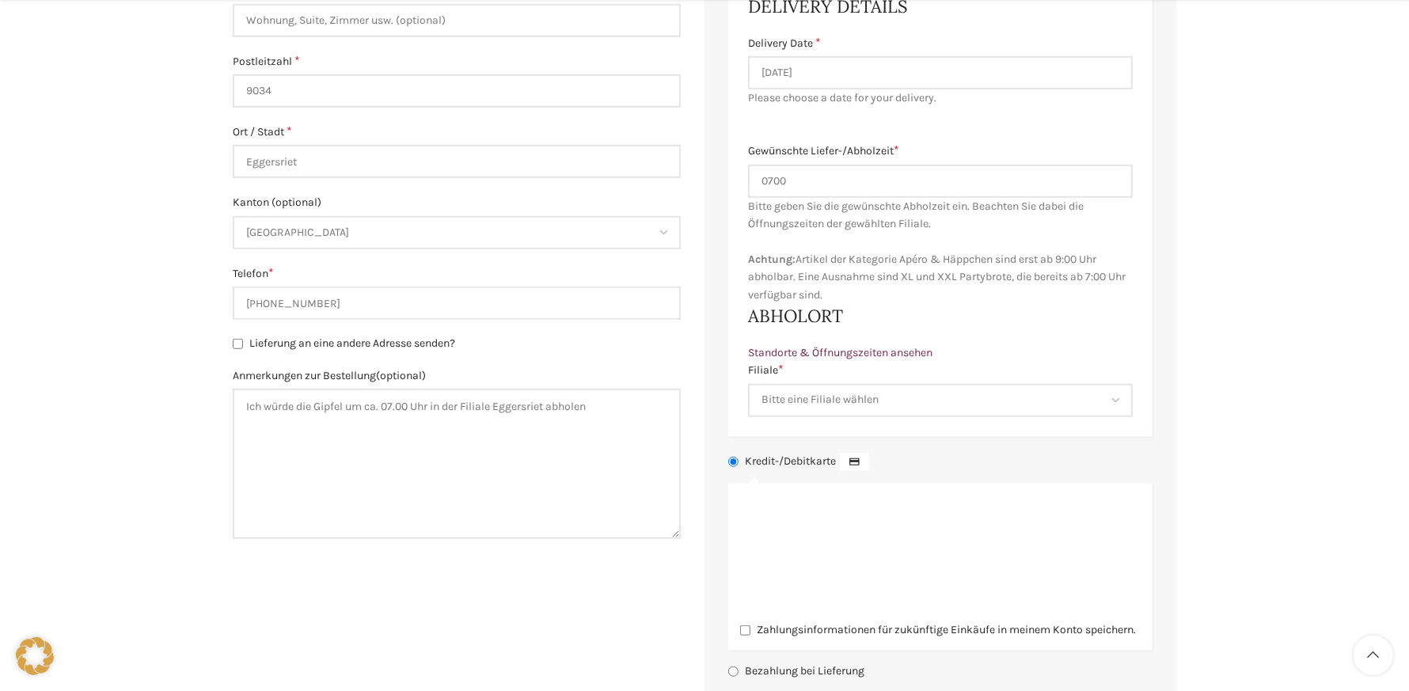
scroll to position [792, 0]
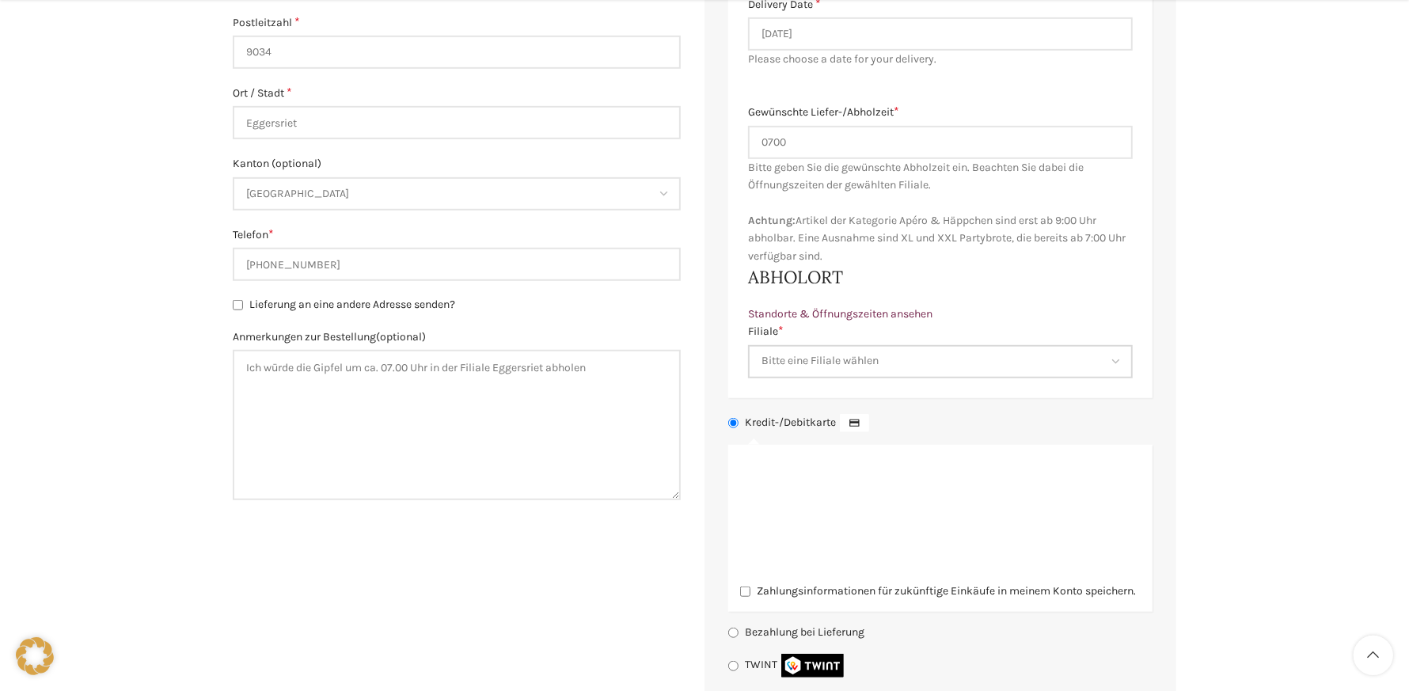
click at [1116, 358] on select "Bitte eine Filiale wählen Backstube Schuppis Neugasse Lindenpark Bahnhof St. Ga…" at bounding box center [940, 361] width 385 height 33
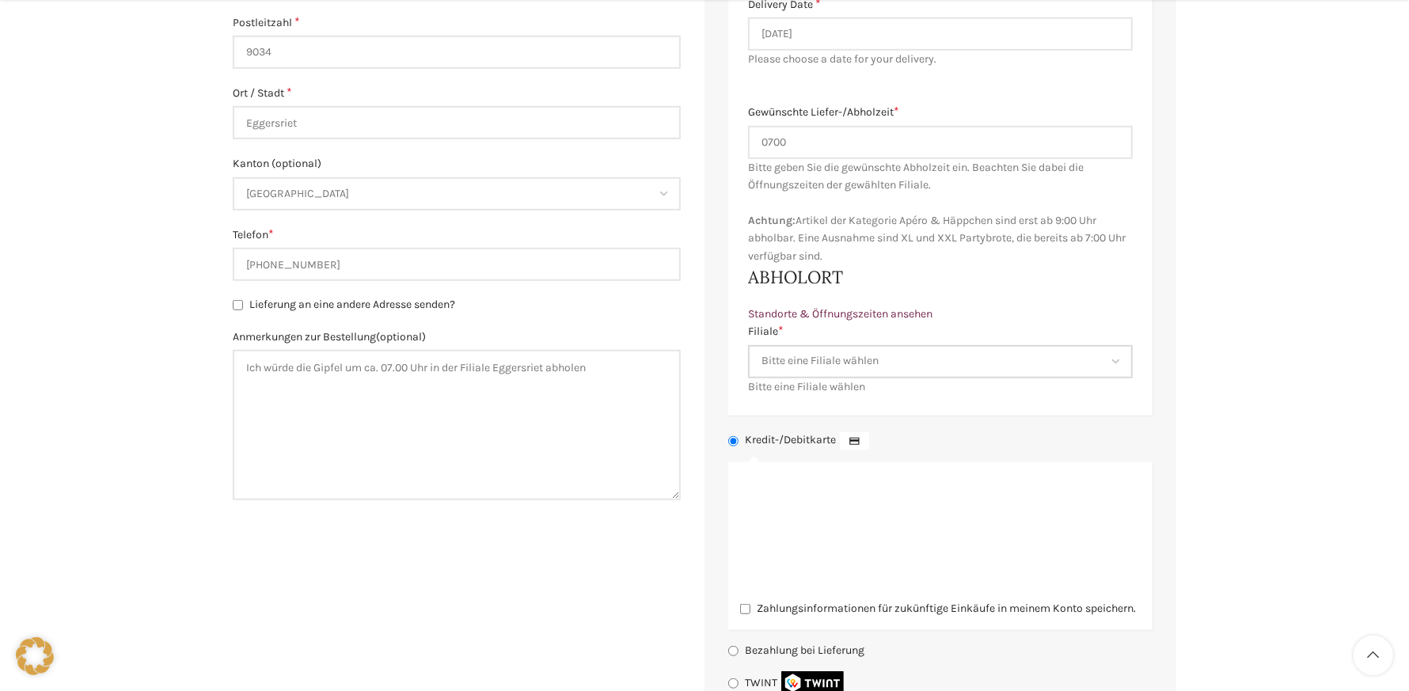
select select "11671"
click at [748, 345] on select "Bitte eine Filiale wählen Backstube Schuppis Neugasse Lindenpark Bahnhof St. Ga…" at bounding box center [940, 361] width 385 height 33
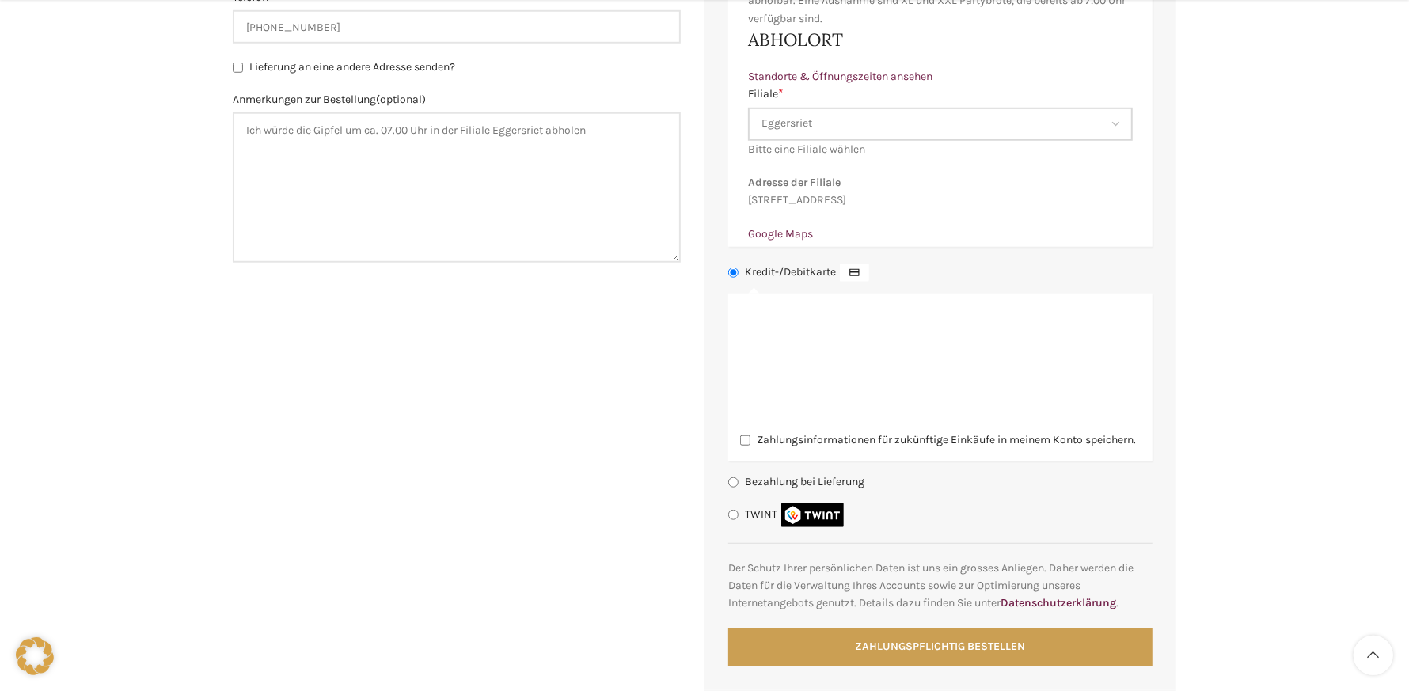
scroll to position [1109, 0]
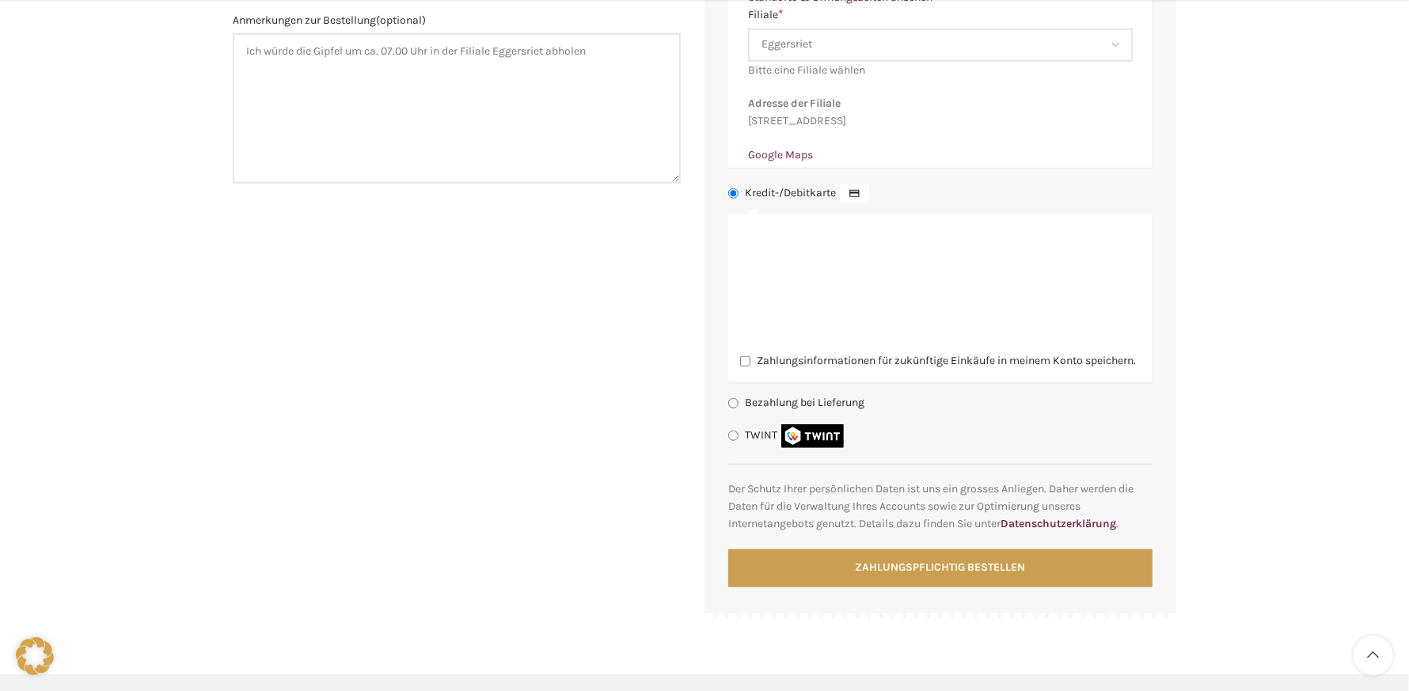
click at [735, 441] on input "TWINT" at bounding box center [733, 436] width 10 height 10
radio input "true"
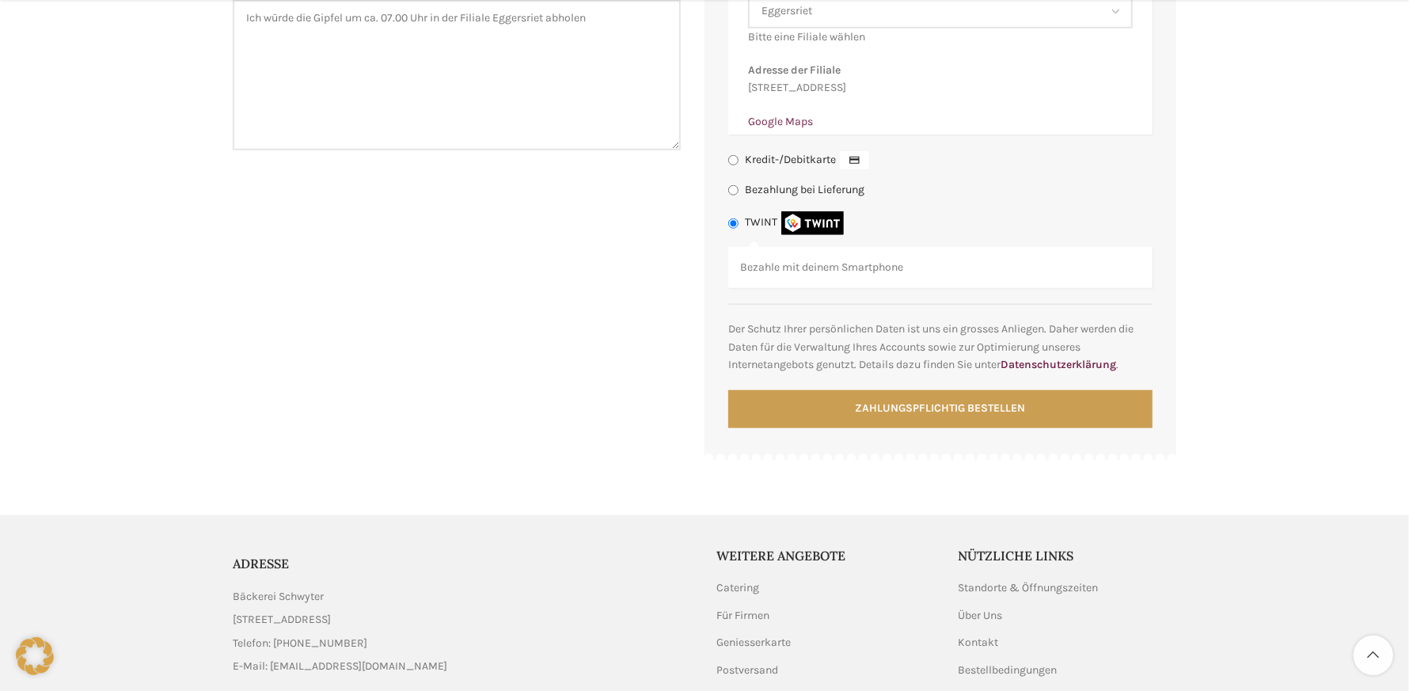
scroll to position [1188, 0]
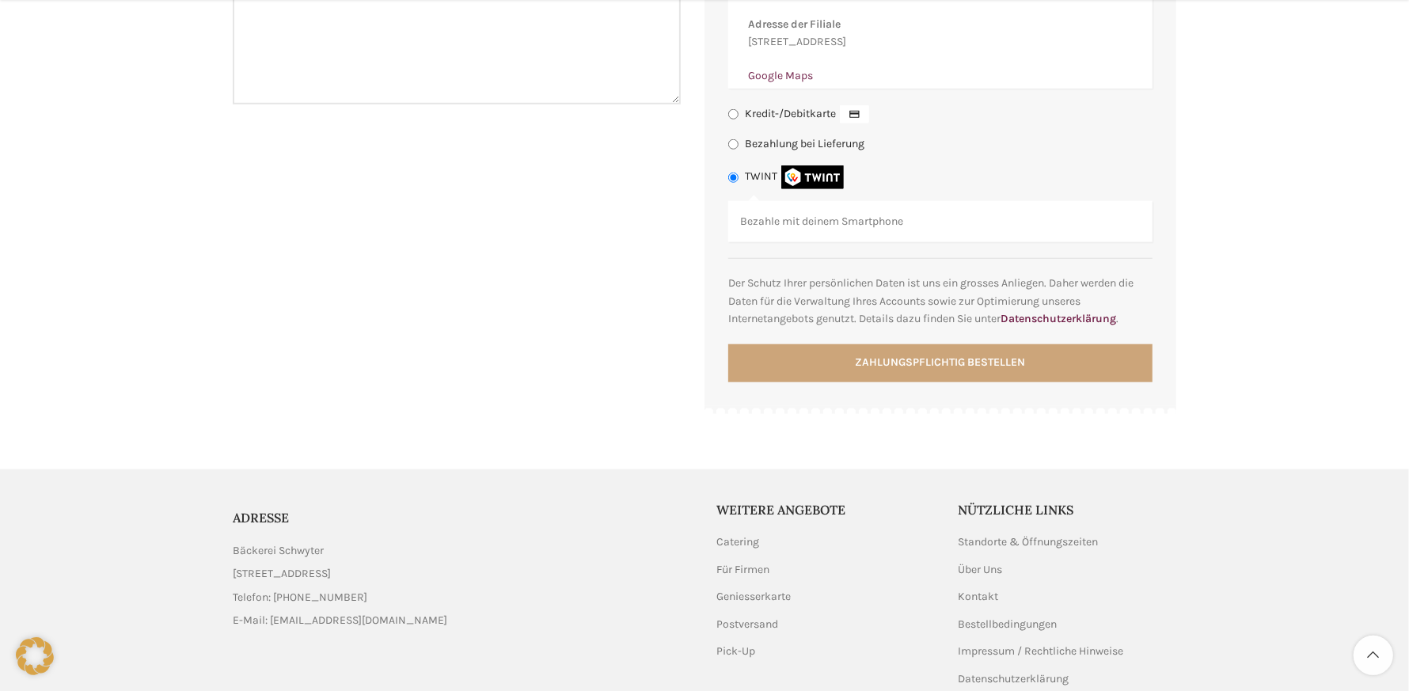
click at [858, 375] on button "Zahlungspflichtig bestellen" at bounding box center [940, 363] width 424 height 38
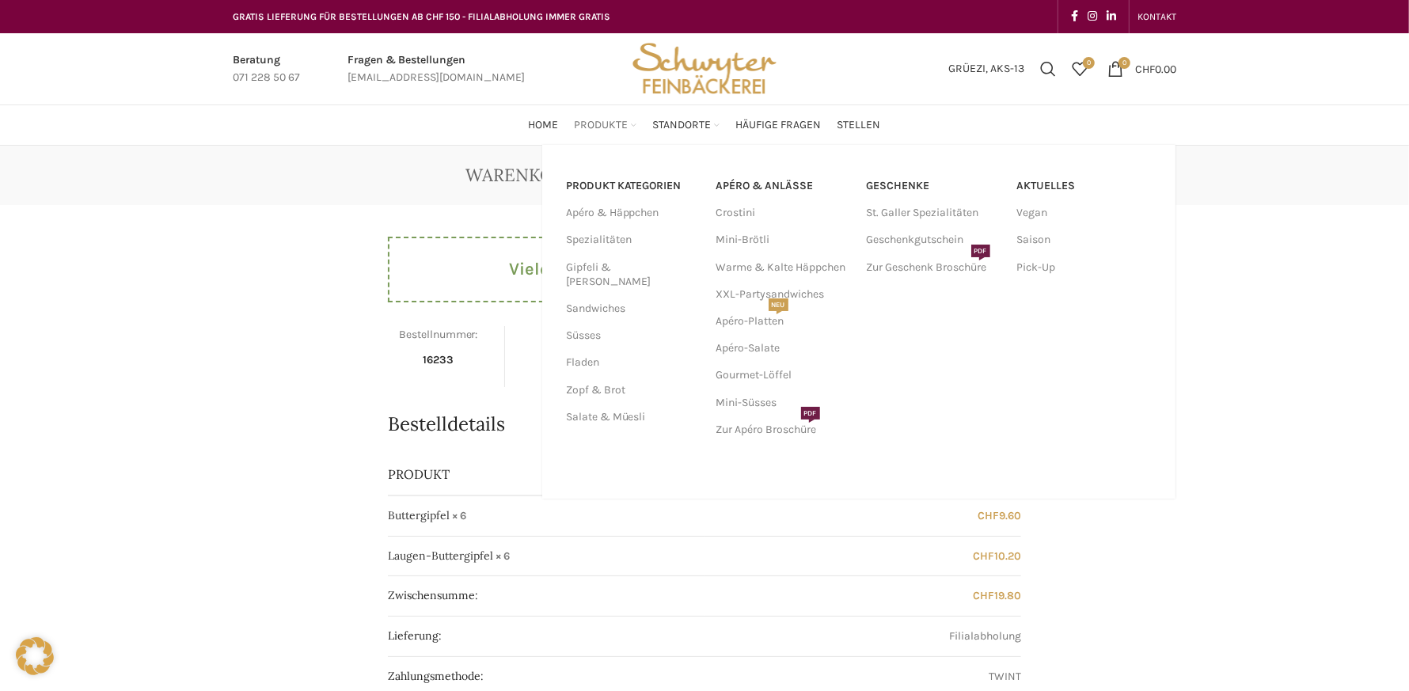
click at [613, 126] on span "Produkte" at bounding box center [602, 125] width 54 height 15
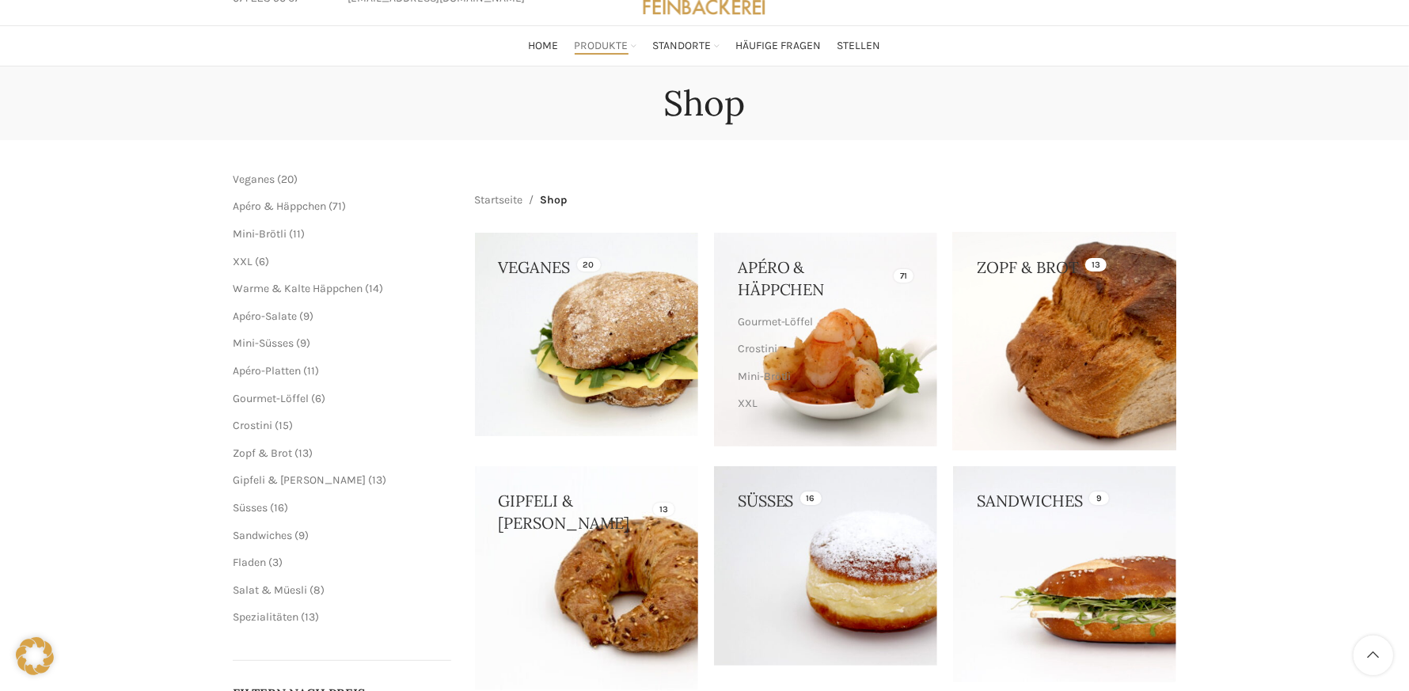
scroll to position [158, 0]
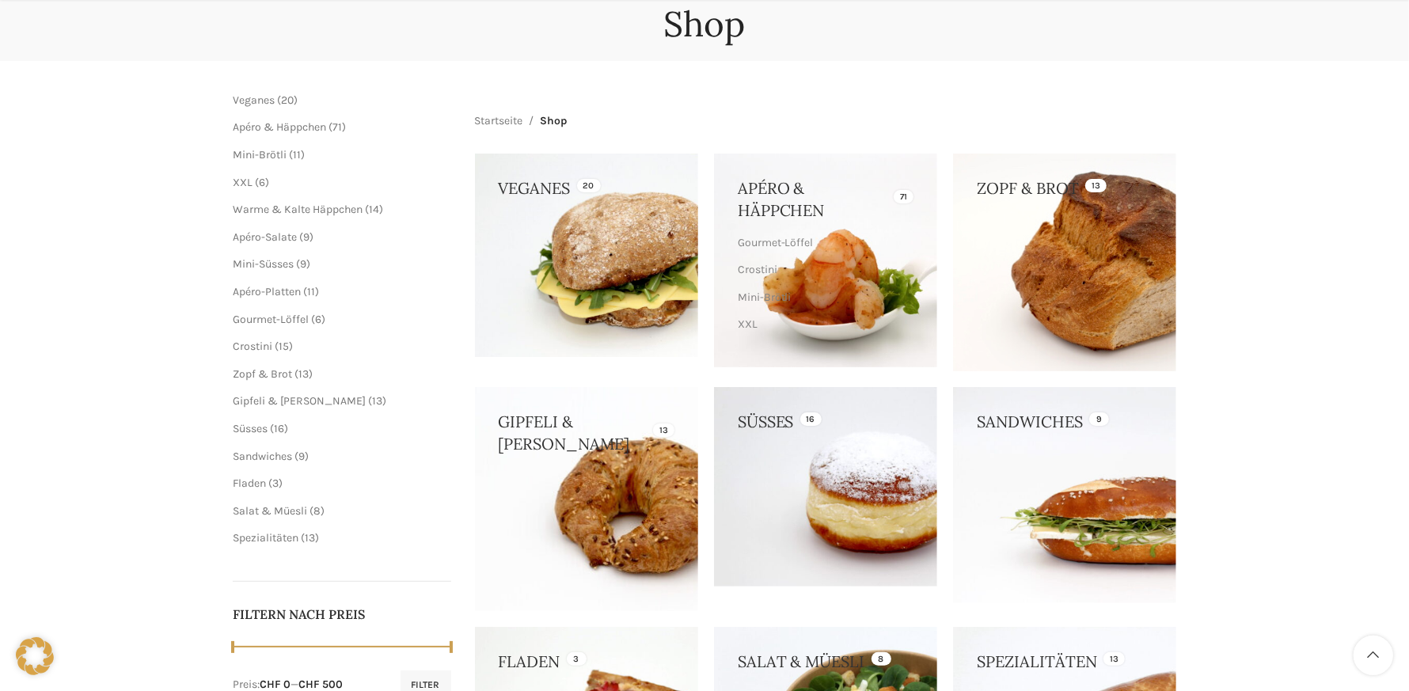
drag, startPoint x: 249, startPoint y: 225, endPoint x: 251, endPoint y: 240, distance: 15.1
click at [249, 225] on ul "Mini-Brötli 11 11 Produkte XXL 6 6 Produkte Warme & Kalte Häppchen 14 14 Produk…" at bounding box center [342, 250] width 219 height 207
click at [258, 235] on span "Apéro-Salate" at bounding box center [265, 236] width 64 height 13
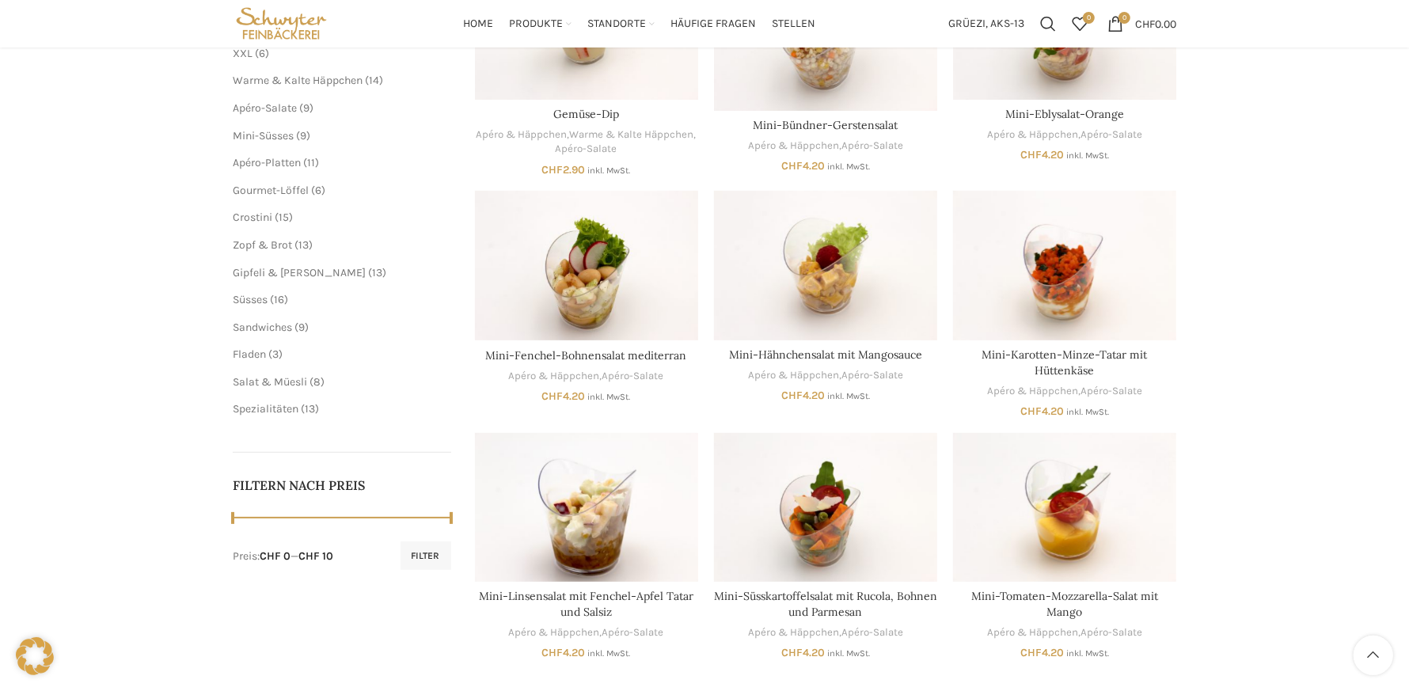
scroll to position [317, 0]
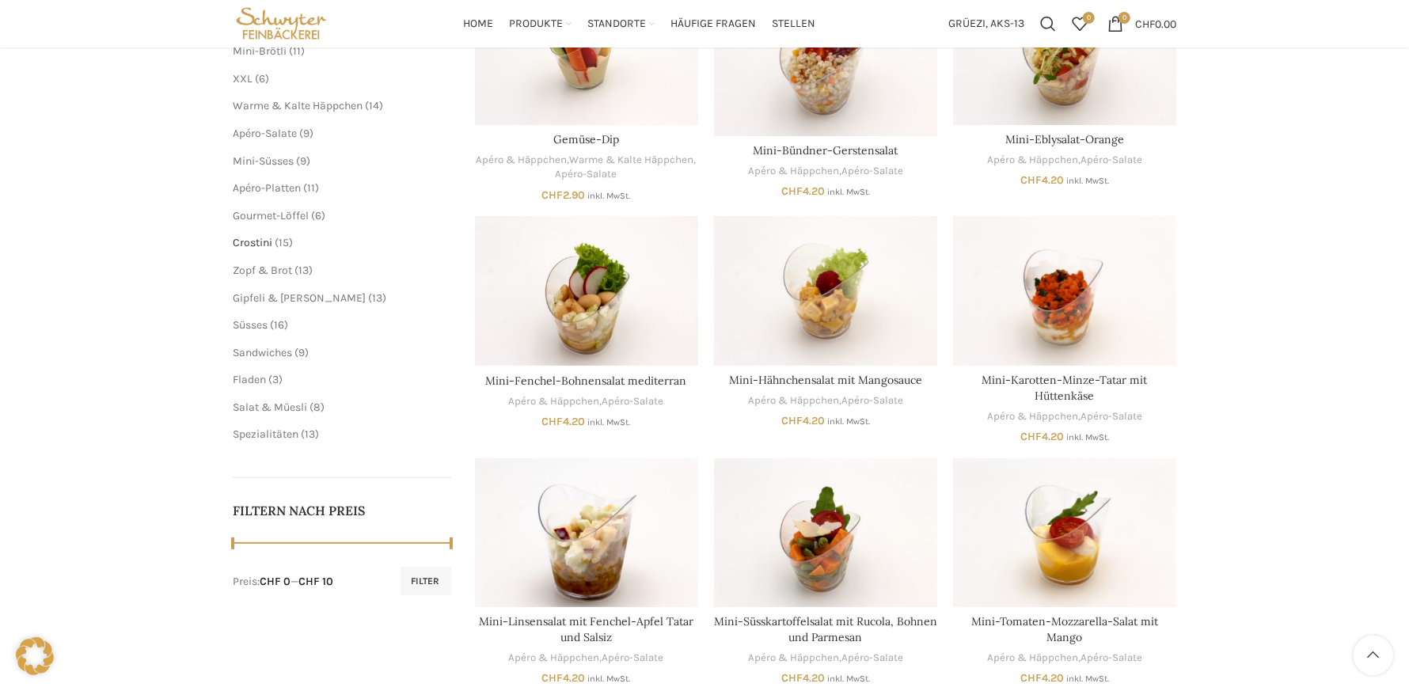
click at [253, 245] on span "Crostini" at bounding box center [253, 242] width 40 height 13
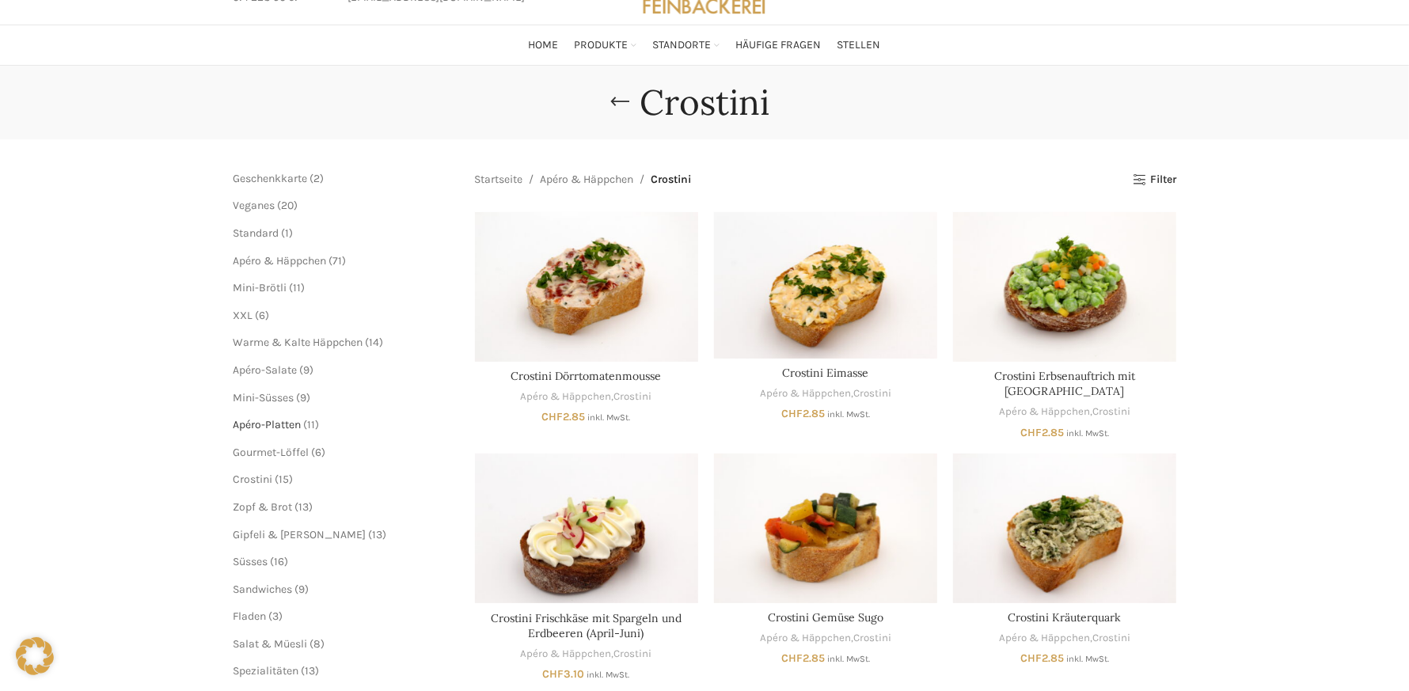
scroll to position [79, 0]
click at [243, 313] on span "XXL" at bounding box center [243, 316] width 20 height 13
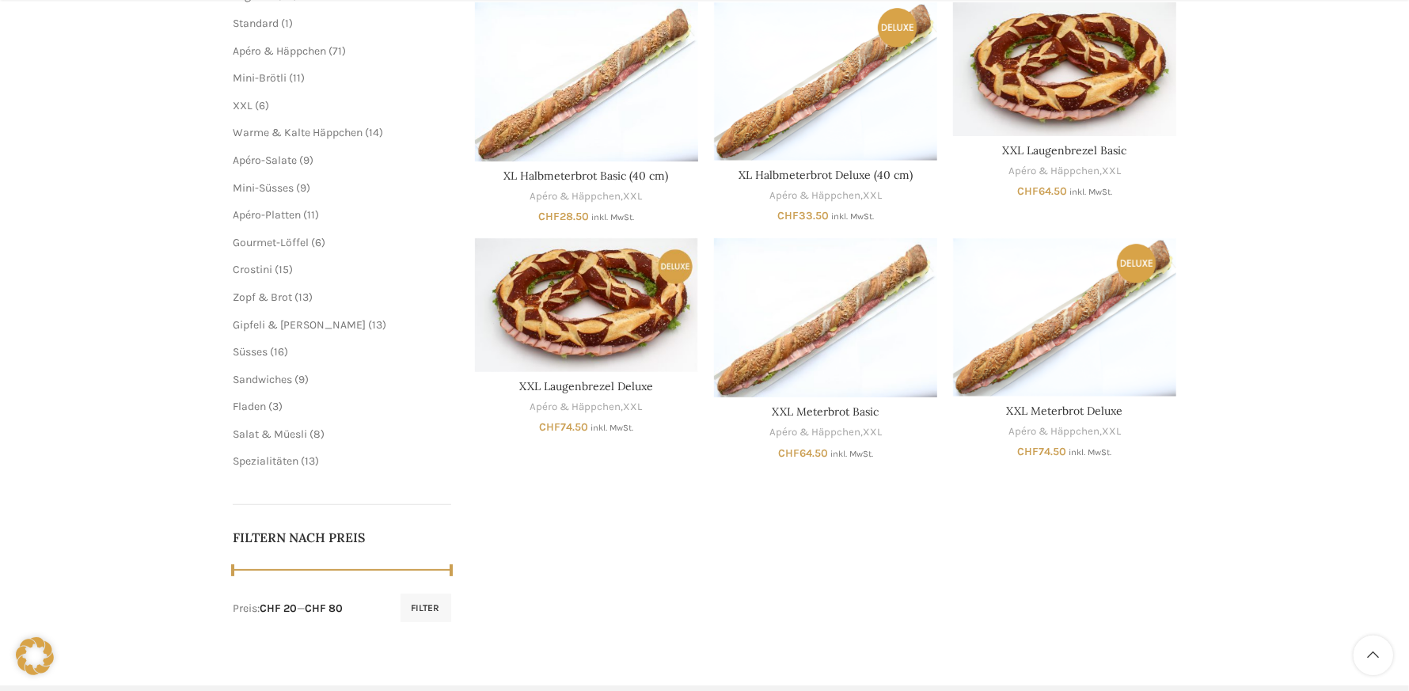
scroll to position [317, 0]
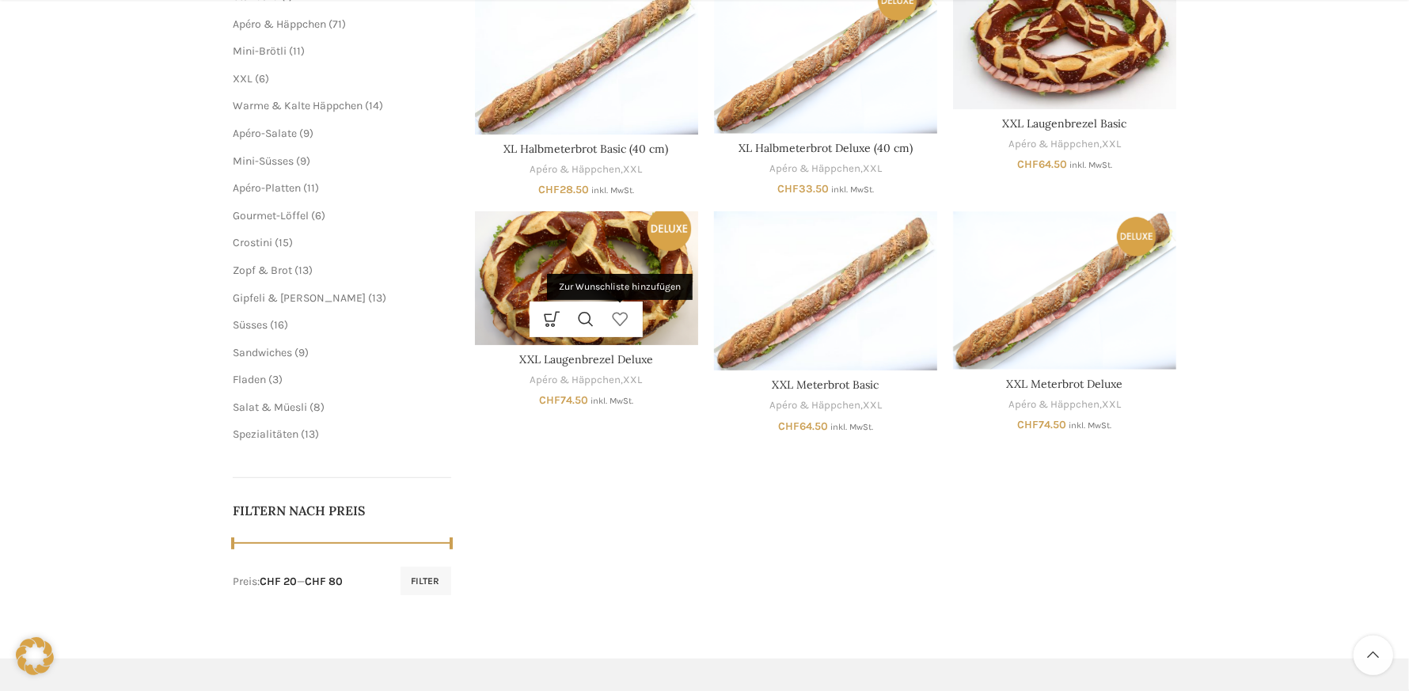
click at [628, 306] on link "Zur Wunschliste hinzufügen" at bounding box center [620, 320] width 34 height 36
click at [617, 322] on link "Wunschliste durchsuchen" at bounding box center [620, 320] width 34 height 36
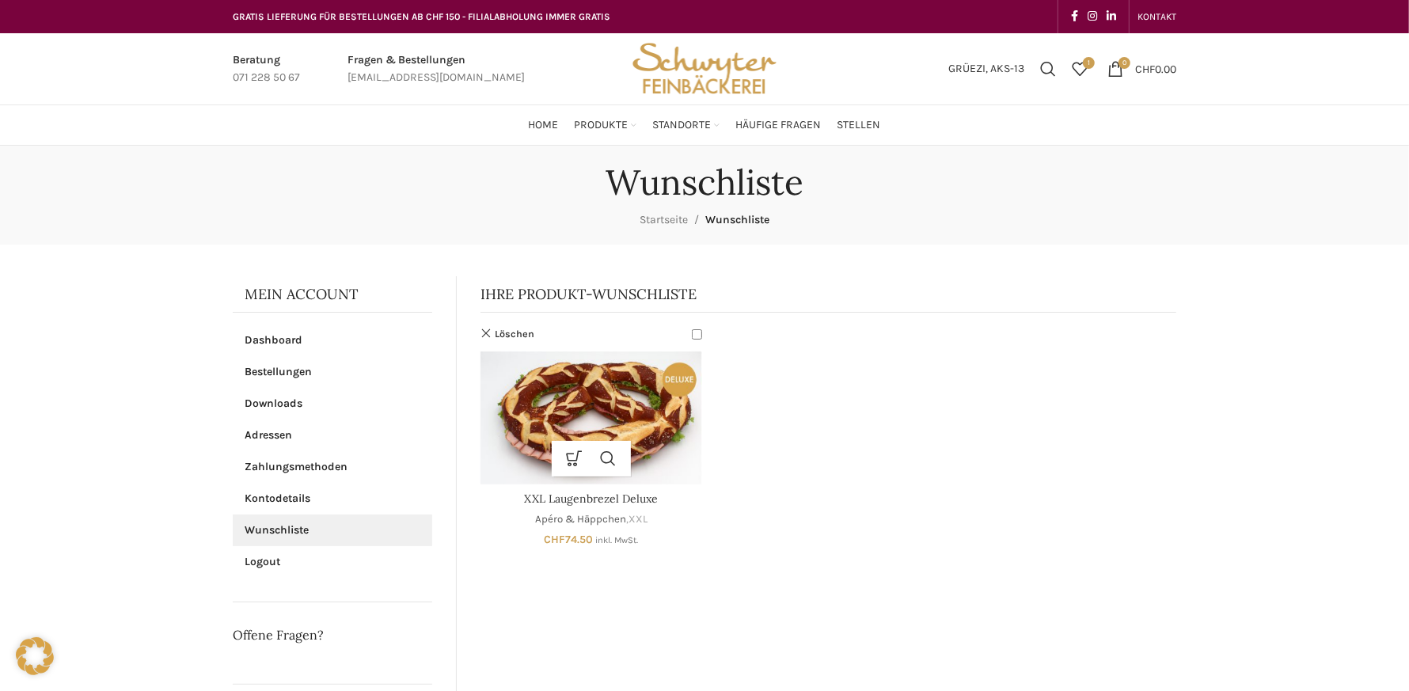
click at [594, 512] on link "Apéro & Häppchen" at bounding box center [580, 519] width 91 height 15
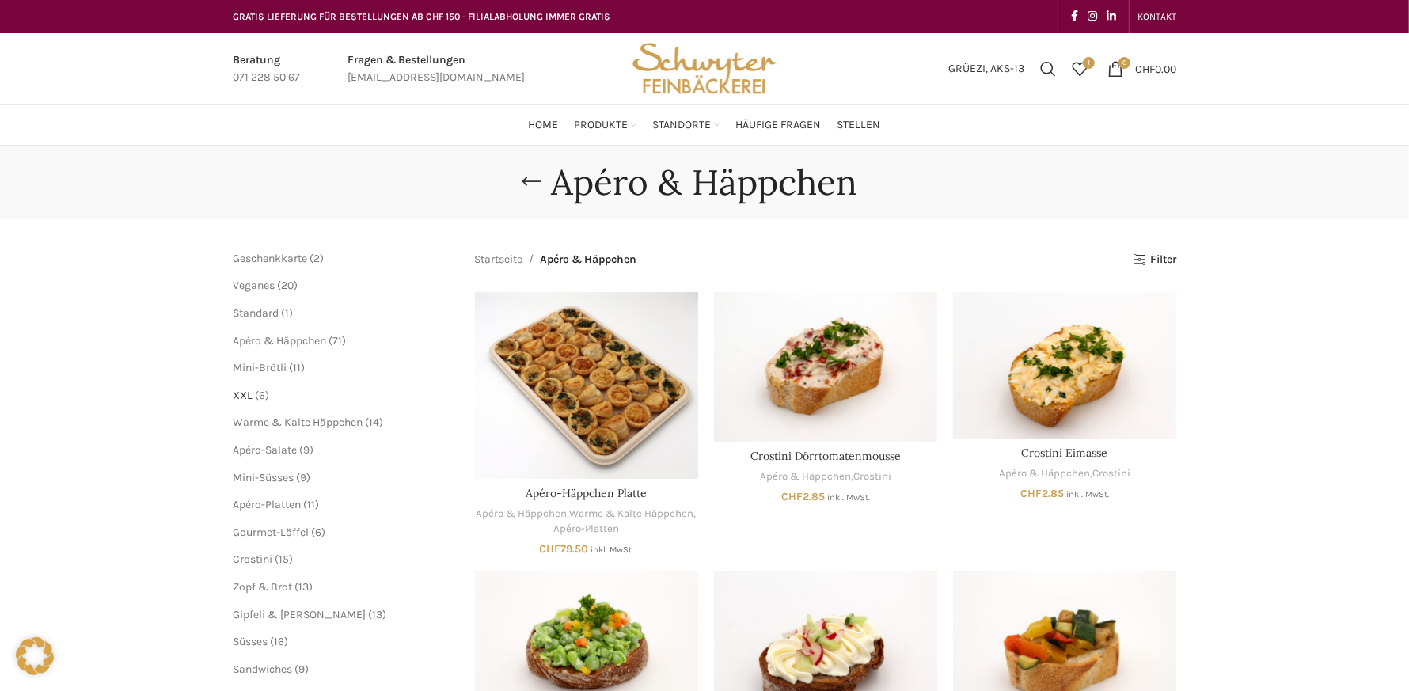
click at [239, 392] on span "XXL" at bounding box center [243, 395] width 20 height 13
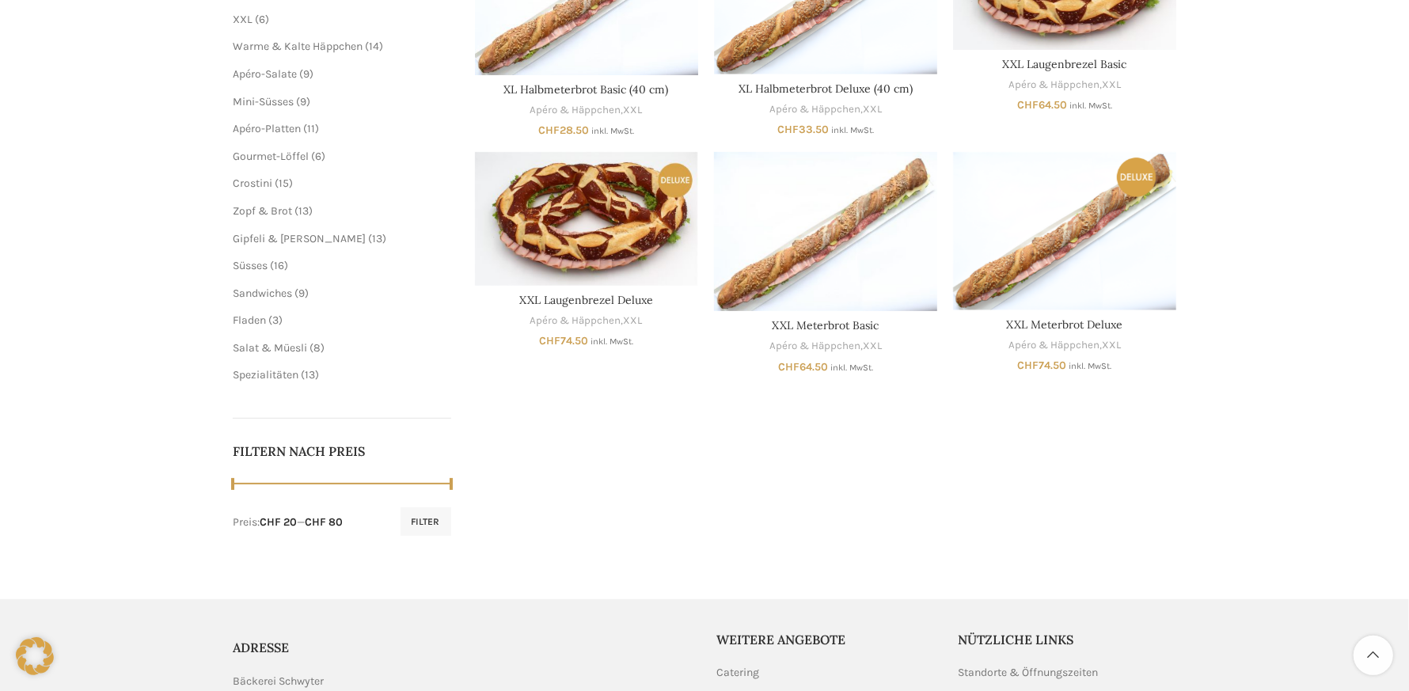
scroll to position [396, 0]
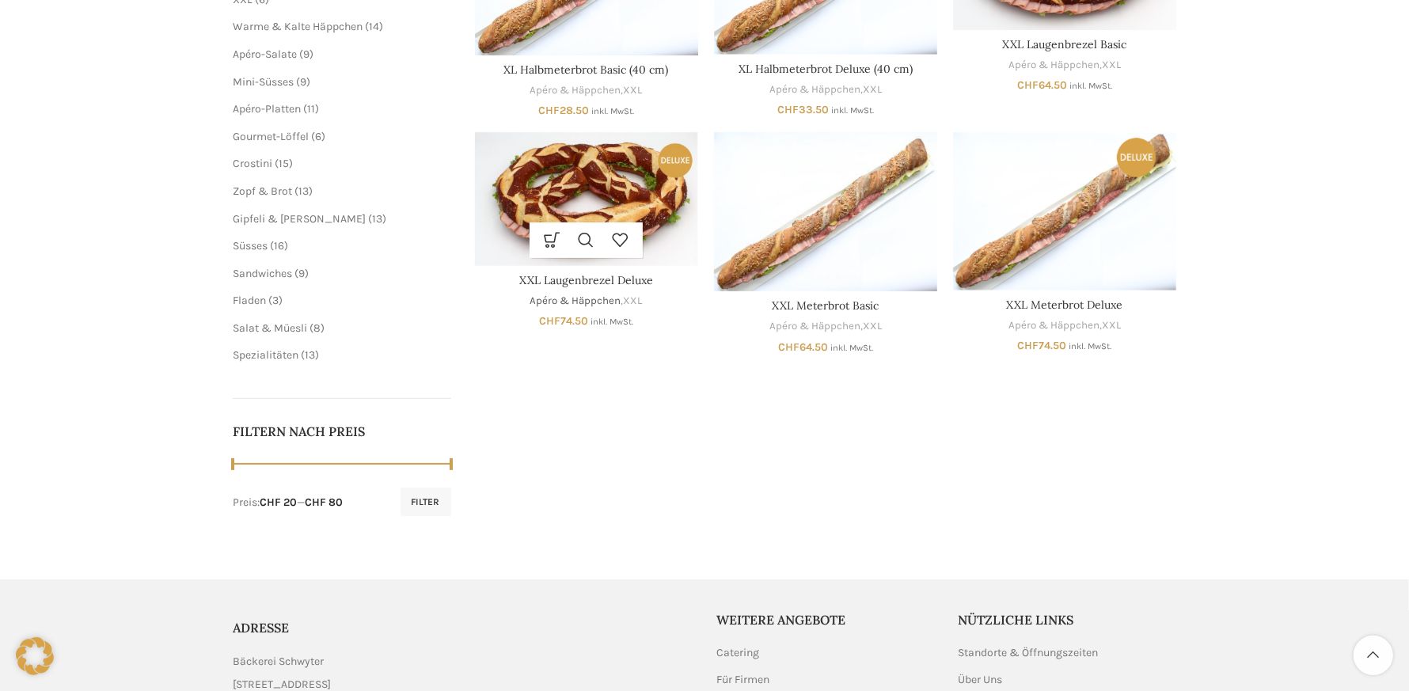
click at [540, 304] on link "Apéro & Häppchen" at bounding box center [576, 301] width 91 height 15
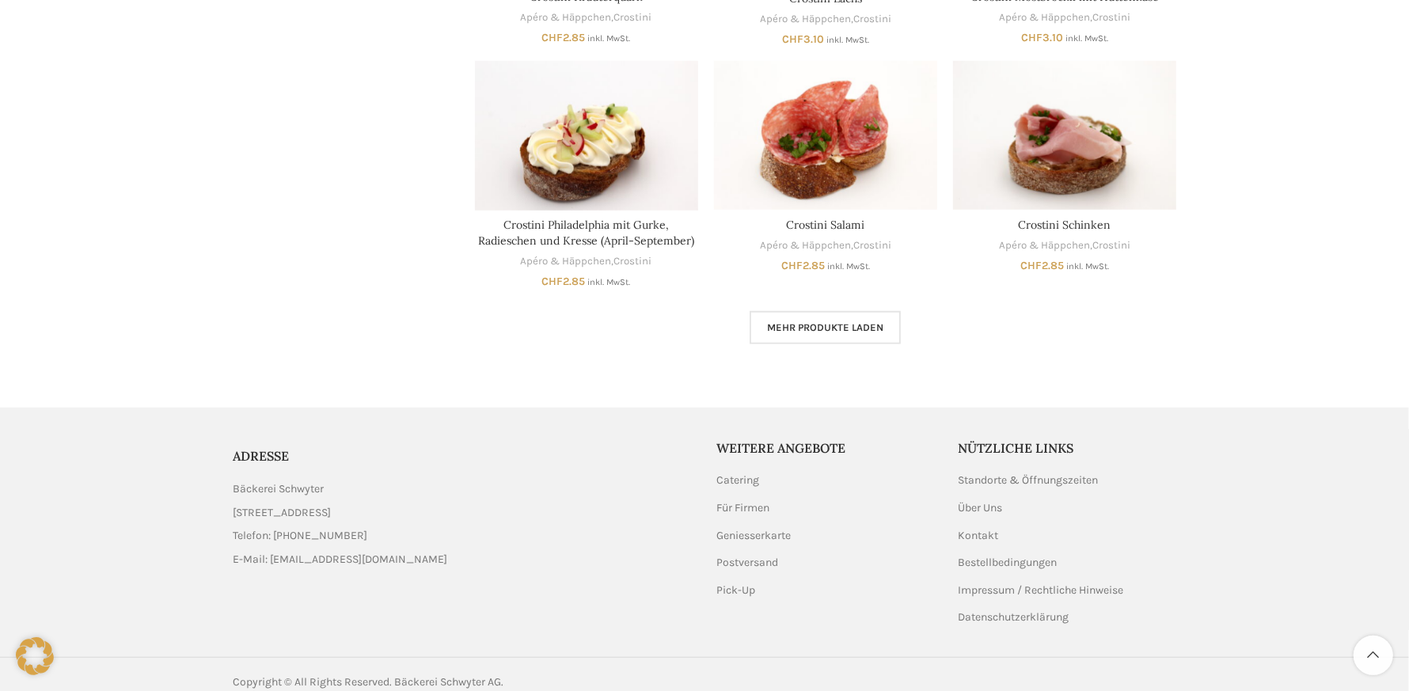
scroll to position [995, 0]
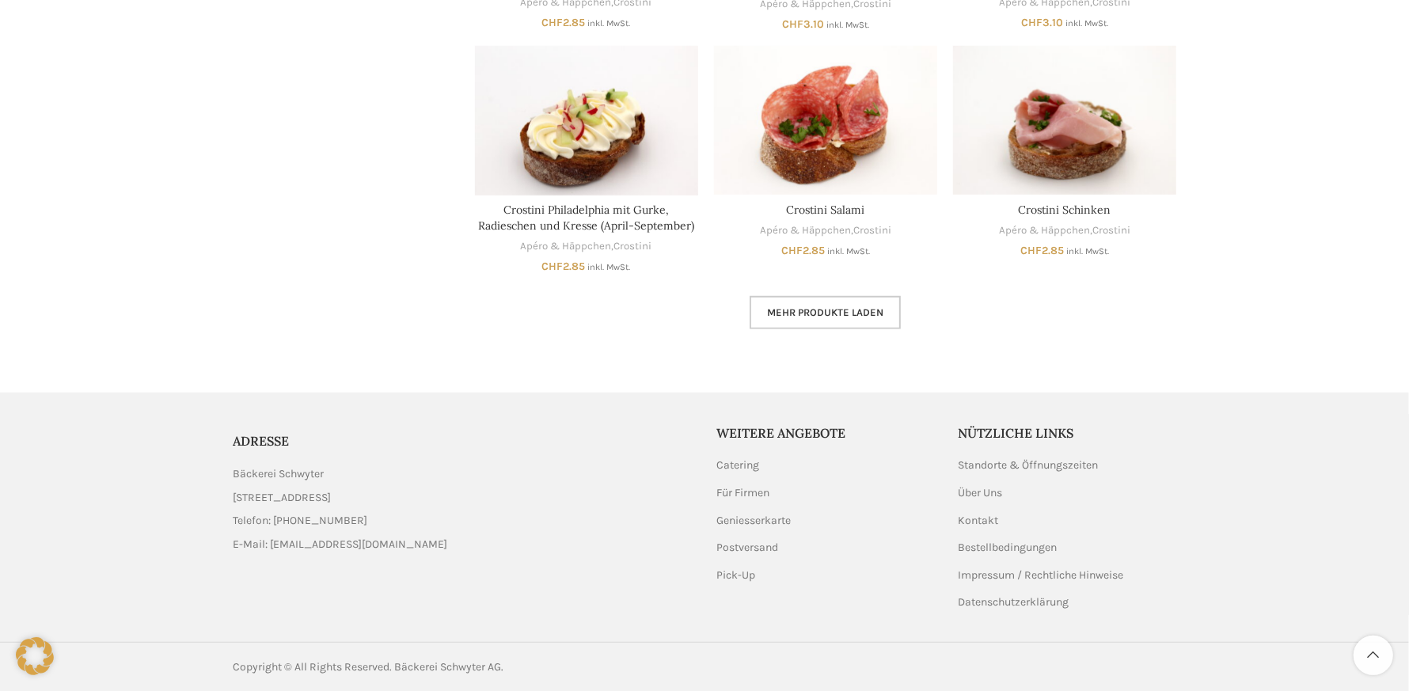
click at [820, 303] on link "Mehr Produkte laden" at bounding box center [825, 312] width 151 height 33
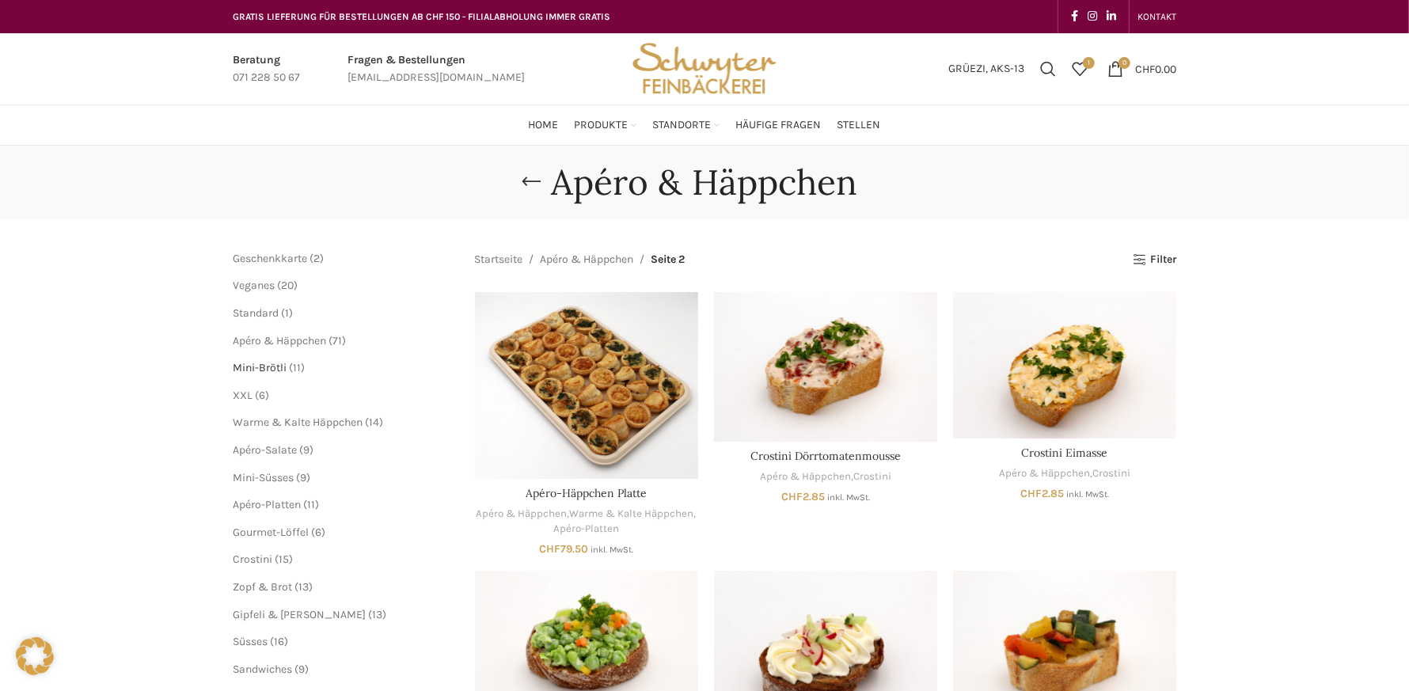
click at [248, 370] on span "Mini-Brötli" at bounding box center [260, 367] width 54 height 13
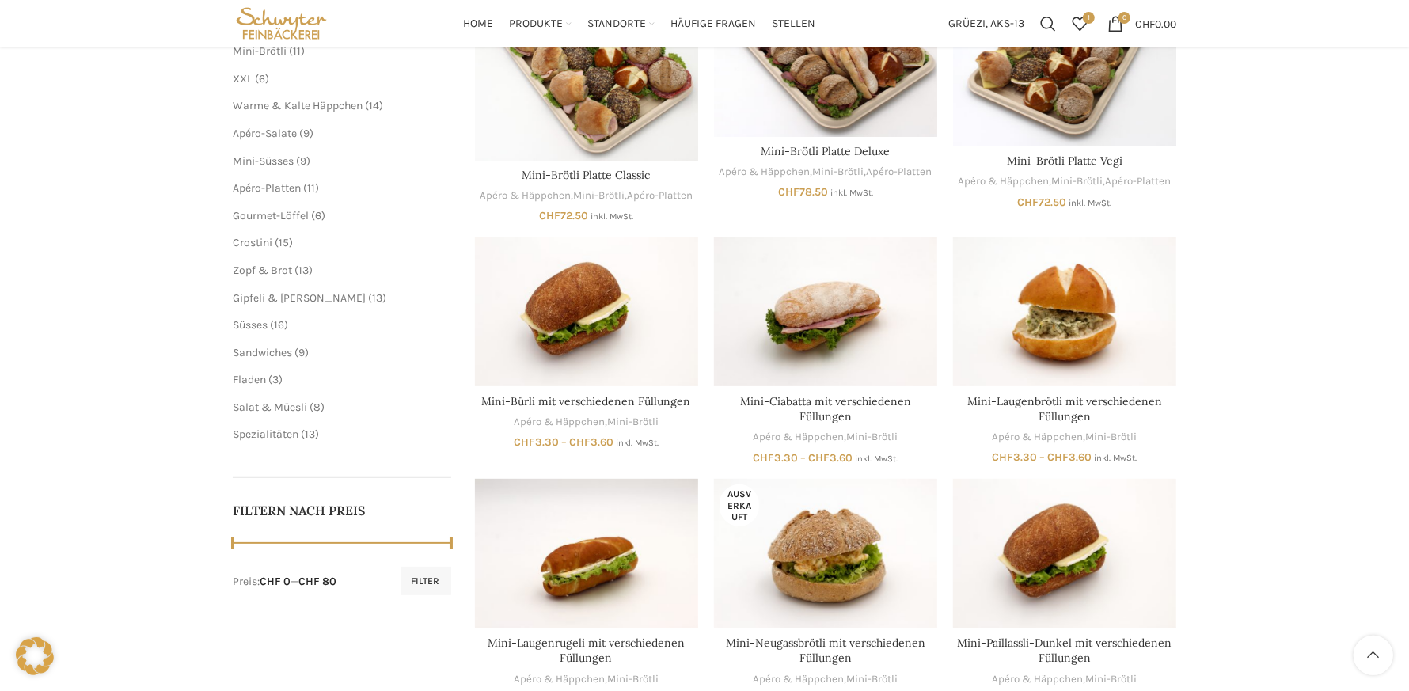
scroll to position [238, 0]
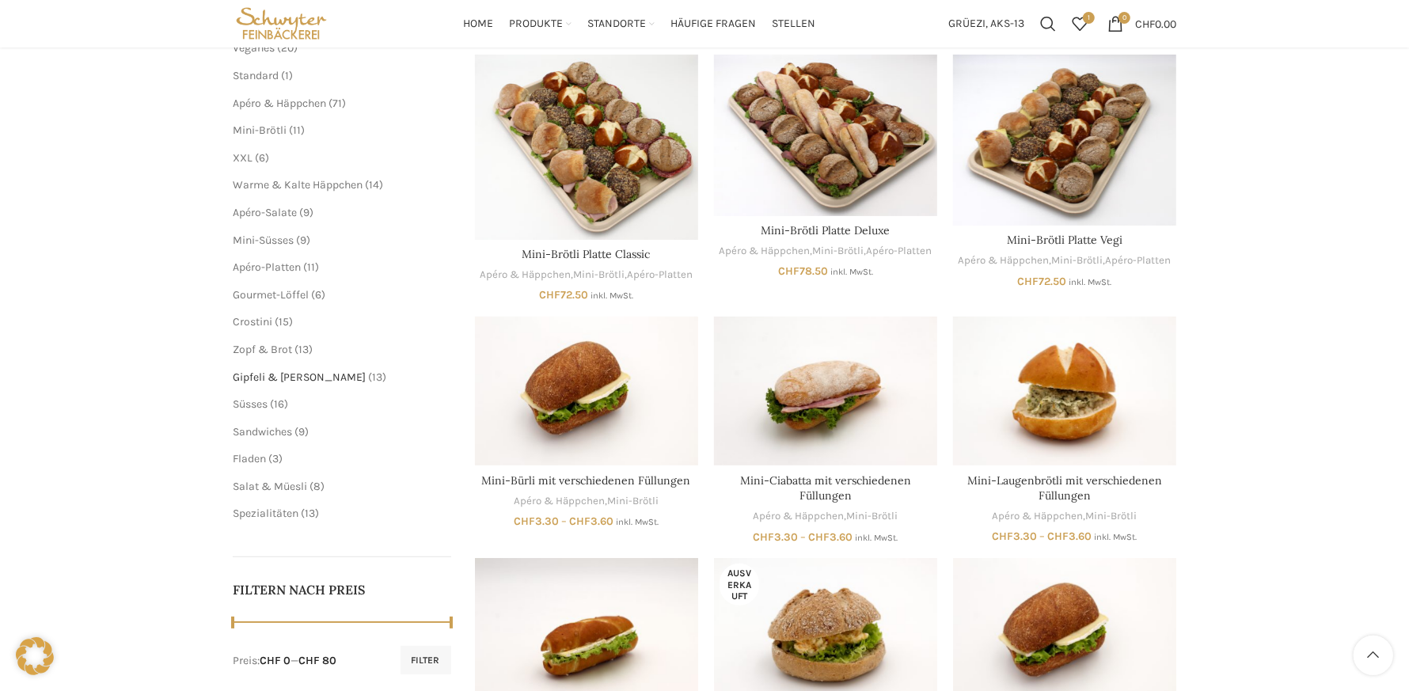
click at [260, 372] on span "Gipfeli & [PERSON_NAME]" at bounding box center [299, 377] width 133 height 13
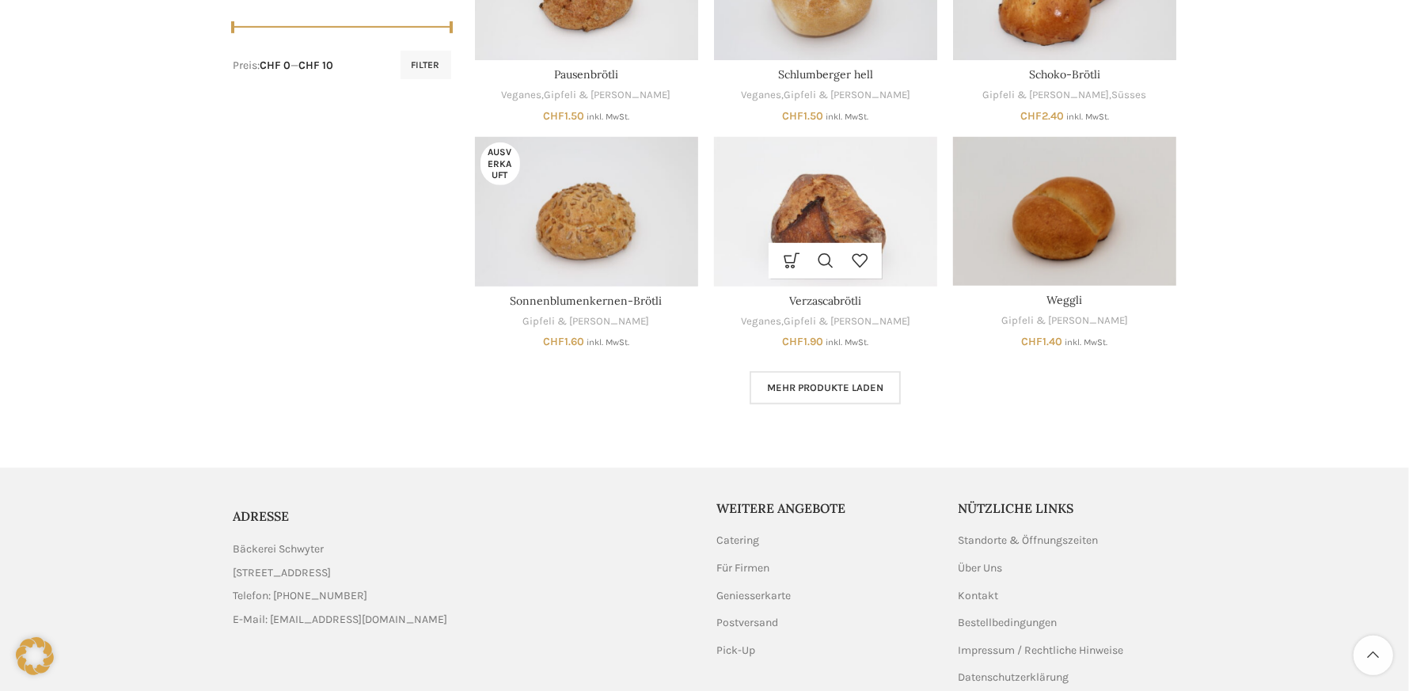
scroll to position [871, 0]
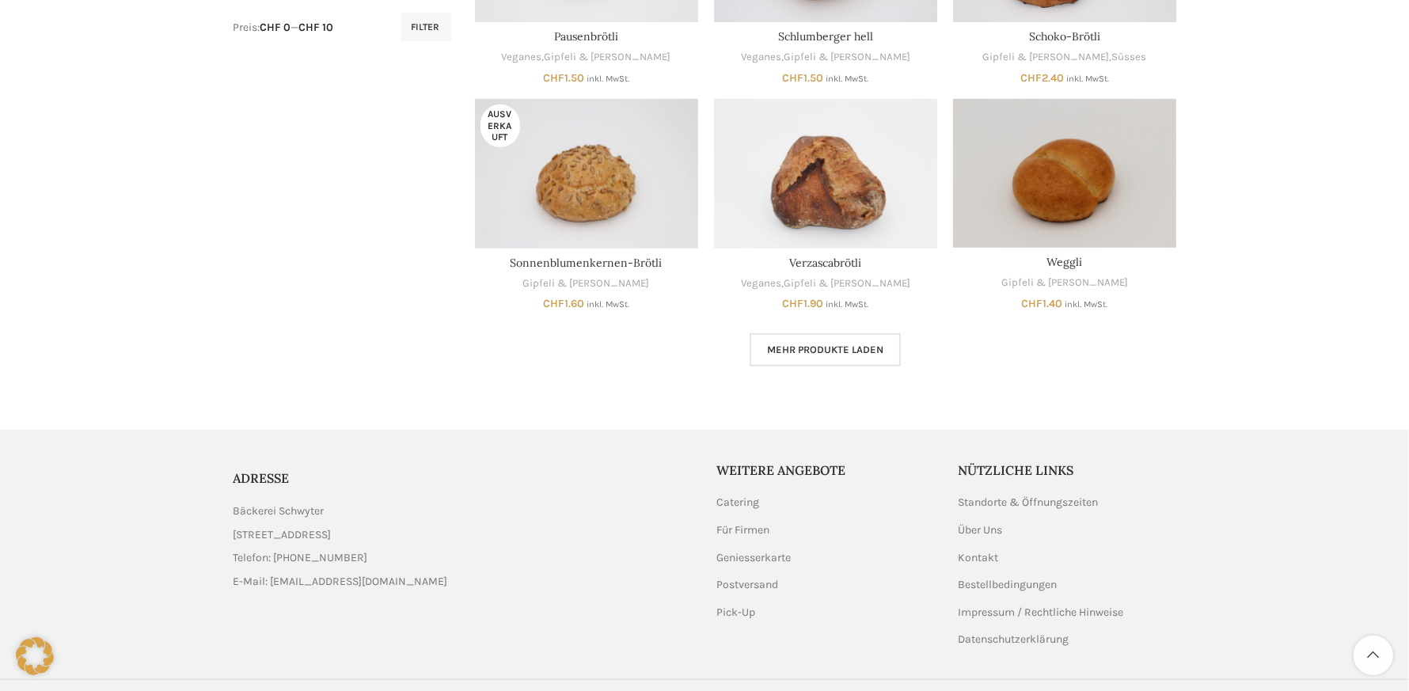
click at [819, 351] on span "Mehr Produkte laden" at bounding box center [825, 350] width 116 height 13
